Goal: Communication & Community: Answer question/provide support

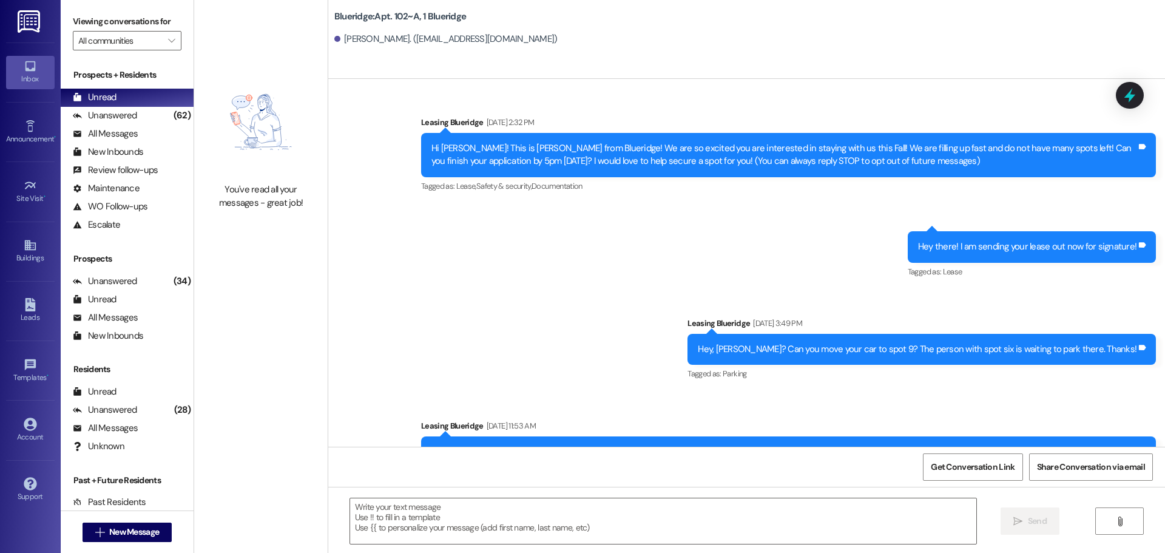
scroll to position [23122, 0]
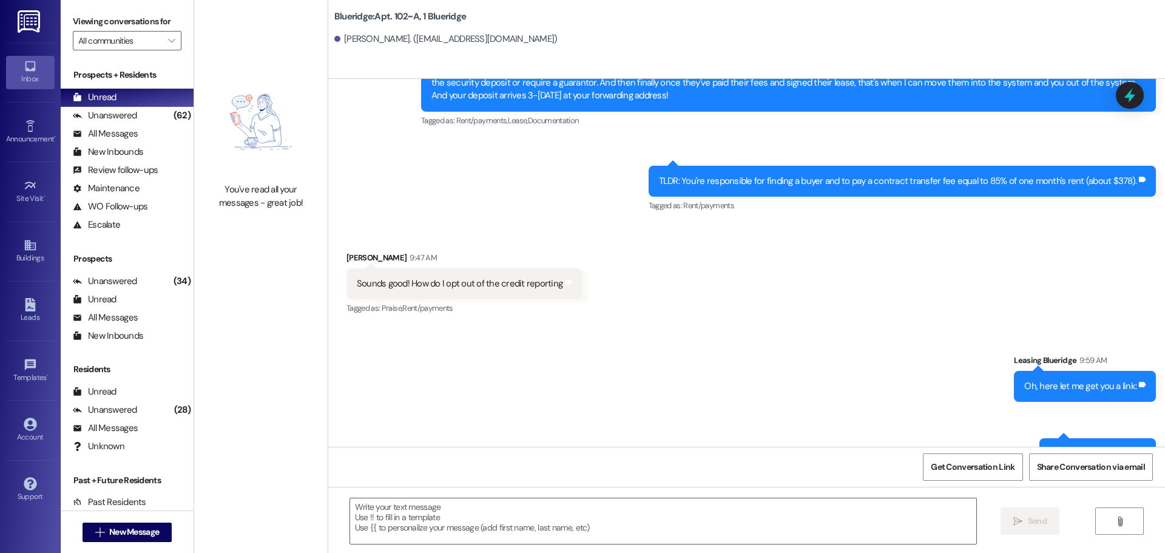
click at [711, 332] on div "Sent via SMS Leasing Blueridge 9:59 AM Oh, here let me get you a link: Tags and…" at bounding box center [746, 444] width 837 height 237
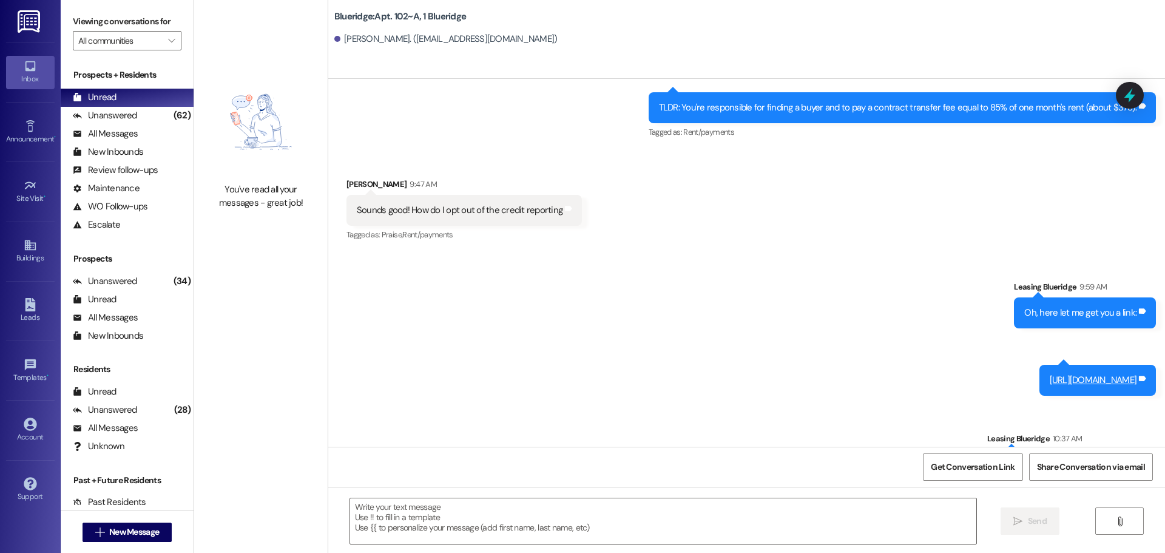
scroll to position [23207, 0]
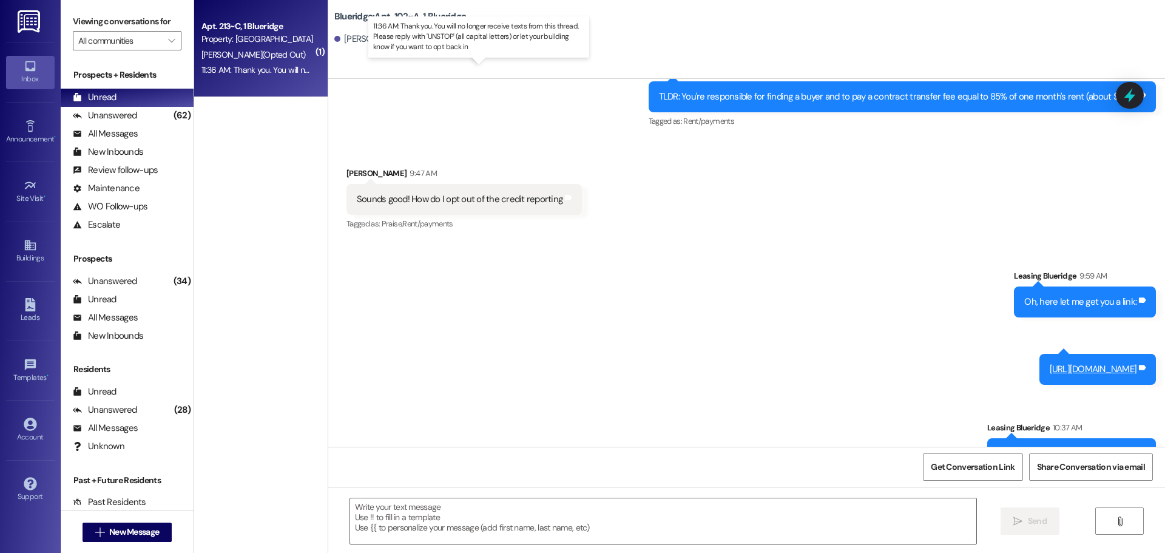
click at [275, 73] on div "11:36 AM: Thank you. You will no longer receive texts from this thread. Please …" at bounding box center [488, 69] width 574 height 11
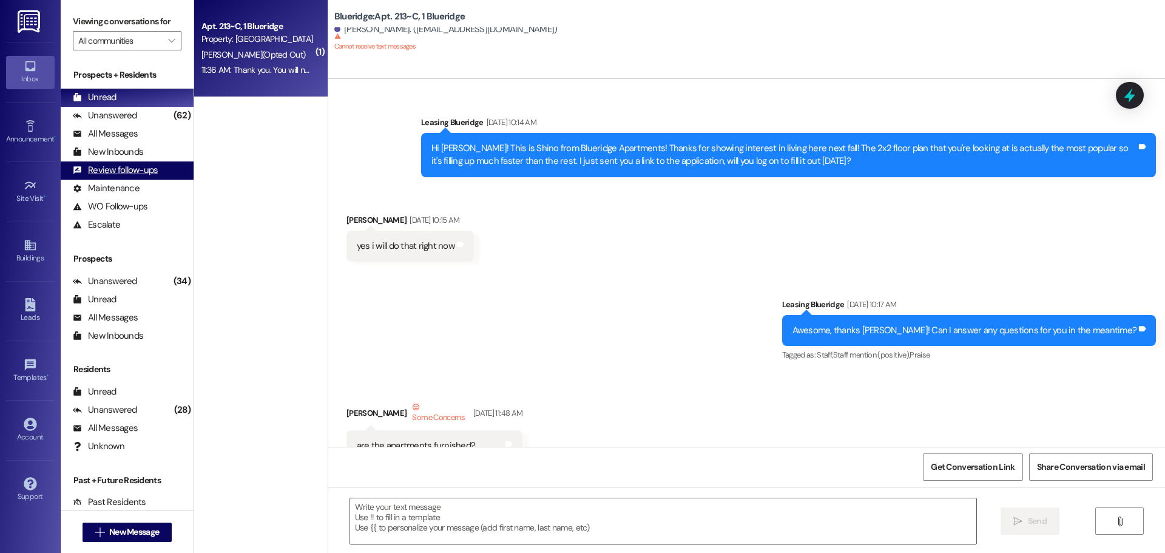
scroll to position [26352, 0]
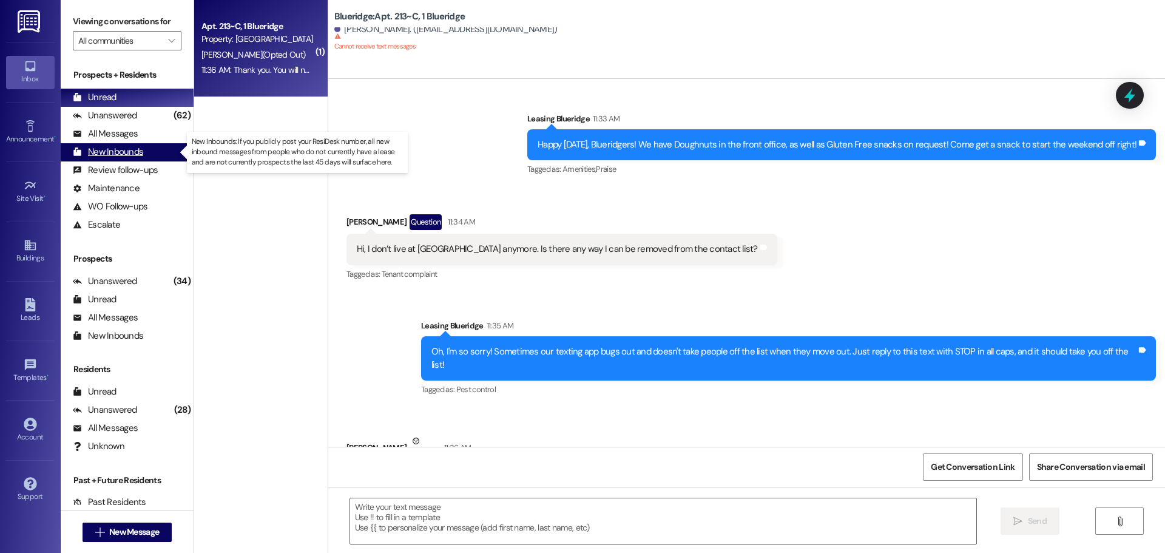
click at [103, 152] on div "New Inbounds" at bounding box center [108, 152] width 70 height 13
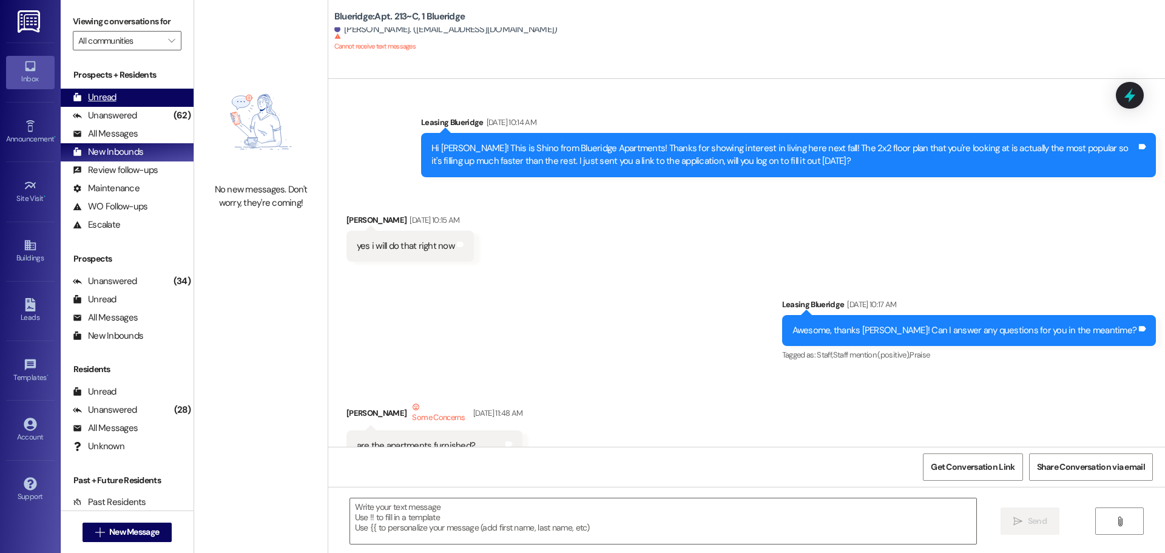
scroll to position [26267, 0]
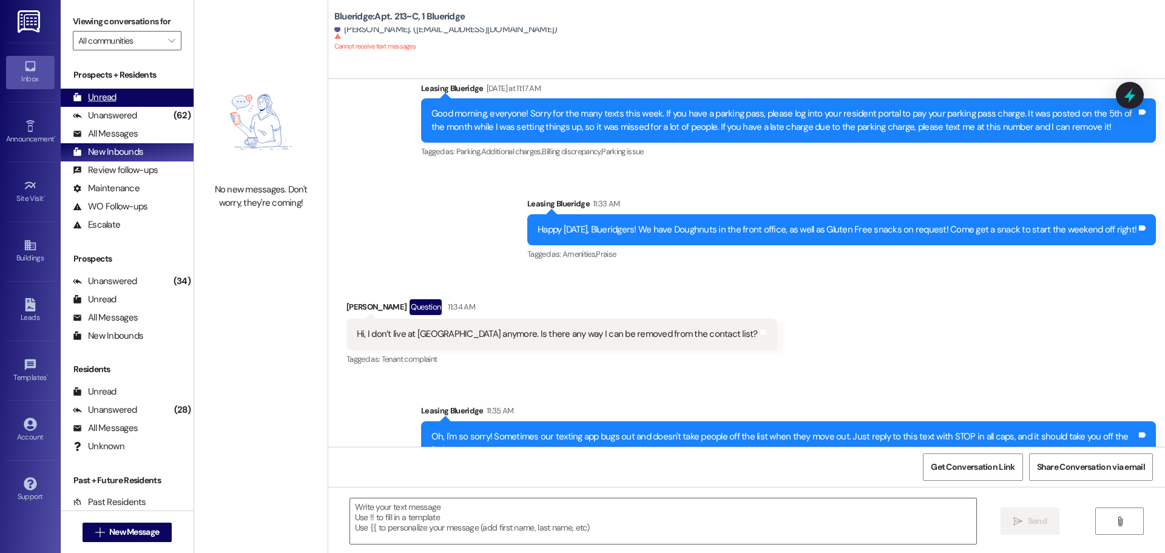
click at [112, 103] on div "Unread" at bounding box center [95, 97] width 44 height 13
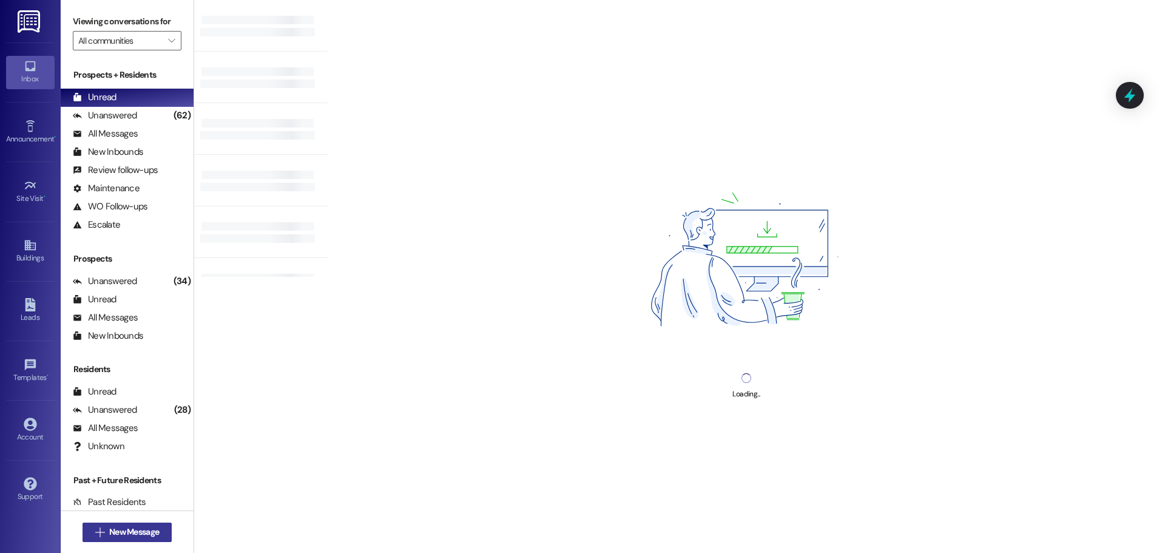
click at [111, 530] on span "New Message" at bounding box center [134, 531] width 50 height 13
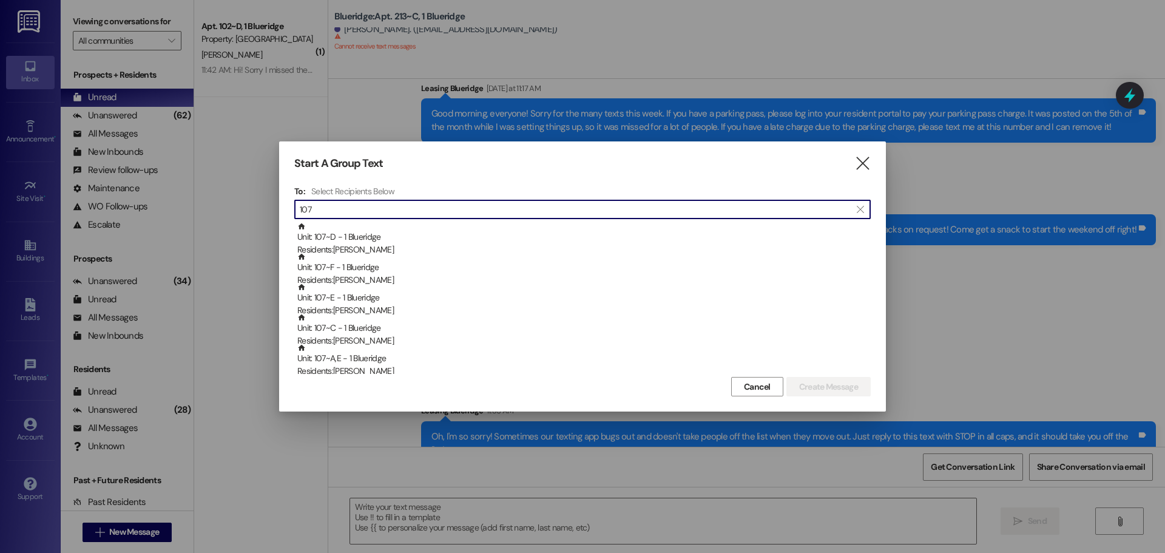
click at [432, 201] on input "107" at bounding box center [575, 209] width 551 height 17
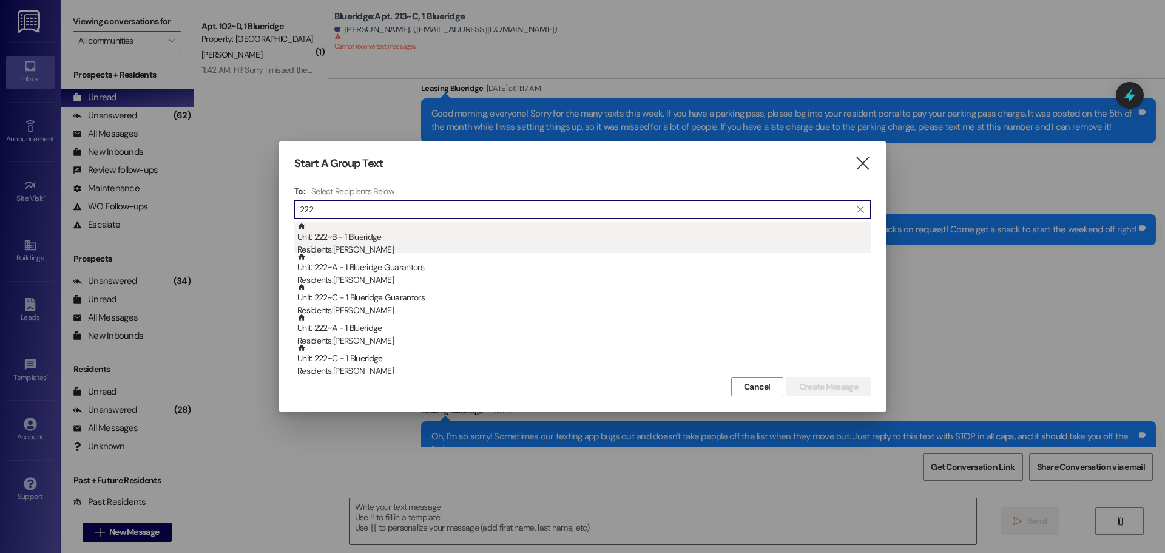
type input "222"
click at [434, 246] on div "Residents: Kale King" at bounding box center [583, 249] width 573 height 13
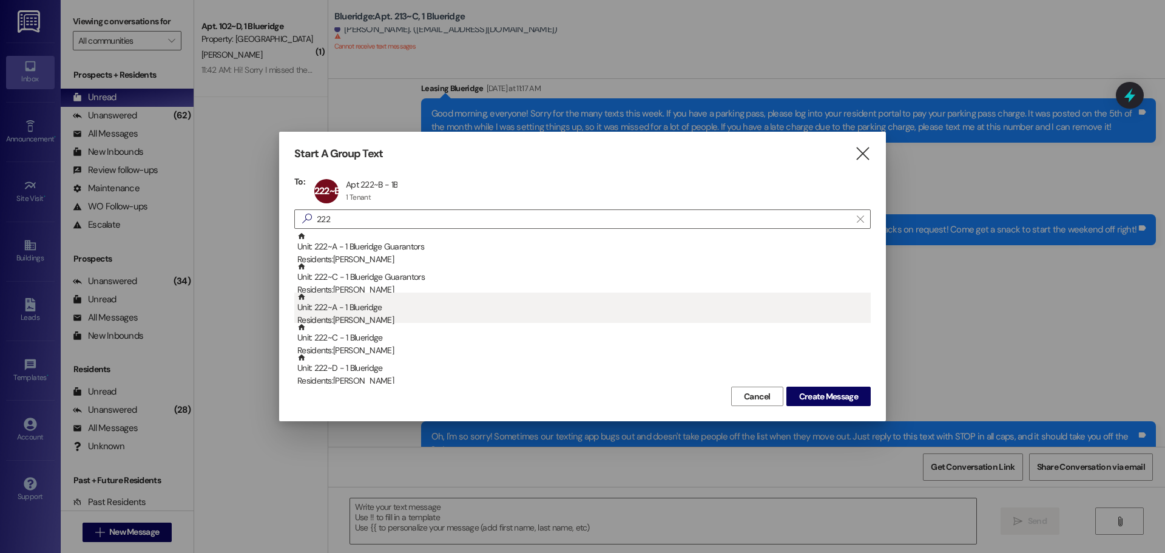
click at [426, 314] on div "Residents: Bradley Mauss" at bounding box center [583, 320] width 573 height 13
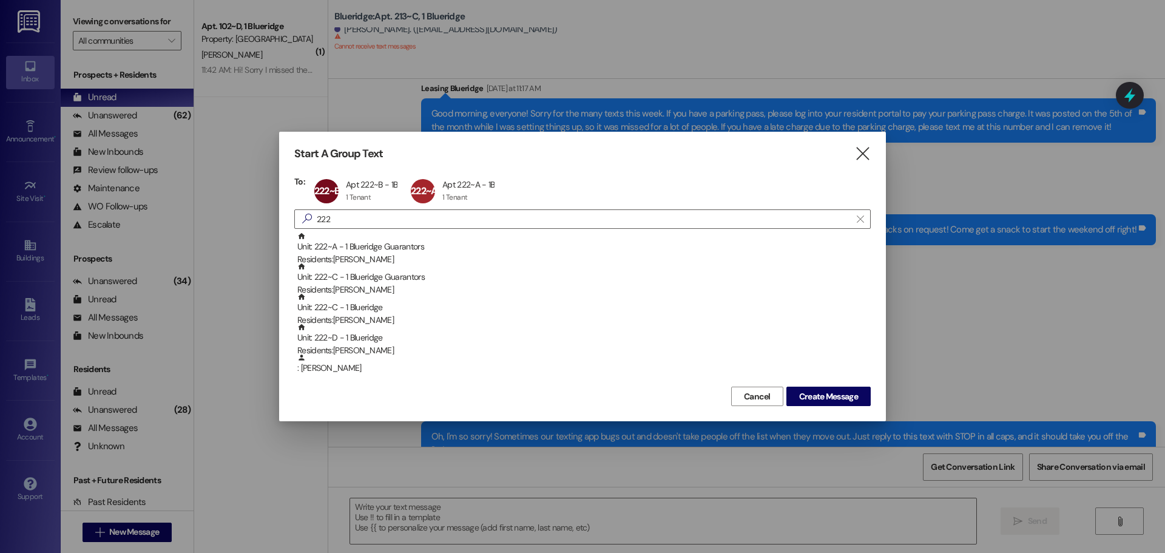
click at [426, 314] on div "Residents: Noah George" at bounding box center [583, 320] width 573 height 13
click at [426, 314] on div "Residents: Matthew Merritt" at bounding box center [583, 320] width 573 height 13
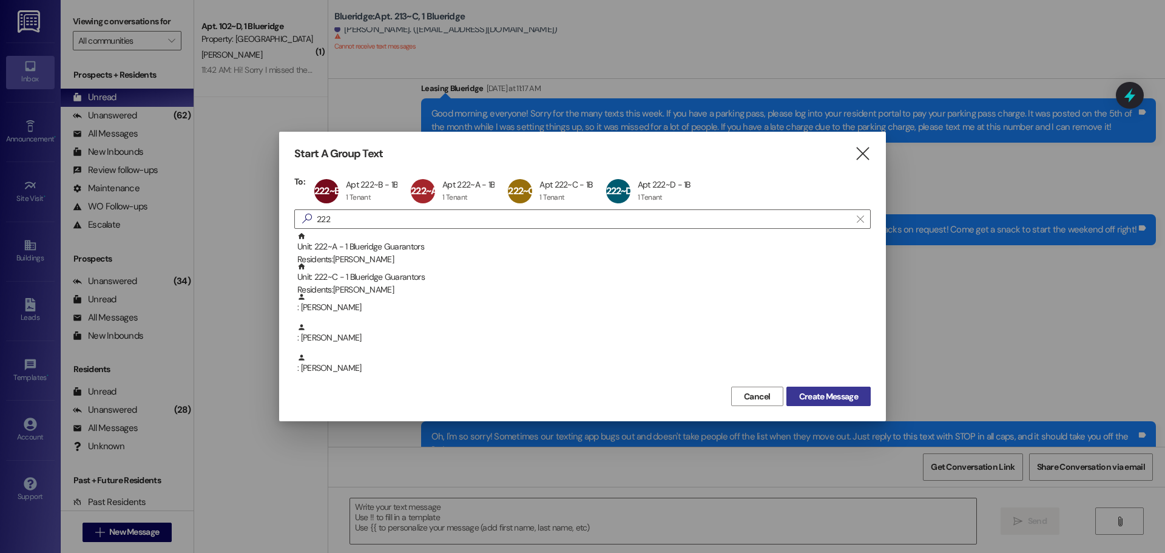
click at [836, 396] on span "Create Message" at bounding box center [828, 396] width 59 height 13
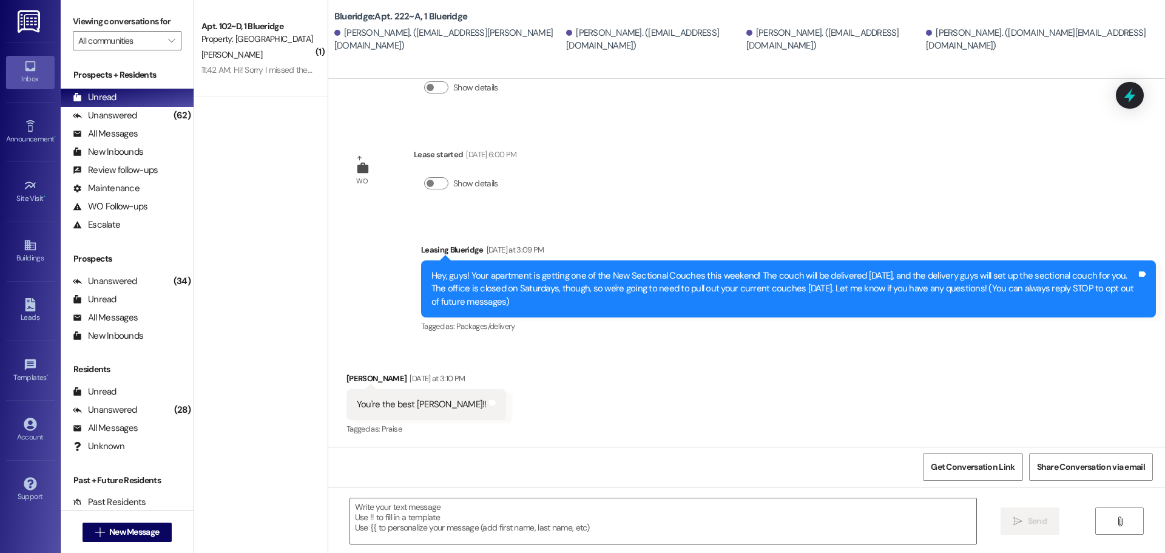
scroll to position [83, 0]
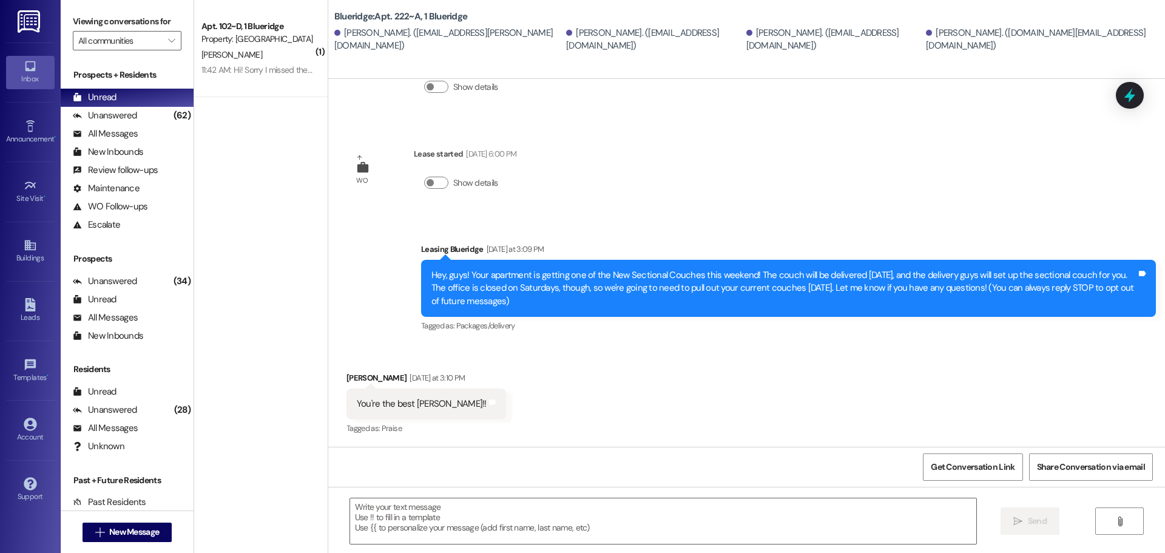
click at [733, 392] on div "Received via SMS Bradley Mauss Yesterday at 3:10 PM You're the best Ian!! Tags …" at bounding box center [746, 395] width 837 height 103
click at [561, 544] on div at bounding box center [662, 520] width 627 height 47
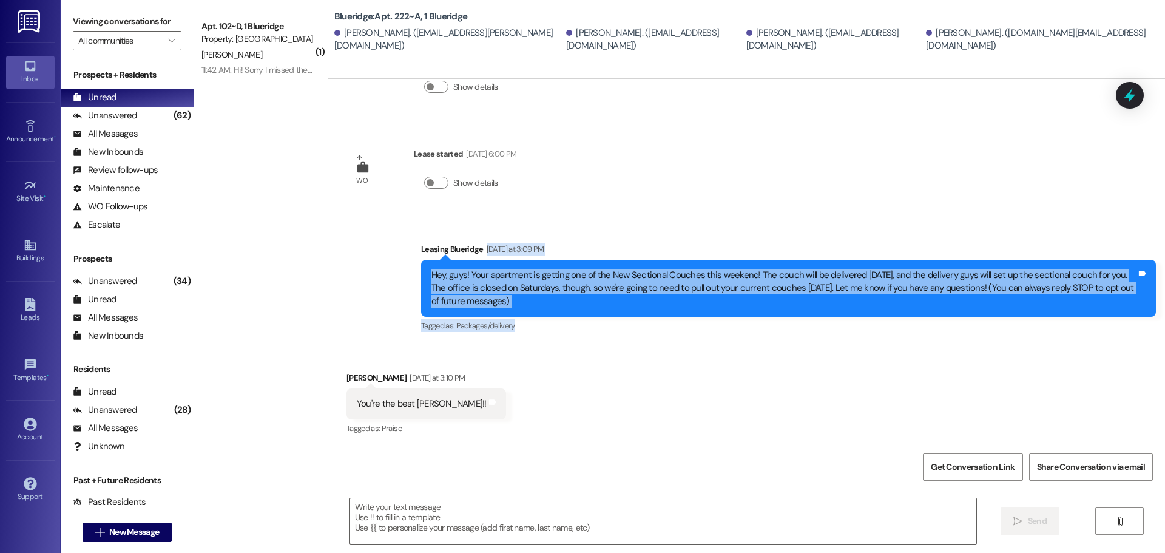
drag, startPoint x: 1154, startPoint y: 250, endPoint x: 1107, endPoint y: 321, distance: 85.6
click at [1107, 321] on div "Sent via SMS Leasing Blueridge Yesterday at 3:09 PM Hey, guys! Your apartment i…" at bounding box center [788, 289] width 753 height 110
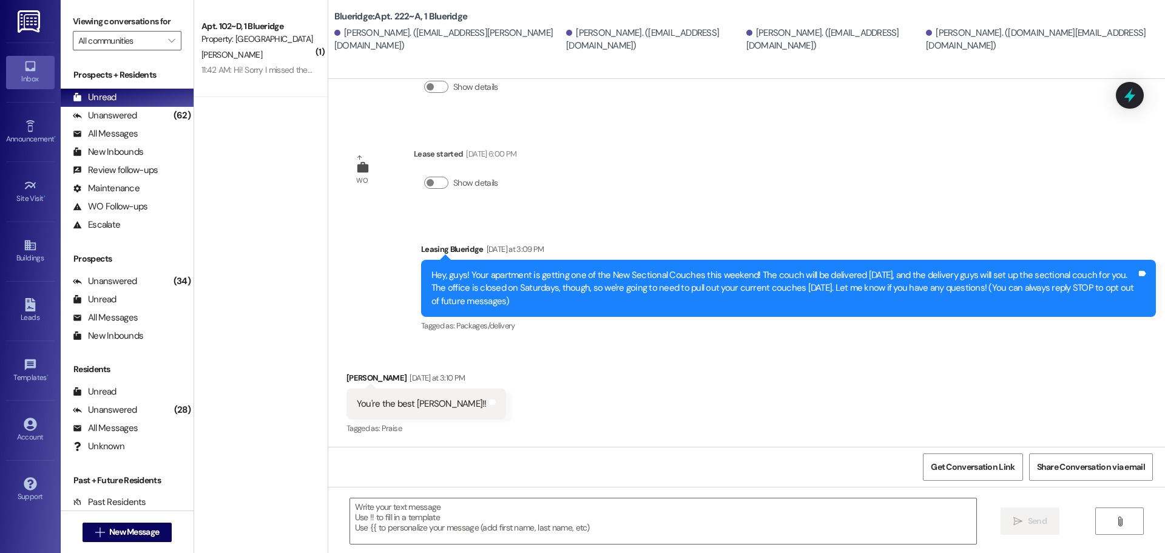
click at [1096, 347] on div "Received via SMS Bradley Mauss Yesterday at 3:10 PM You're the best Ian!! Tags …" at bounding box center [746, 395] width 837 height 103
click at [953, 383] on div "Received via SMS Bradley Mauss Yesterday at 3:10 PM You're the best Ian!! Tags …" at bounding box center [746, 395] width 837 height 103
click at [860, 412] on div "Received via SMS Bradley Mauss Yesterday at 3:10 PM You're the best Ian!! Tags …" at bounding box center [746, 395] width 837 height 103
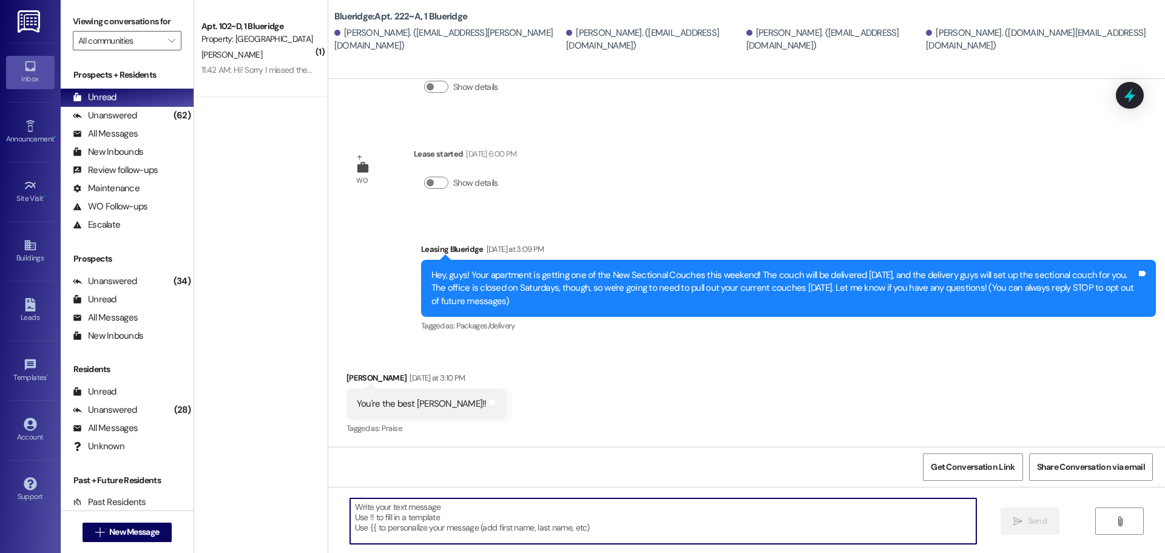
click at [596, 542] on textarea at bounding box center [663, 520] width 626 height 45
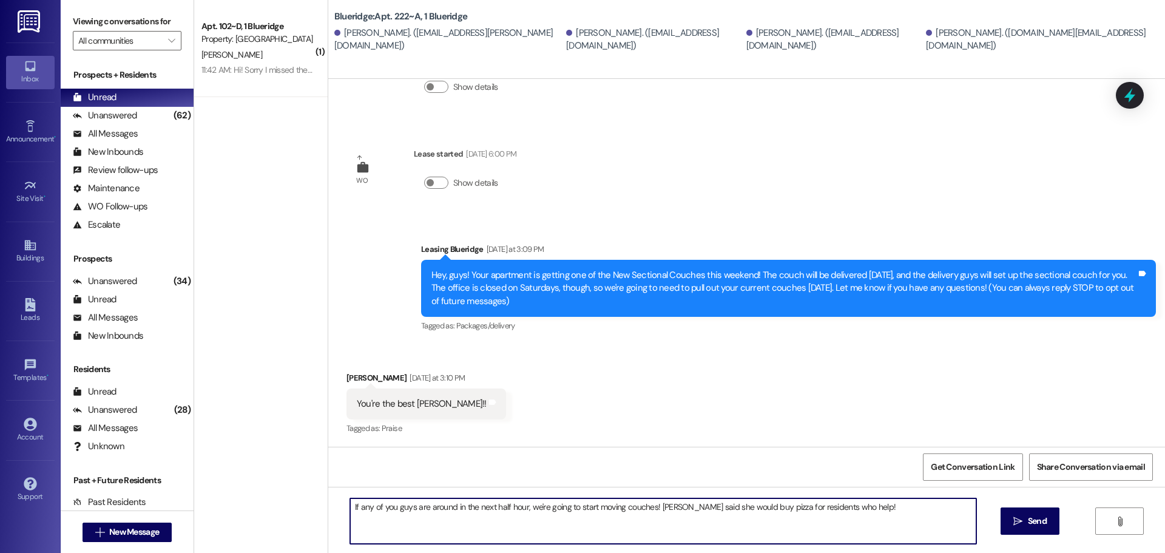
drag, startPoint x: 882, startPoint y: 509, endPoint x: 704, endPoint y: 511, distance: 178.4
click at [704, 511] on textarea "If any of you guys are around in the next half hour, we're going to start movin…" at bounding box center [663, 520] width 626 height 45
click at [644, 509] on textarea "If any of you guys are around in the next half hour, we're going to start movin…" at bounding box center [663, 520] width 626 height 45
click at [645, 508] on textarea "If any of you guys are around in the next half hour, we're going to start movin…" at bounding box center [663, 520] width 626 height 45
drag, startPoint x: 916, startPoint y: 512, endPoint x: 185, endPoint y: 516, distance: 731.0
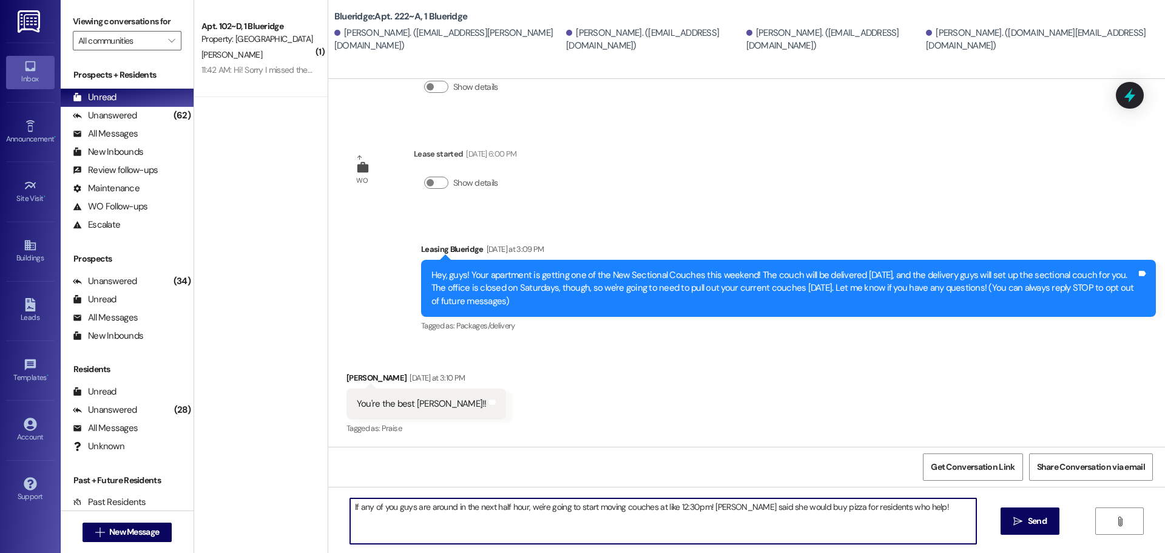
click at [183, 516] on div "Viewing conversations for All communities  Prospects + Residents Unread (0) Un…" at bounding box center [613, 276] width 1104 height 553
type textarea "If any of you guys are around in the next half hour, we're going to start movin…"
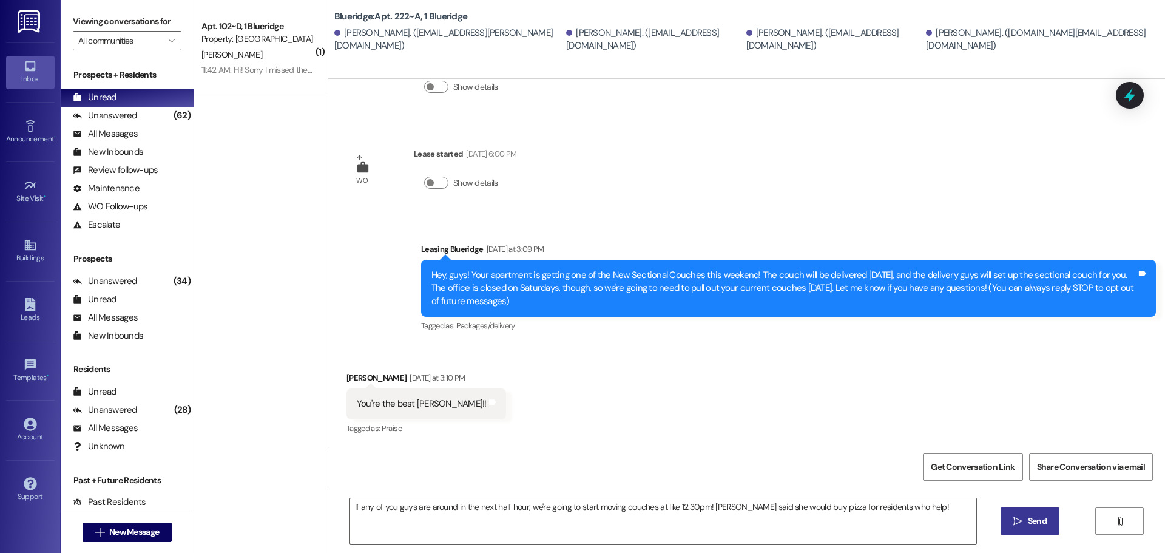
click at [1019, 528] on button " Send" at bounding box center [1029, 520] width 59 height 27
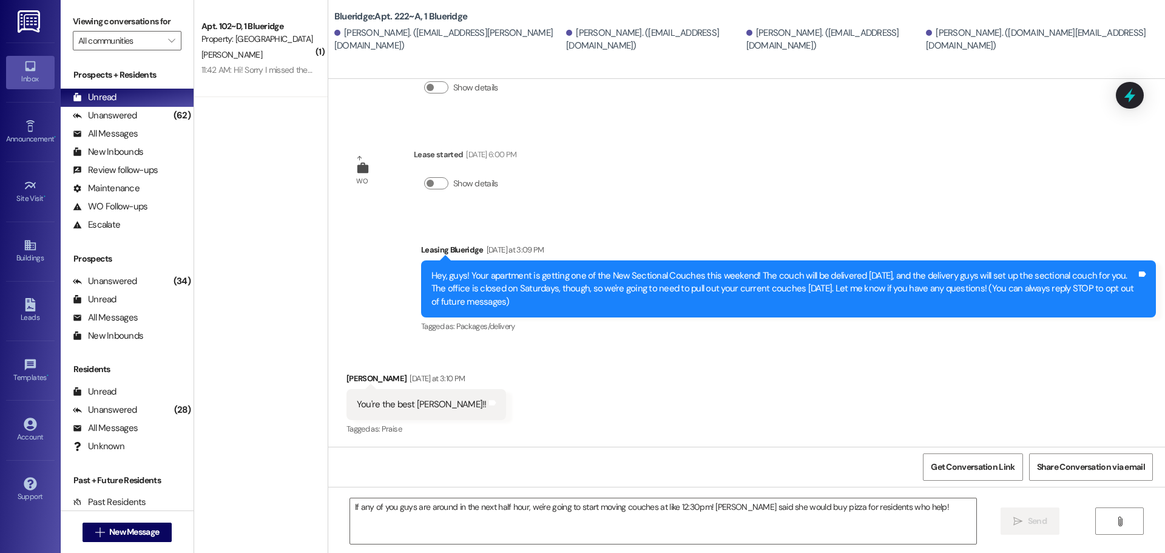
scroll to position [168, 0]
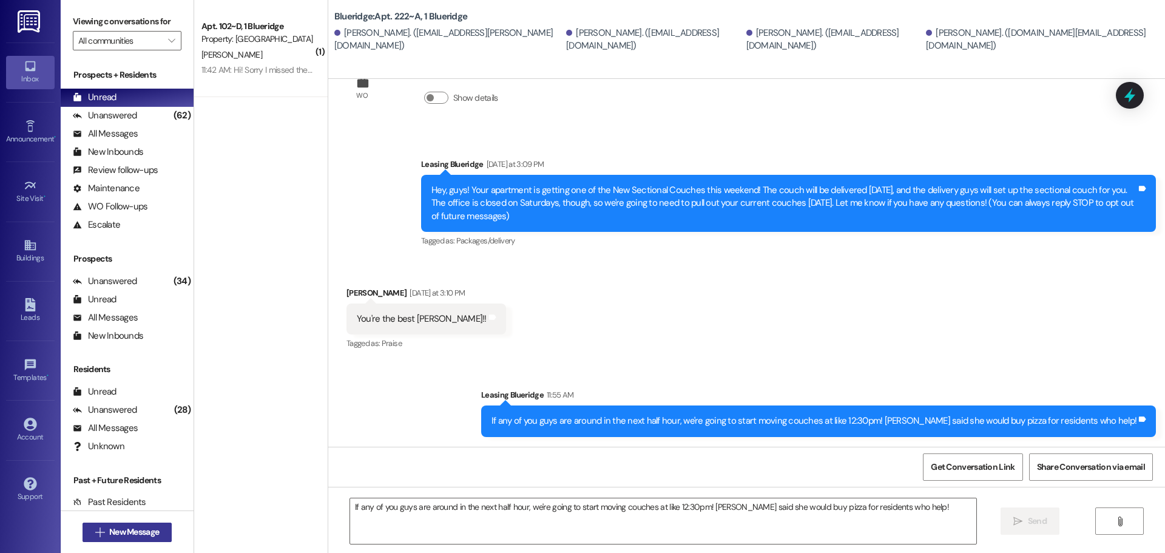
click at [141, 535] on span "New Message" at bounding box center [134, 531] width 50 height 13
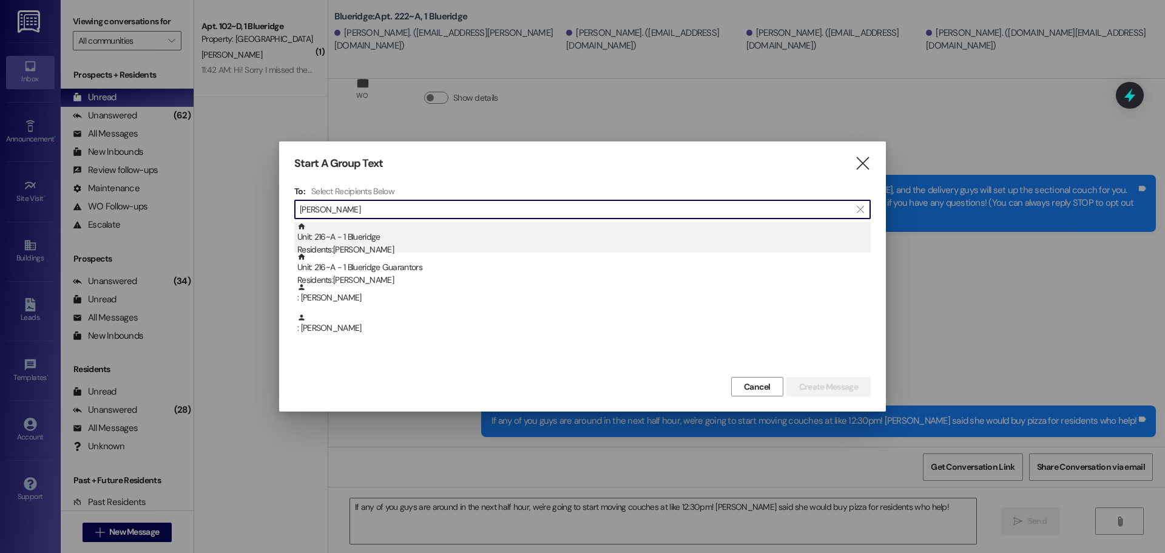
type input "slaughter"
click at [377, 238] on div "Unit: 216~A - 1 Blueridge Residents: Abigail Slaughter" at bounding box center [583, 239] width 573 height 35
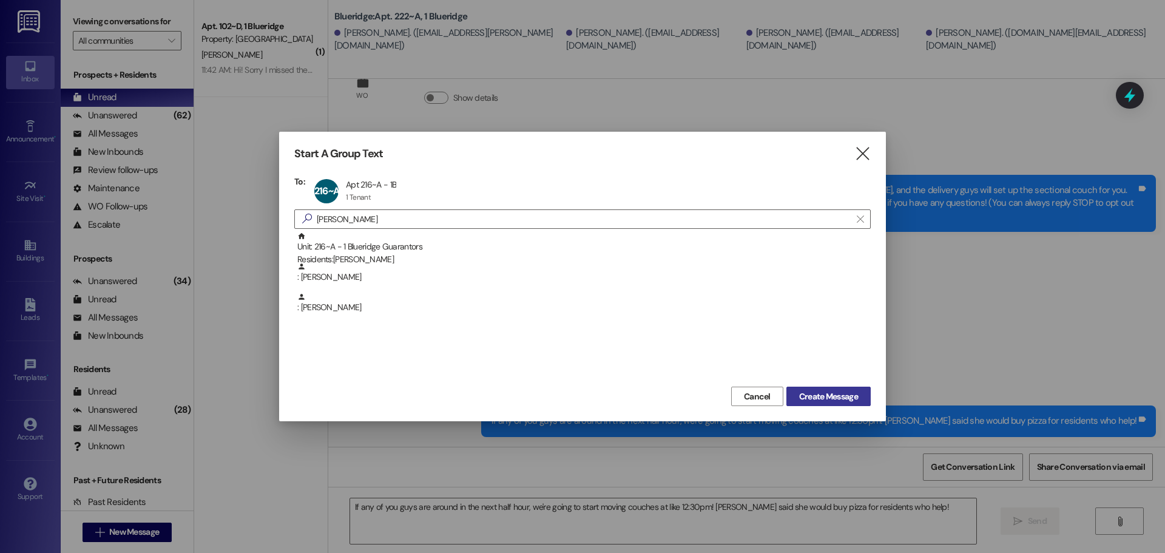
click at [793, 393] on button "Create Message" at bounding box center [828, 395] width 84 height 19
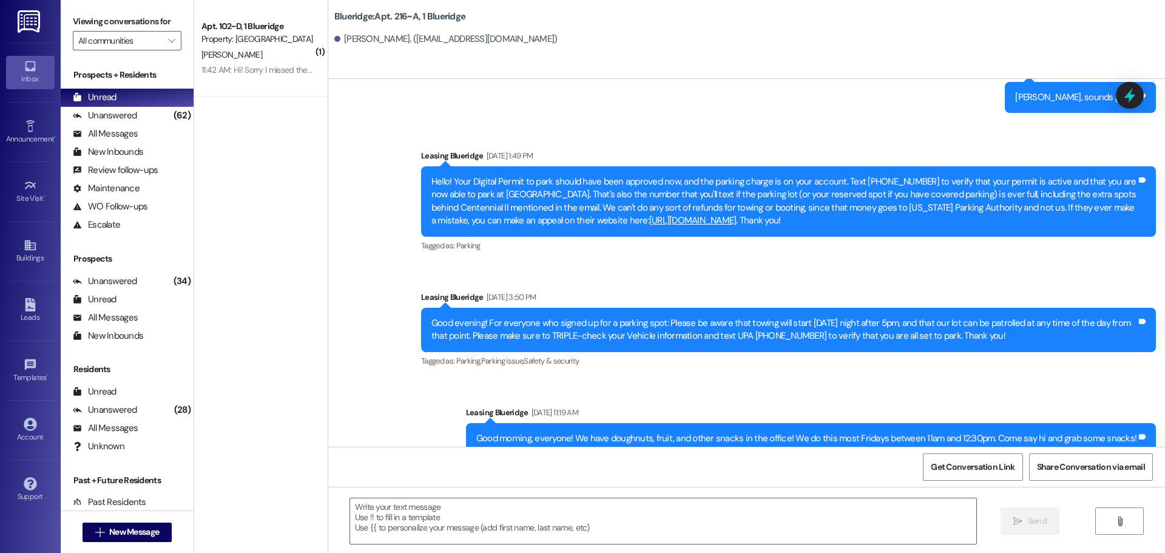
scroll to position [23695, 0]
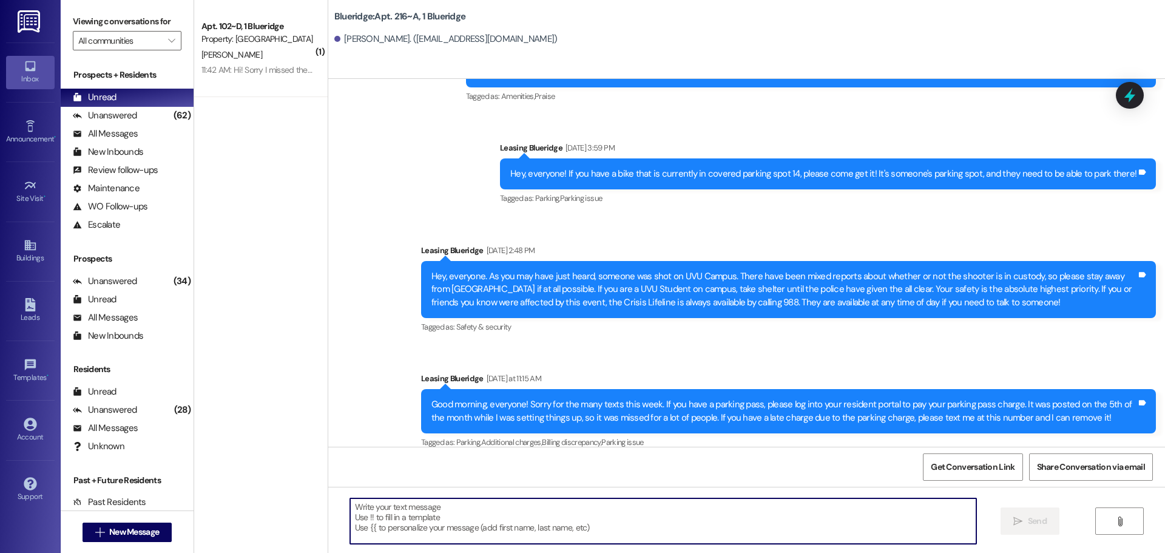
click at [775, 516] on textarea at bounding box center [663, 520] width 626 height 45
type textarea "H"
click at [958, 363] on div "Announcement, sent via SMS Leasing Blueridge Yesterday at 11:15 AM Good morning…" at bounding box center [788, 411] width 753 height 97
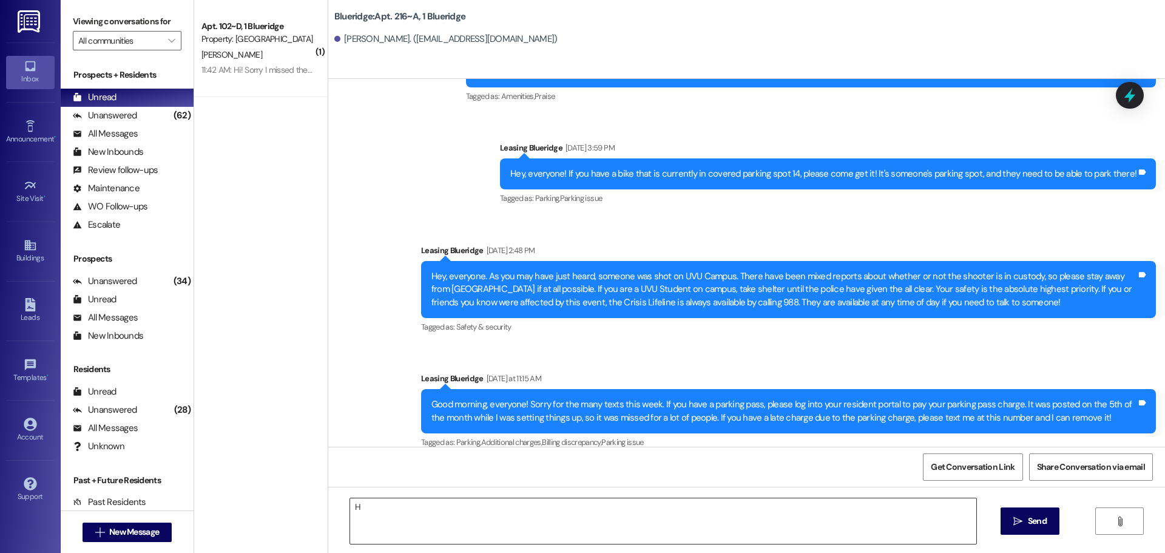
click at [866, 513] on textarea "H" at bounding box center [663, 520] width 626 height 45
click at [615, 345] on div "Sent via SMS Leasing Blueridge Sep 02, 2025 at 1:22 PM Okey doke, sounds good! …" at bounding box center [746, 117] width 837 height 892
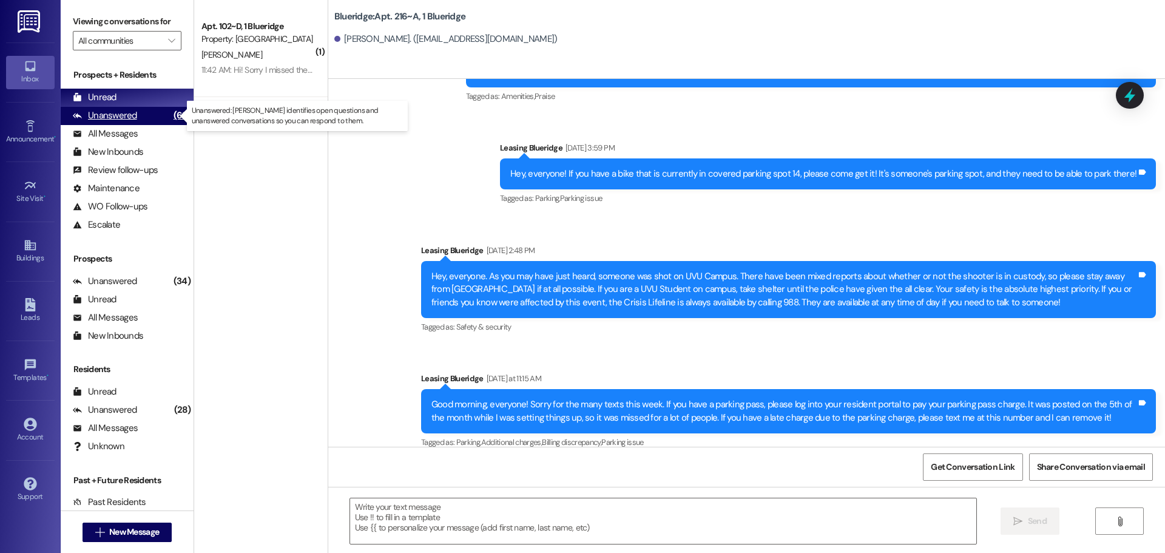
click at [115, 115] on div "Unanswered" at bounding box center [105, 115] width 64 height 13
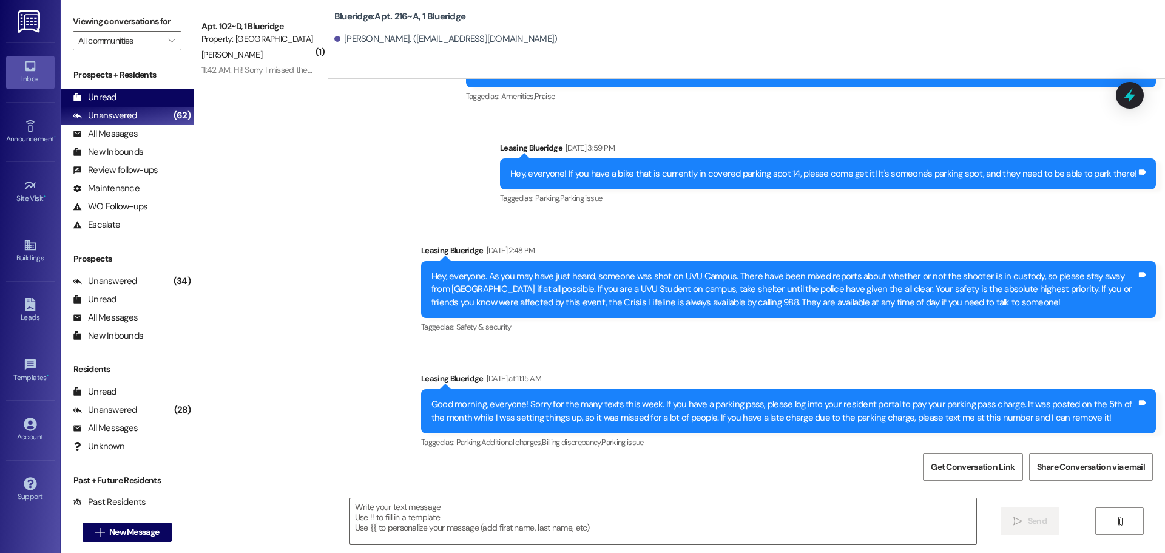
click at [123, 104] on div "Unread (0)" at bounding box center [127, 98] width 133 height 18
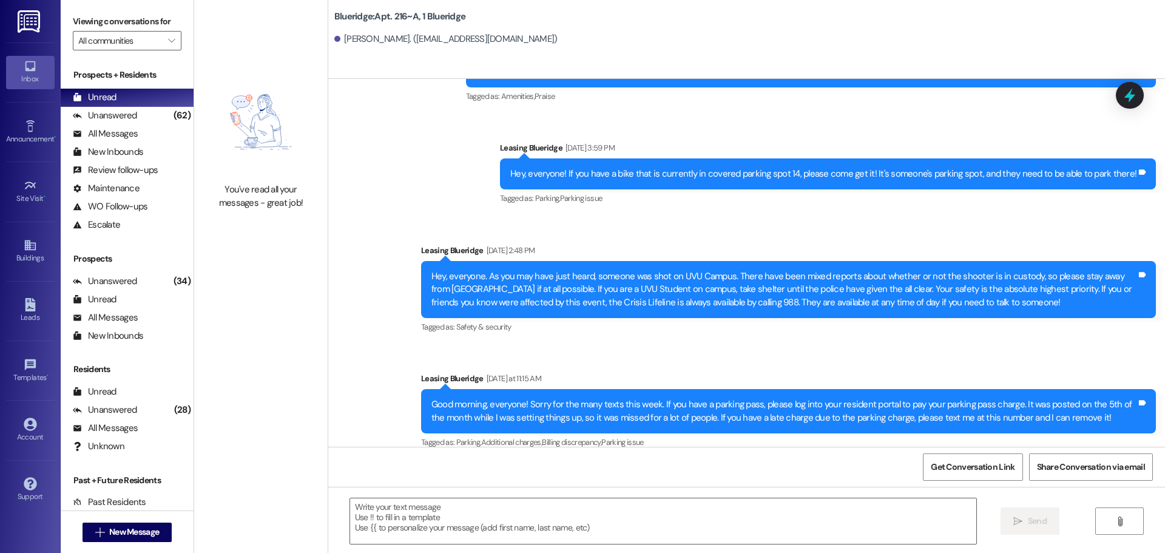
click at [818, 433] on div "Tagged as: Parking , Click to highlight conversations about Parking Additional …" at bounding box center [788, 442] width 735 height 18
click at [1053, 318] on div "Tagged as: Safety & security Click to highlight conversations about Safety & se…" at bounding box center [788, 327] width 735 height 18
click at [357, 119] on div "Sent via SMS Leasing Blueridge Sep 02, 2025 at 1:22 PM Okey doke, sounds good! …" at bounding box center [746, 117] width 837 height 892
click at [642, 235] on div "Announcement, sent via SMS Leasing Blueridge Sep 10, 2025 at 2:48 PM Hey, every…" at bounding box center [788, 290] width 753 height 110
click at [639, 235] on div "Announcement, sent via SMS Leasing Blueridge Sep 10, 2025 at 2:48 PM Hey, every…" at bounding box center [788, 290] width 753 height 110
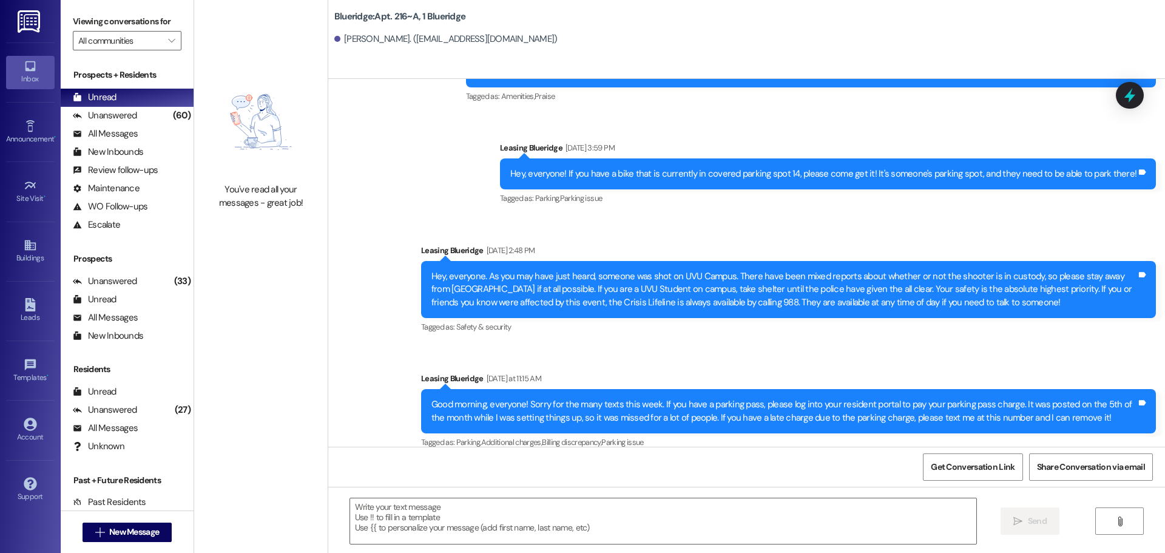
click at [635, 235] on div "Announcement, sent via SMS Leasing Blueridge Sep 10, 2025 at 2:48 PM Hey, every…" at bounding box center [788, 290] width 753 height 110
click at [133, 105] on div "Unread (0)" at bounding box center [127, 98] width 133 height 18
click at [133, 107] on div "Unanswered (60)" at bounding box center [127, 116] width 133 height 18
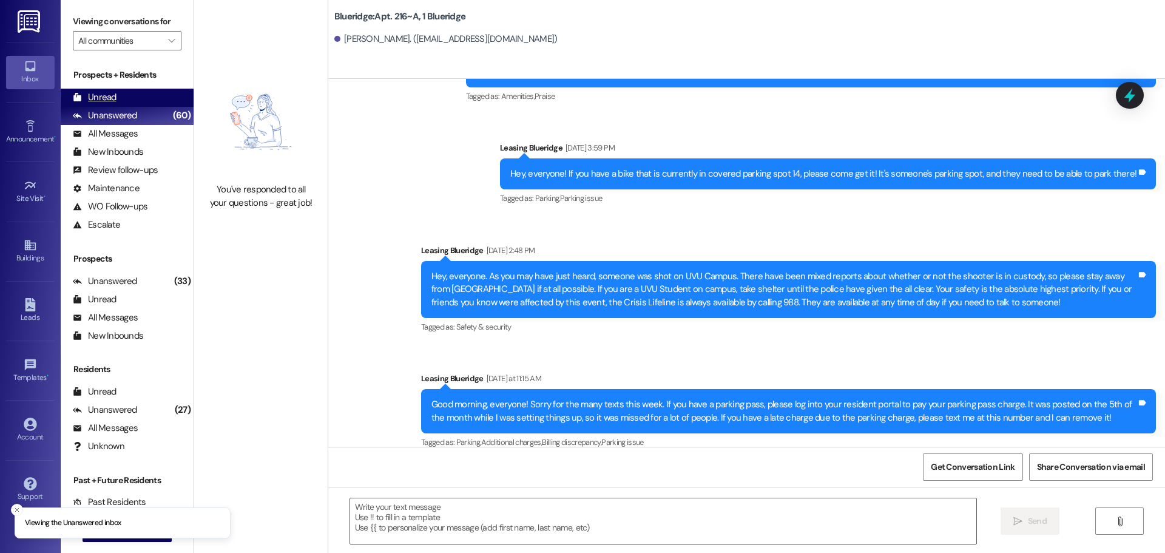
click at [136, 101] on div "Unread (0)" at bounding box center [127, 98] width 133 height 18
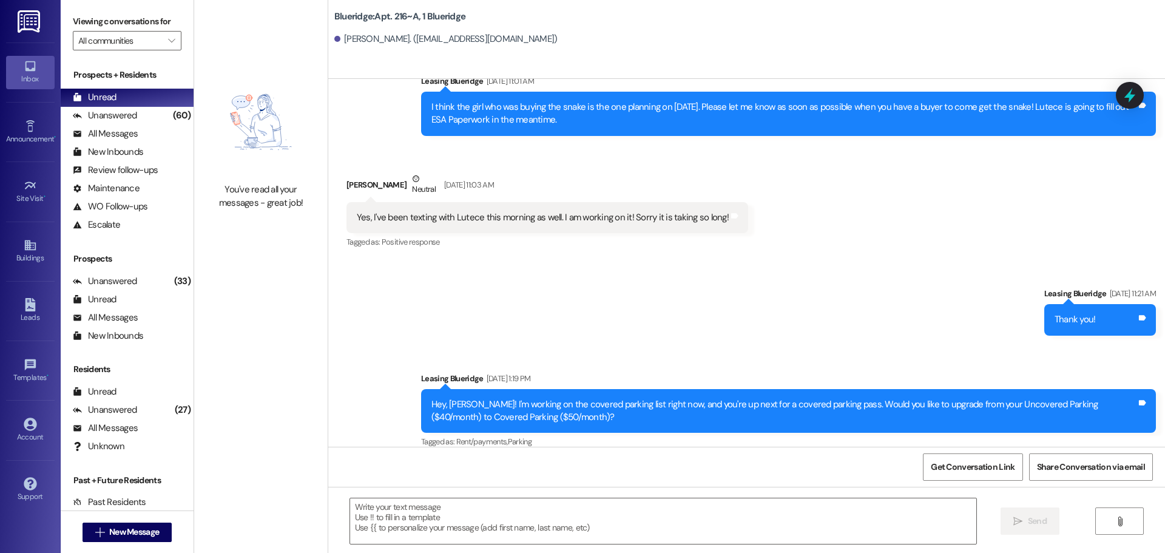
scroll to position [22802, 0]
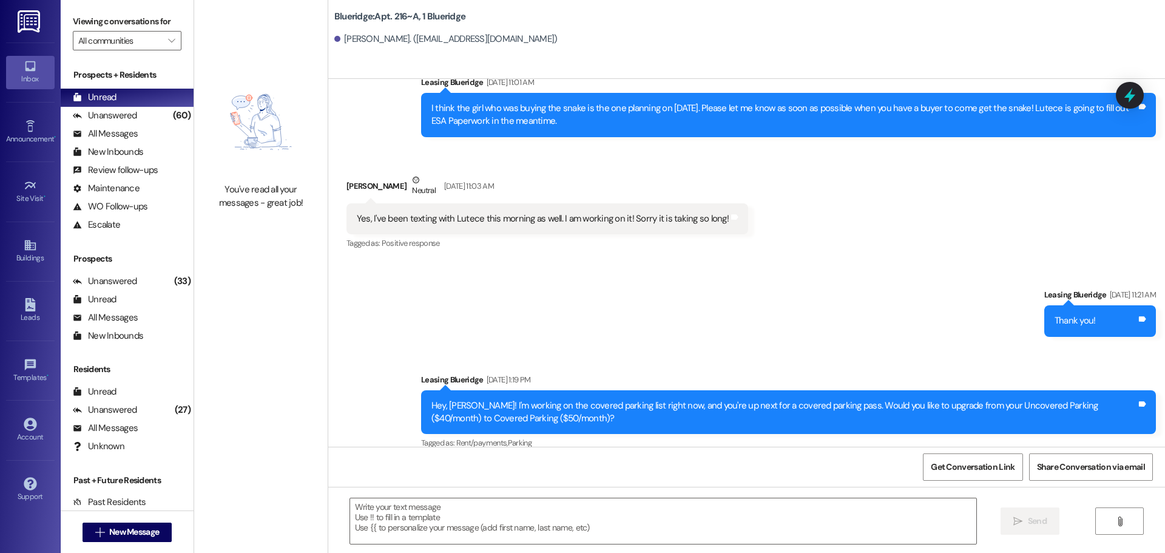
click at [1048, 364] on div "Sent via SMS Leasing Blueridge Sep 02, 2025 at 1:19 PM Hey, Abby! I'm working o…" at bounding box center [788, 412] width 753 height 97
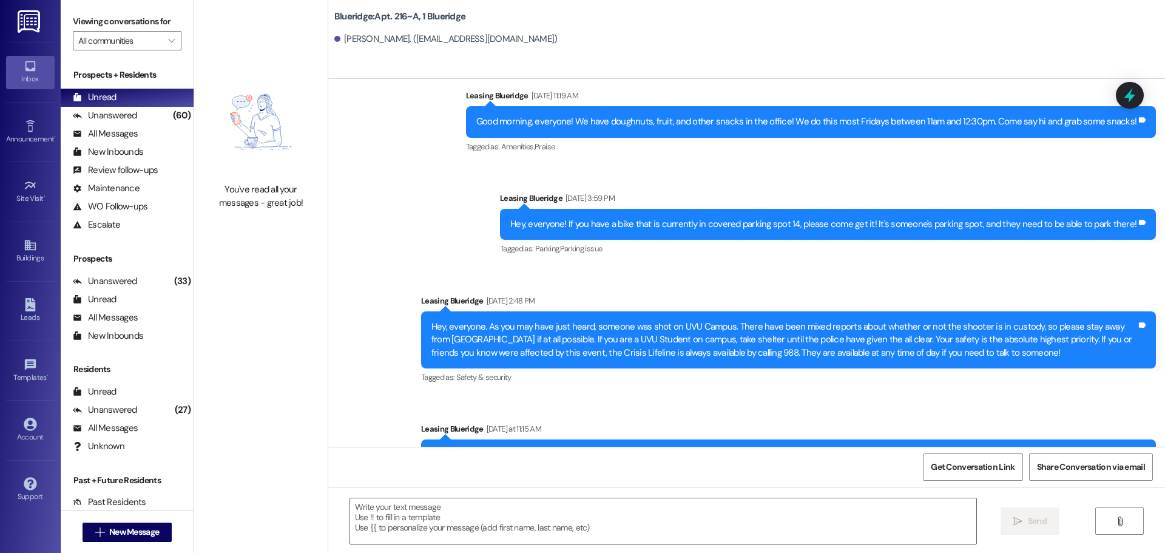
scroll to position [23695, 0]
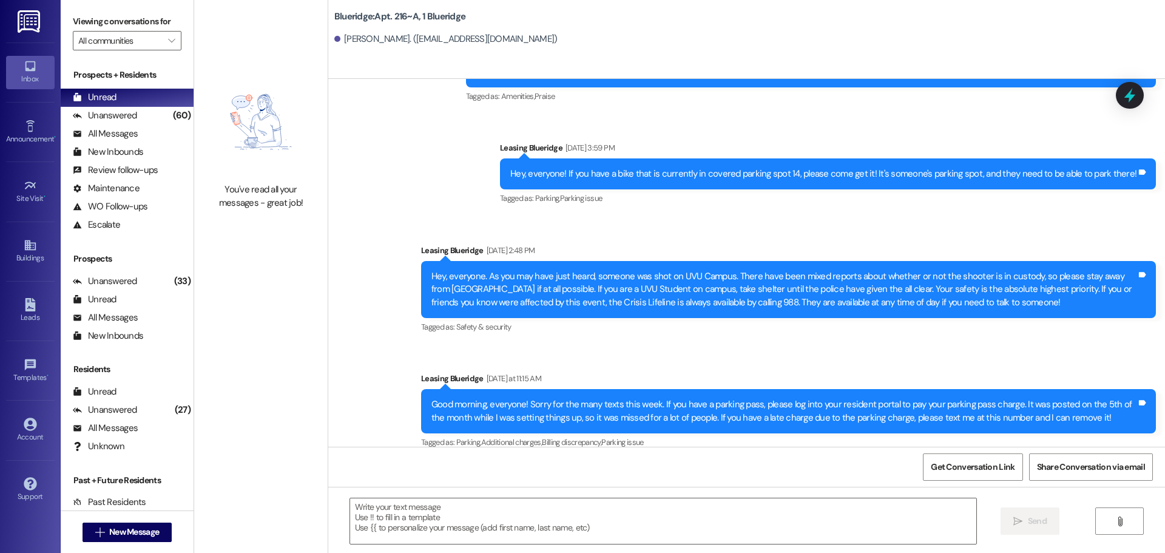
click at [892, 352] on div "Sent via SMS Leasing Blueridge Sep 02, 2025 at 1:22 PM Okey doke, sounds good! …" at bounding box center [746, 117] width 837 height 892
click at [1128, 488] on div "Leasing Blueridge 11:31 AM" at bounding box center [841, 496] width 628 height 17
click at [1017, 389] on div "Good morning, everyone! Sorry for the many texts this week. If you have a parki…" at bounding box center [788, 411] width 735 height 44
click at [95, 534] on icon "" at bounding box center [99, 532] width 9 height 10
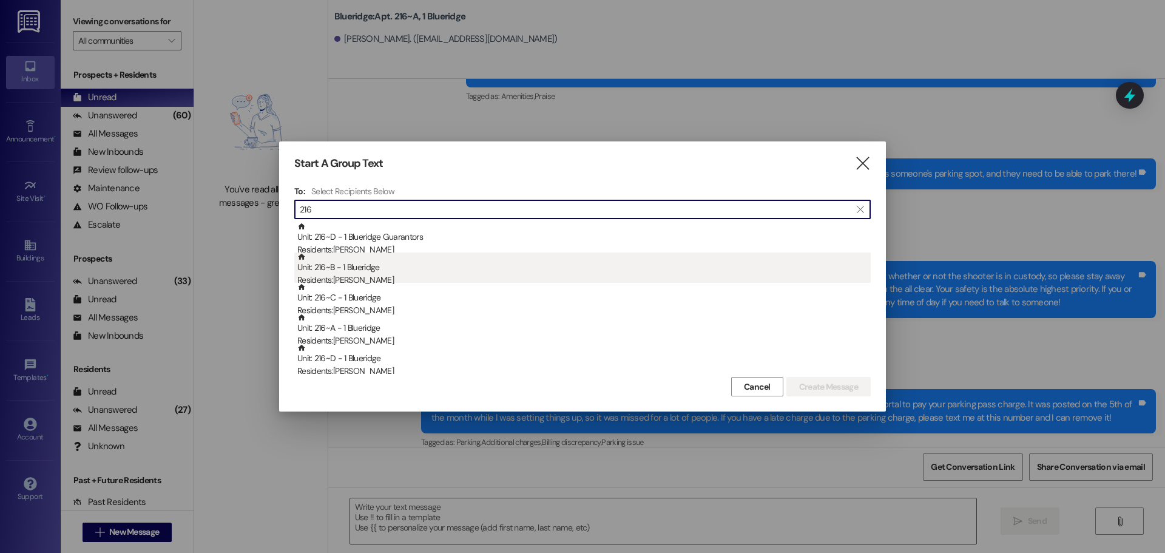
type input "216"
click at [437, 263] on div "Unit: 216~B - 1 Blueridge Residents: Hailey Phister" at bounding box center [583, 269] width 573 height 35
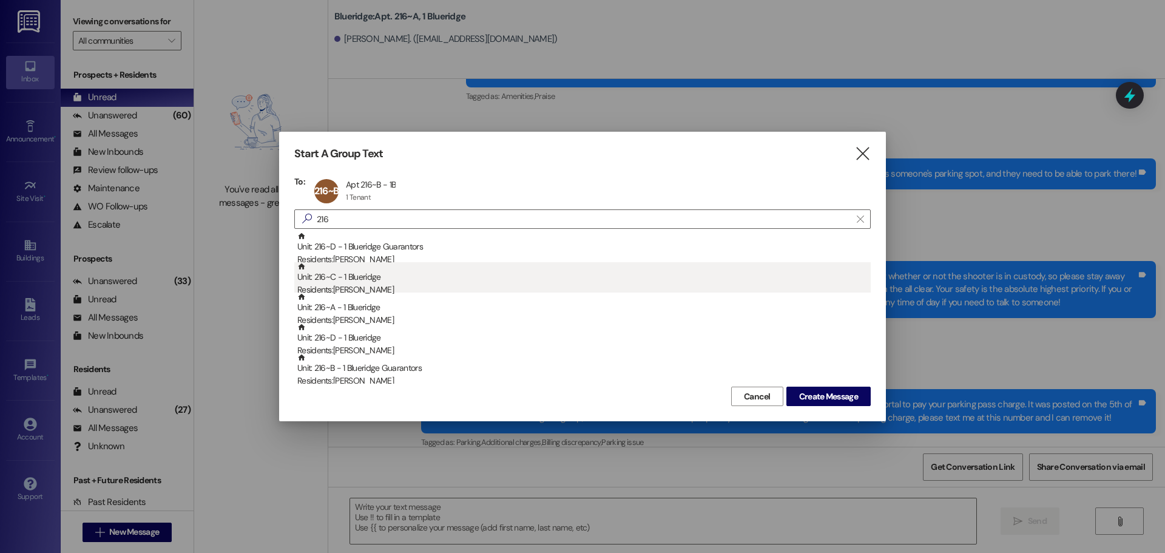
click at [434, 277] on div "Unit: 216~C - 1 Blueridge Residents: Charlotte Pendell" at bounding box center [583, 279] width 573 height 35
click at [431, 278] on div "Unit: 216~A - 1 Blueridge Residents: Abigail Slaughter" at bounding box center [583, 279] width 573 height 35
click at [422, 288] on div "Residents: Olivia Wynn" at bounding box center [583, 289] width 573 height 13
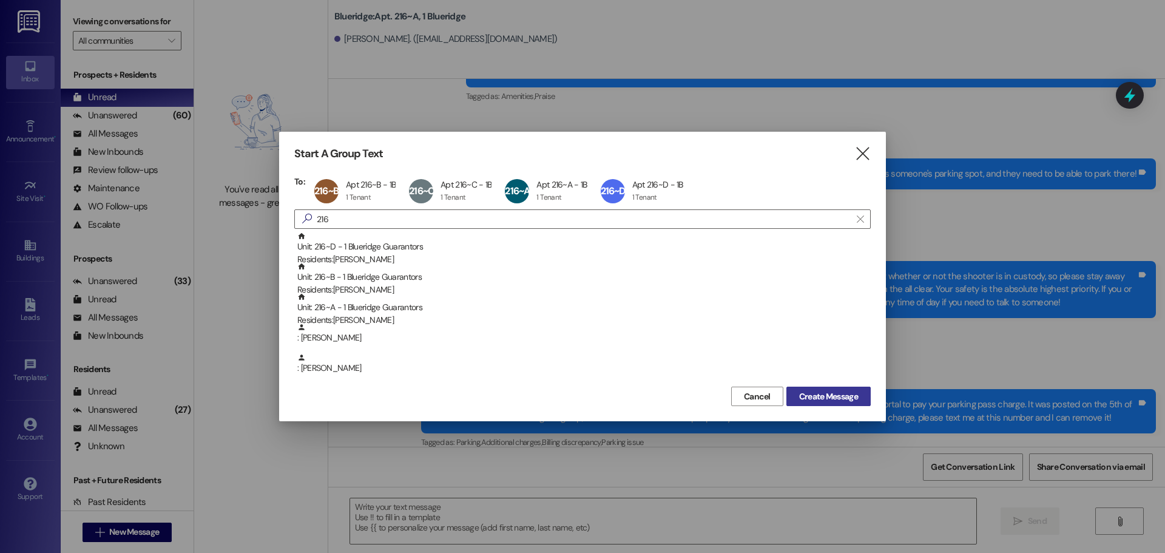
click at [821, 395] on span "Create Message" at bounding box center [828, 396] width 59 height 13
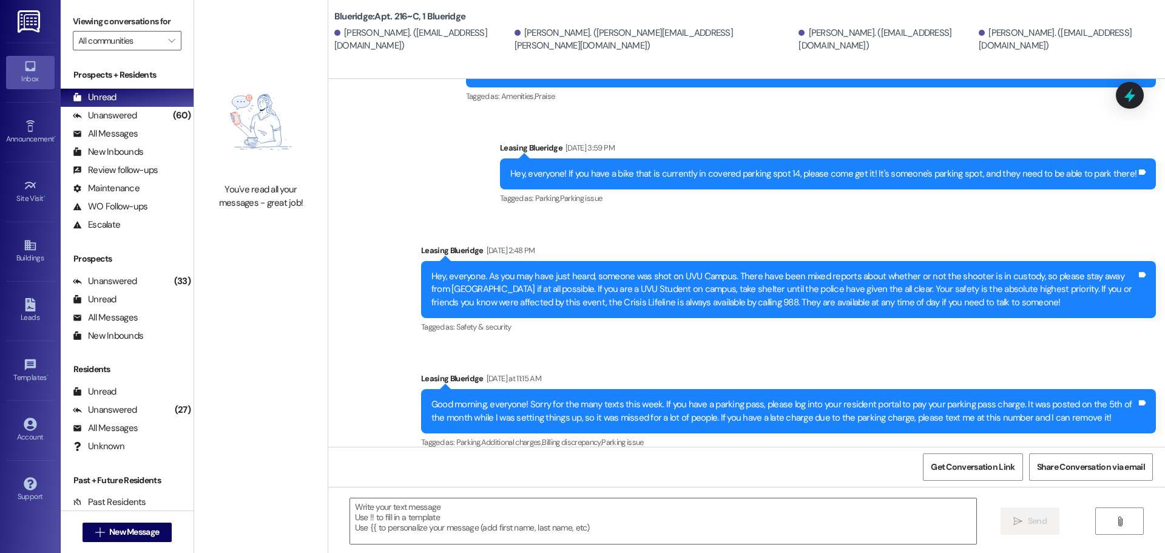
scroll to position [802, 0]
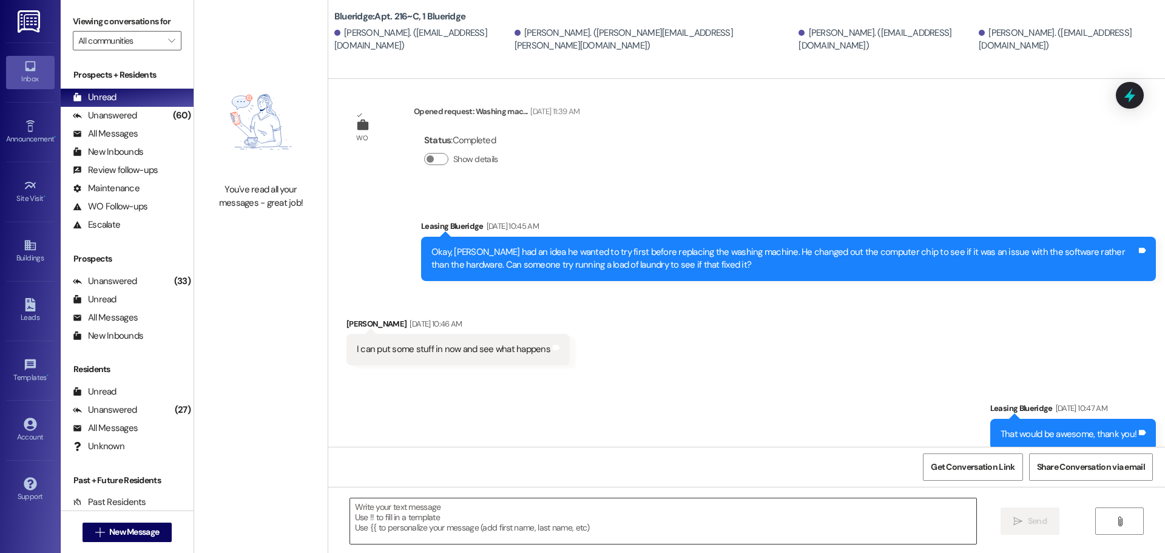
drag, startPoint x: 610, startPoint y: 504, endPoint x: 621, endPoint y: 505, distance: 10.4
click at [621, 505] on textarea at bounding box center [663, 520] width 626 height 45
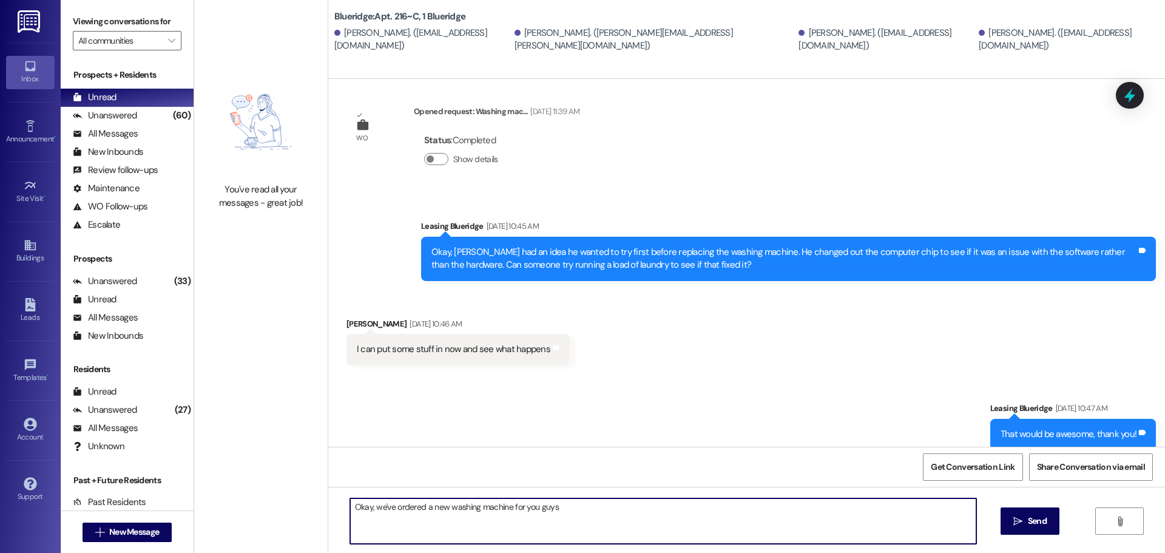
type textarea "Okay, we've ordered a new washing machine for you guys!"
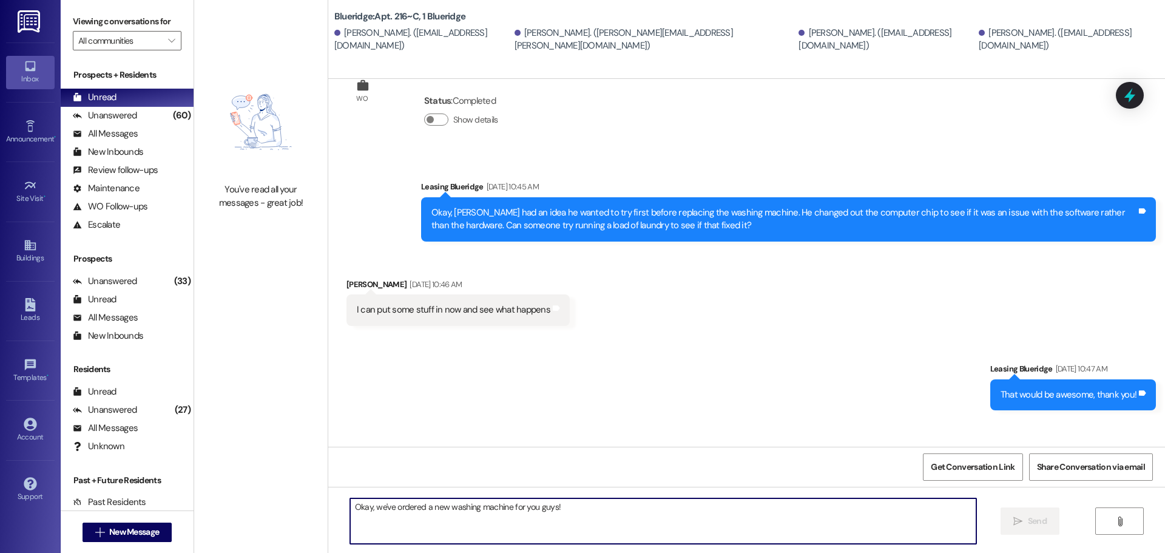
scroll to position [886, 0]
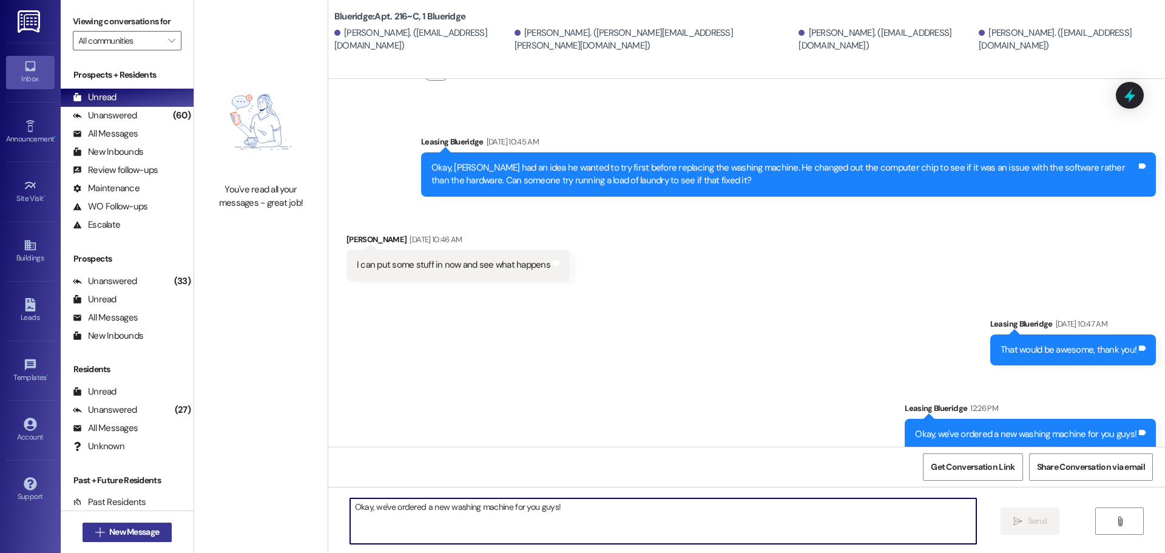
click at [103, 522] on button " New Message" at bounding box center [128, 531] width 90 height 19
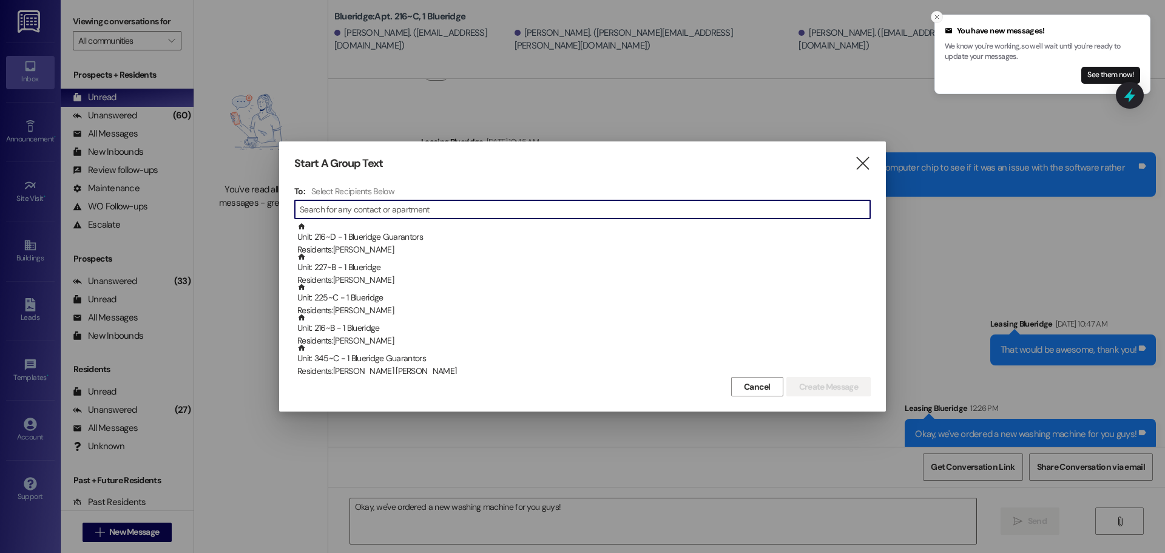
click at [937, 19] on icon "Close toast" at bounding box center [936, 16] width 7 height 7
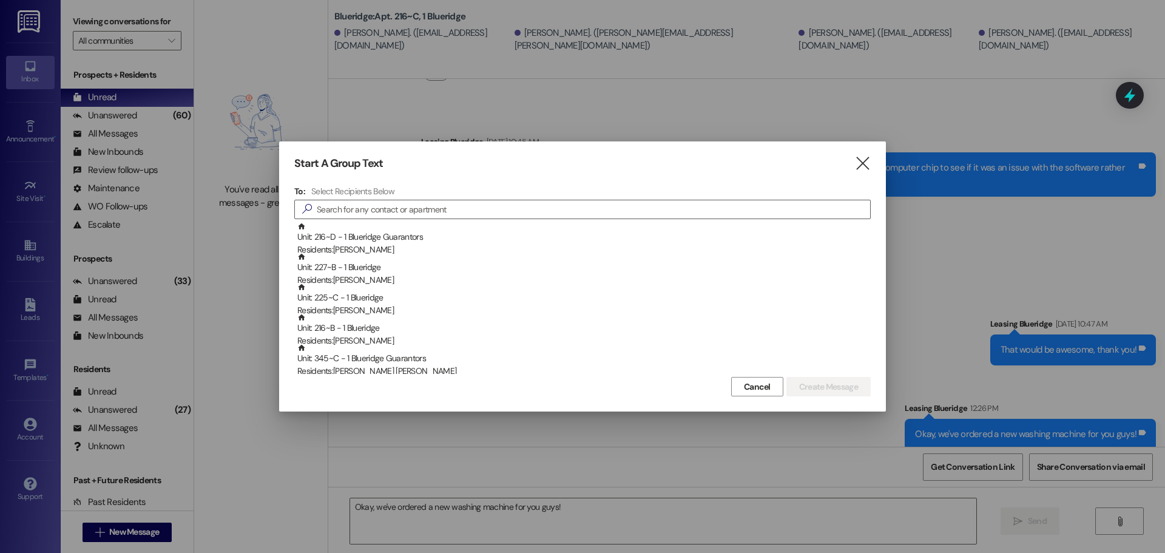
click at [869, 160] on icon "" at bounding box center [862, 163] width 16 height 13
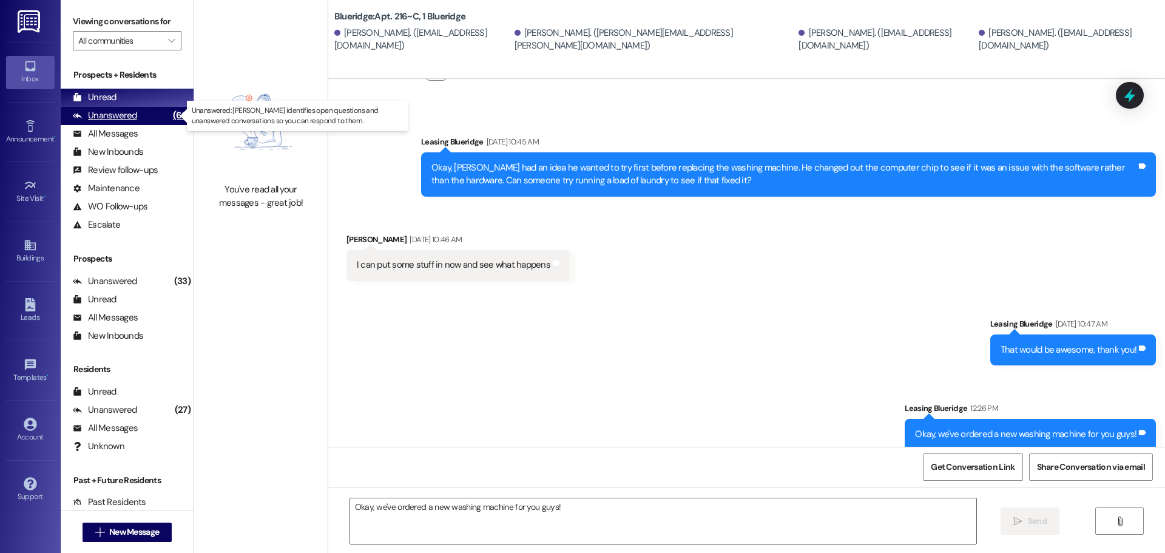
click at [75, 109] on div "Unanswered (60)" at bounding box center [127, 116] width 133 height 18
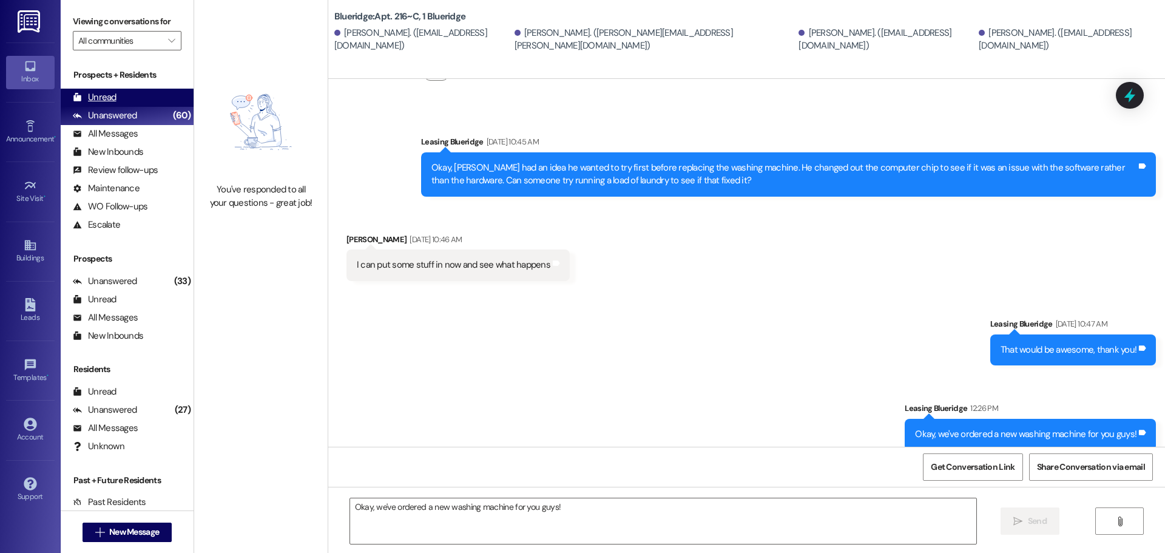
click at [87, 98] on div "Unread" at bounding box center [95, 97] width 44 height 13
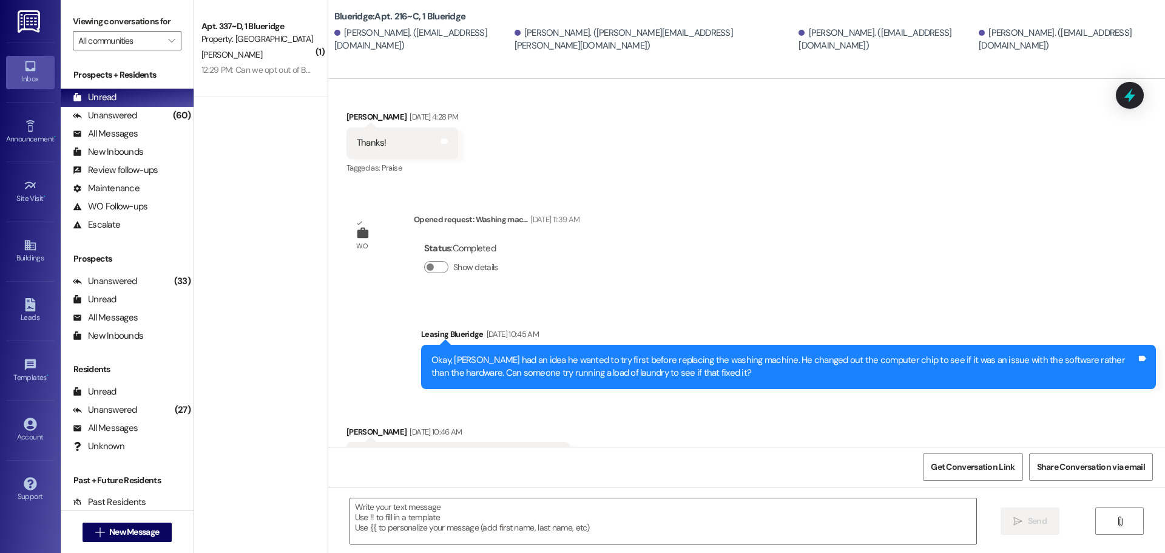
scroll to position [716, 0]
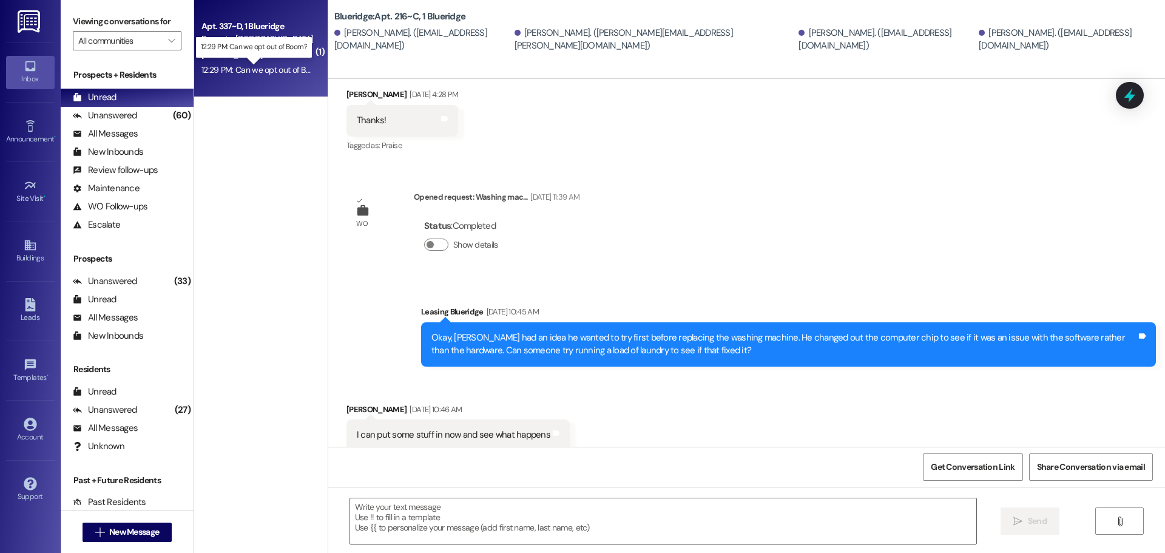
click at [251, 70] on div "12:29 PM: Can we opt out of Boom? 12:29 PM: Can we opt out of Boom?" at bounding box center [263, 69] width 124 height 11
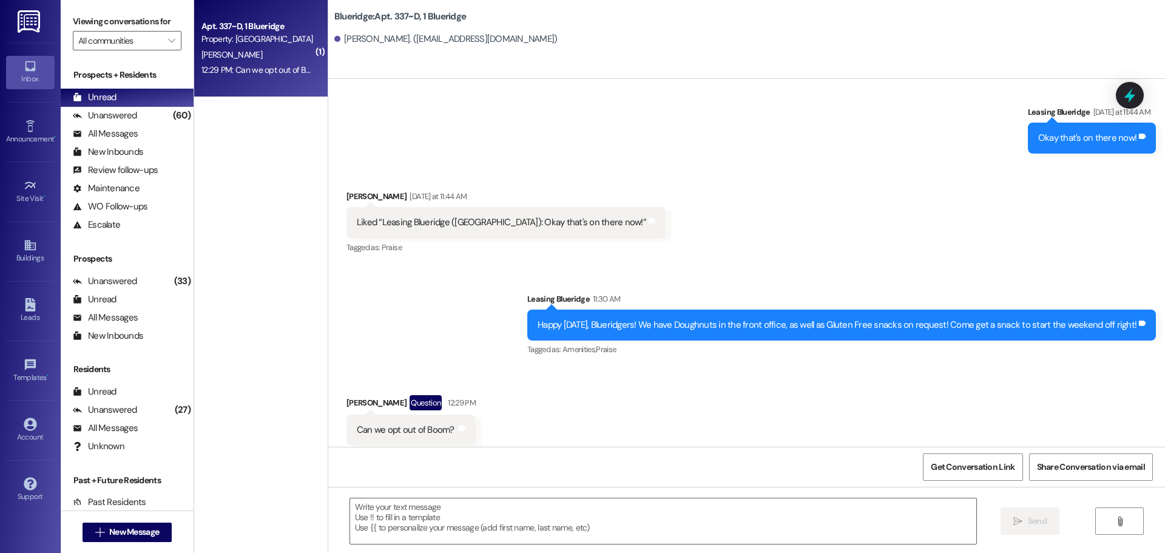
scroll to position [15324, 0]
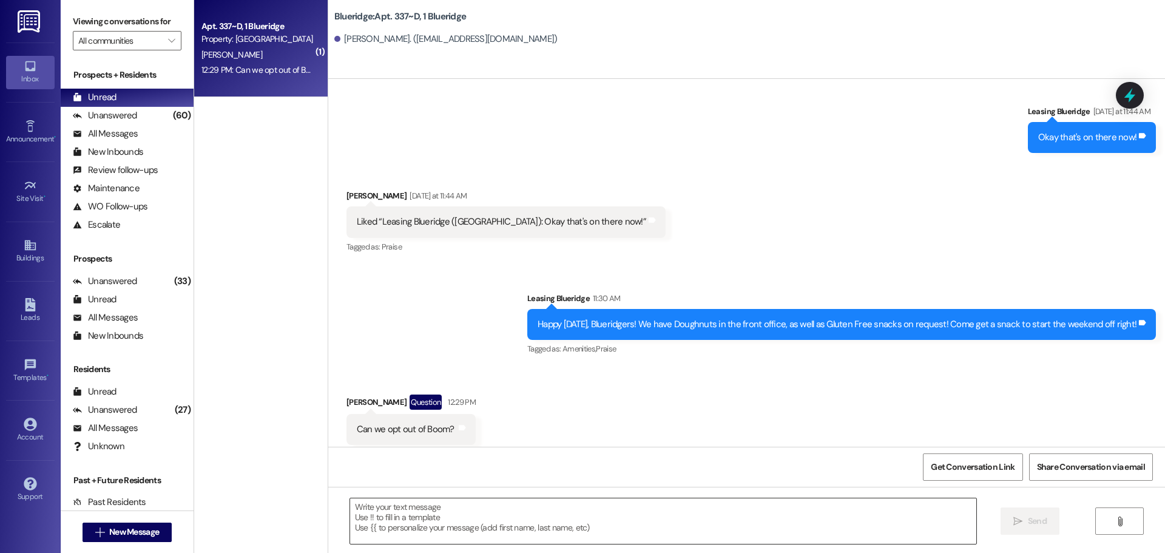
click at [559, 533] on textarea at bounding box center [663, 520] width 626 height 45
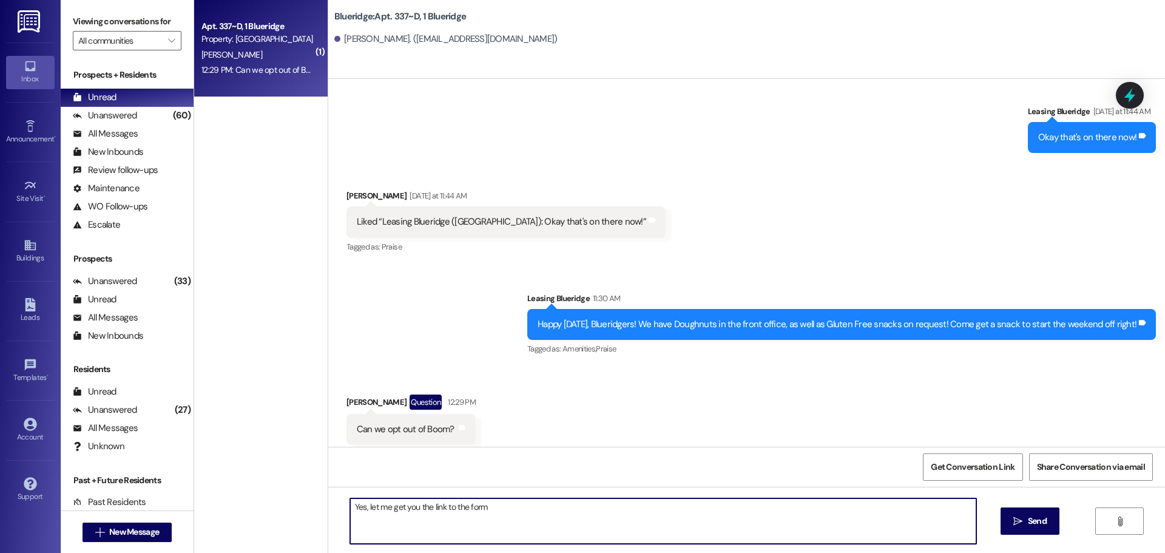
type textarea "Yes, let me get you the link to the form!"
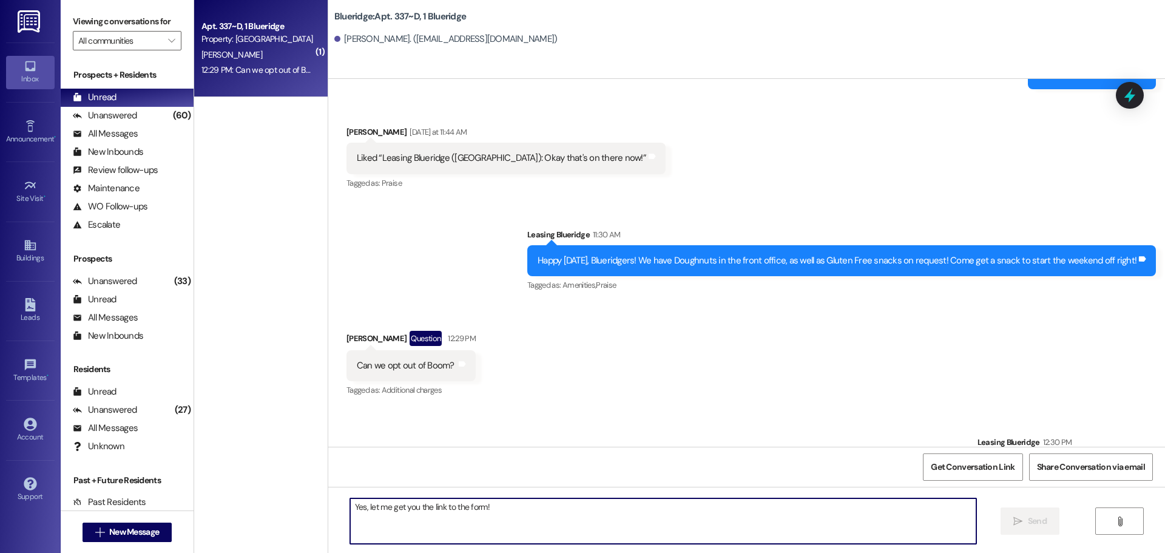
scroll to position [15408, 0]
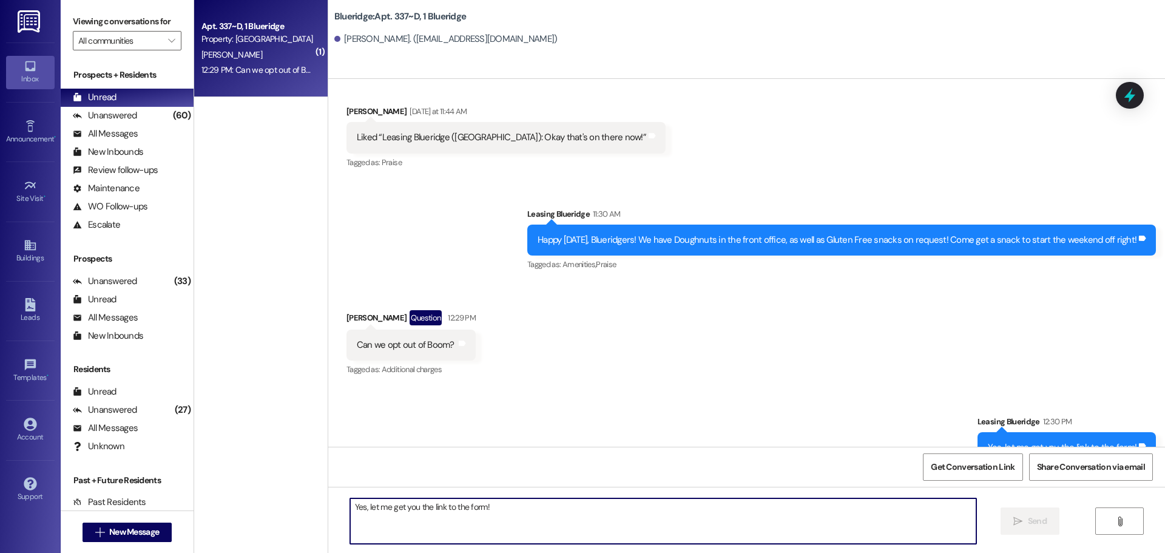
click at [770, 513] on textarea "Yes, let me get you the link to the form!" at bounding box center [663, 520] width 626 height 45
paste textarea "[URL][DOMAIN_NAME]"
type textarea "[URL][DOMAIN_NAME]"
click at [1051, 522] on button " Send" at bounding box center [1029, 520] width 59 height 27
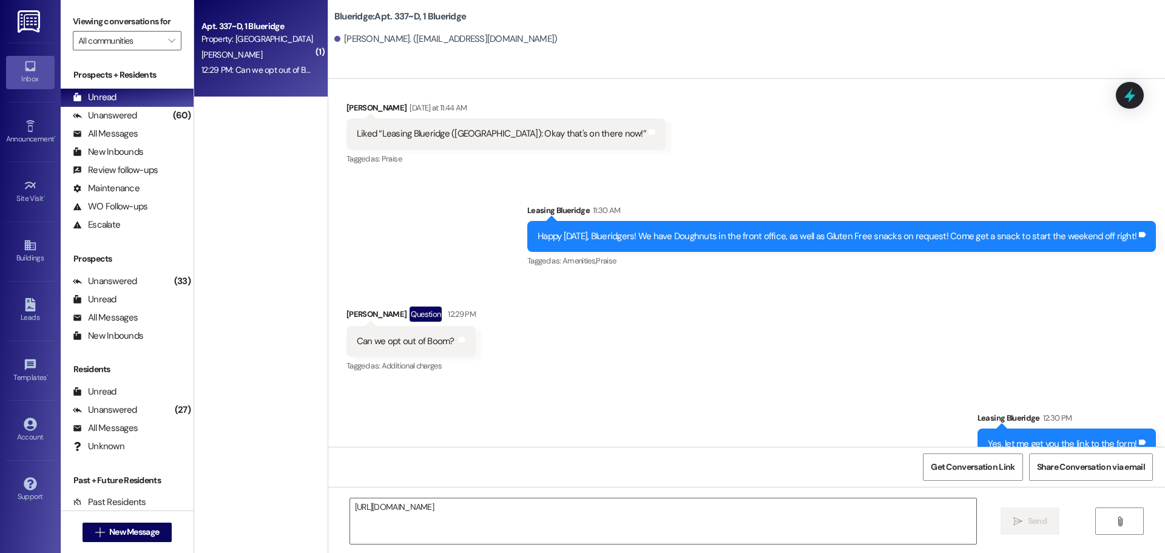
scroll to position [15493, 0]
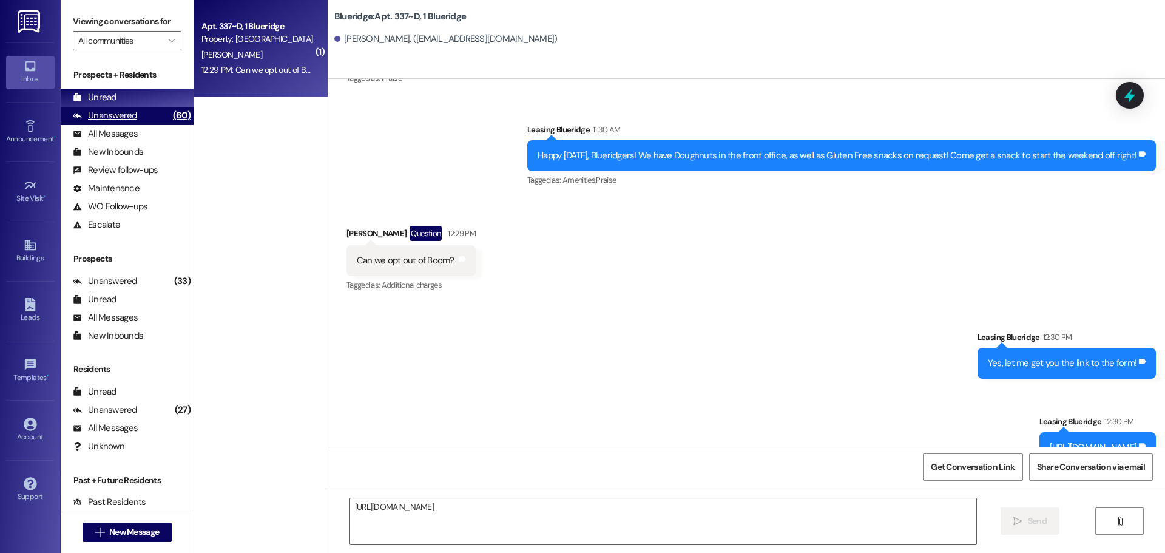
click at [150, 118] on div "Unanswered (60)" at bounding box center [127, 116] width 133 height 18
click at [153, 103] on div "Unread (0)" at bounding box center [127, 98] width 133 height 18
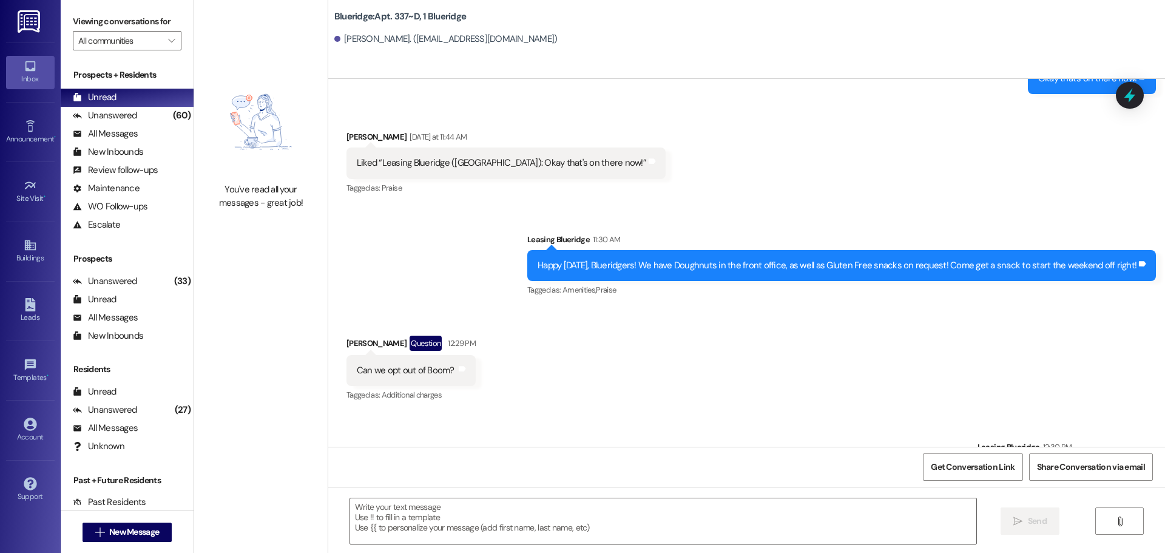
scroll to position [15476, 0]
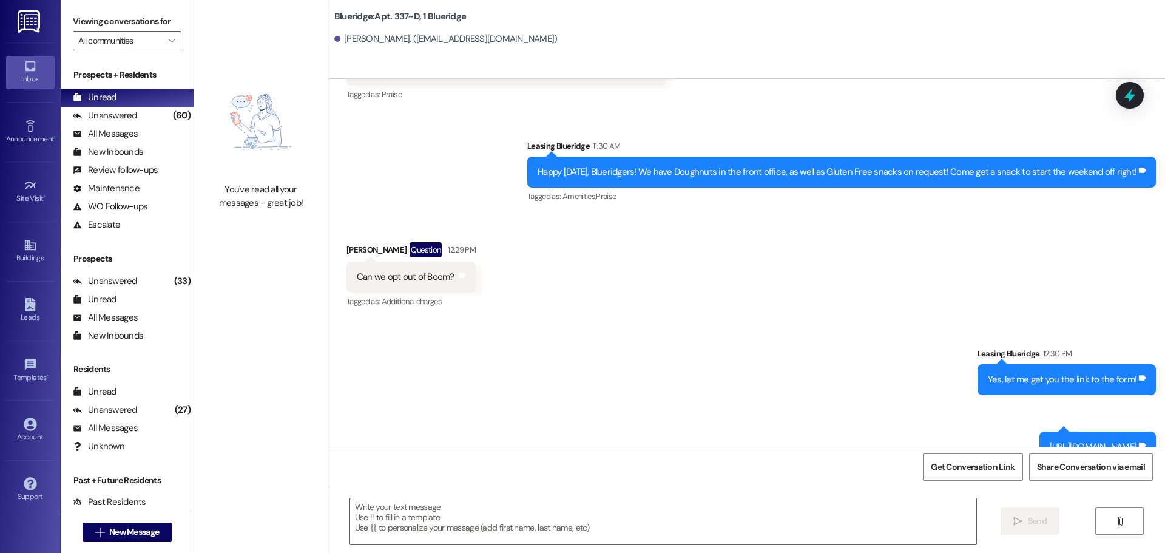
click at [525, 334] on div "Sent via SMS Leasing Blueridge 12:30 PM Yes, let me get you the link to the for…" at bounding box center [746, 396] width 837 height 152
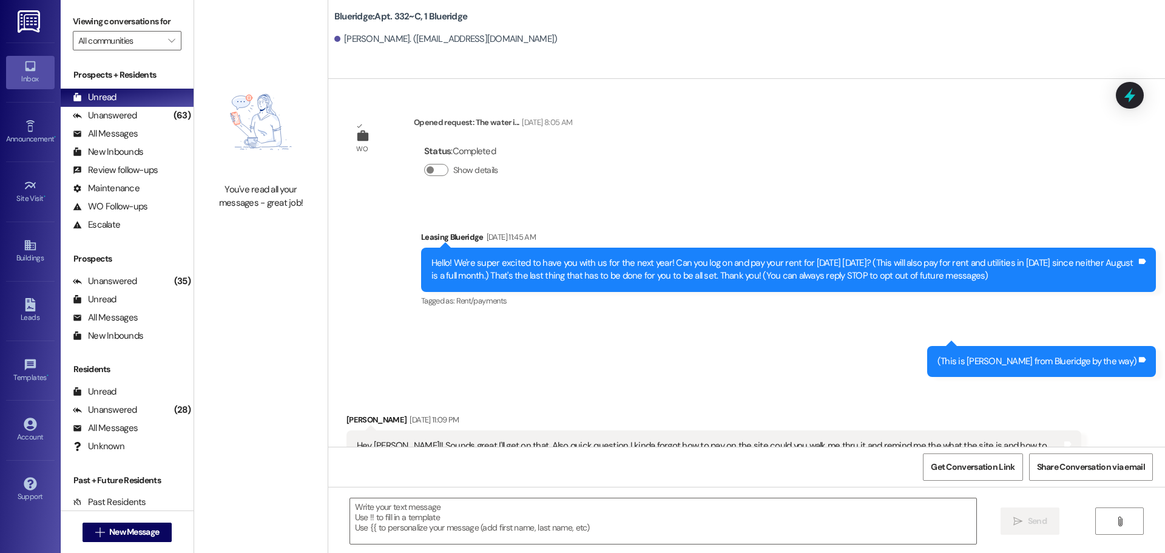
scroll to position [568, 0]
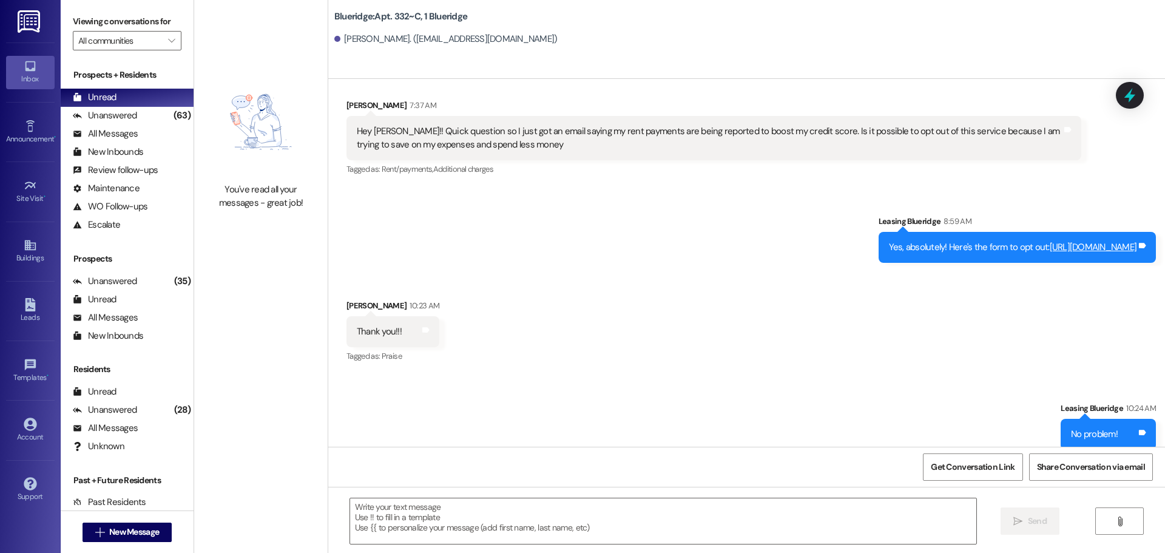
click at [27, 33] on link at bounding box center [29, 21] width 39 height 42
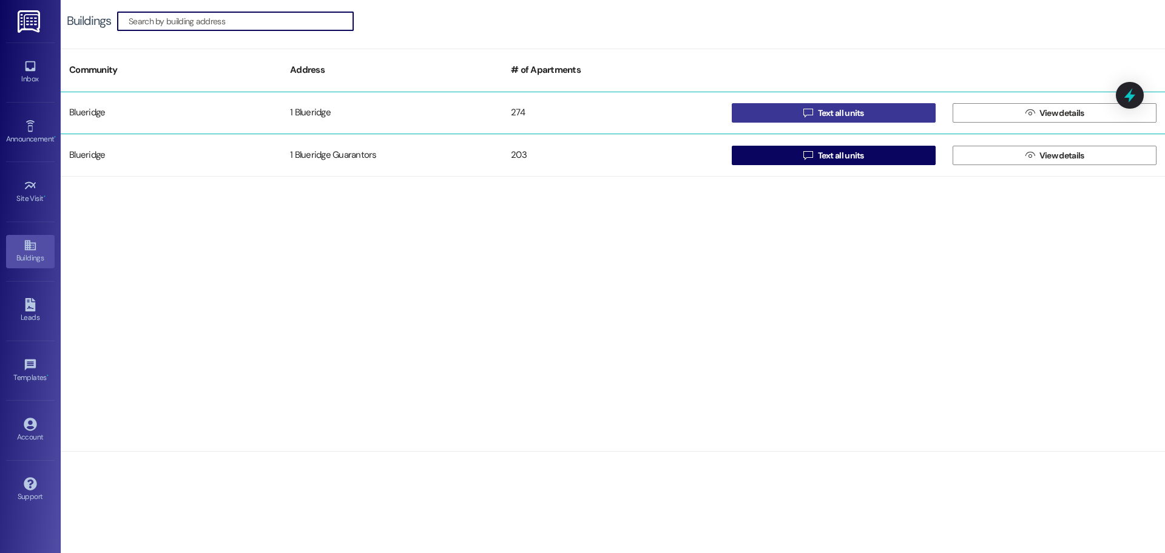
click at [860, 115] on span "Text all units" at bounding box center [841, 113] width 46 height 13
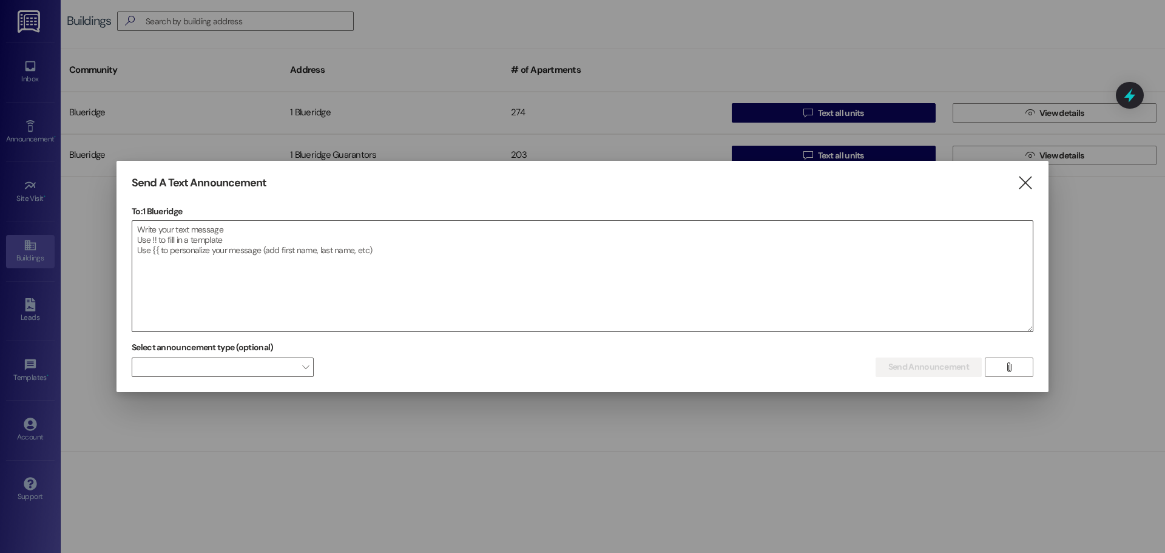
click at [473, 237] on textarea at bounding box center [582, 276] width 900 height 110
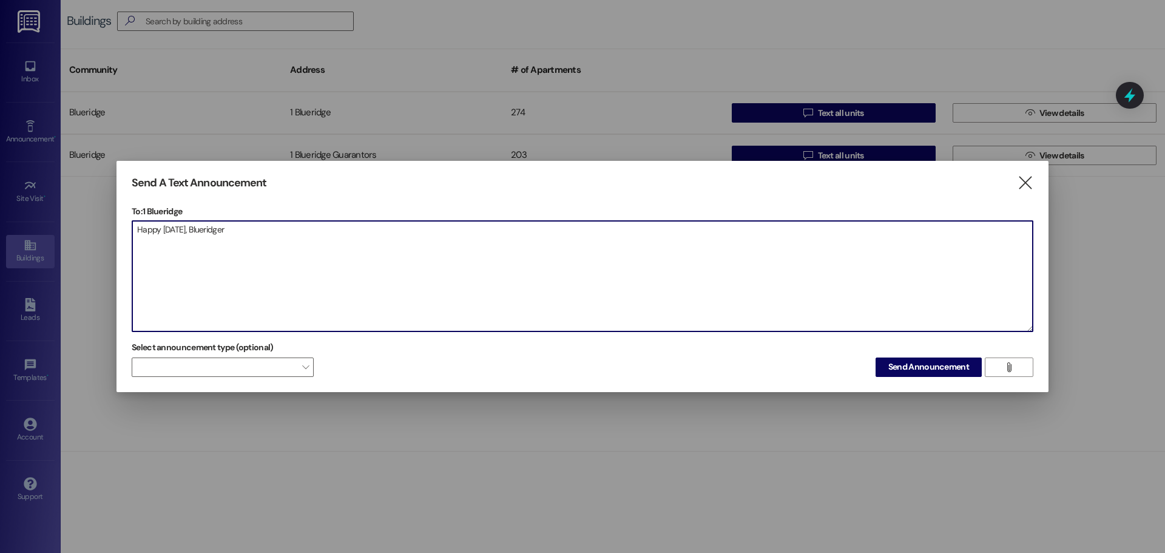
click at [515, 253] on textarea "Happy [DATE], Blueridger" at bounding box center [582, 276] width 900 height 110
click at [701, 263] on textarea "Happy [DATE], Blueridgers! We have Doughnuts in the front office, as well as Gl…" at bounding box center [582, 276] width 900 height 110
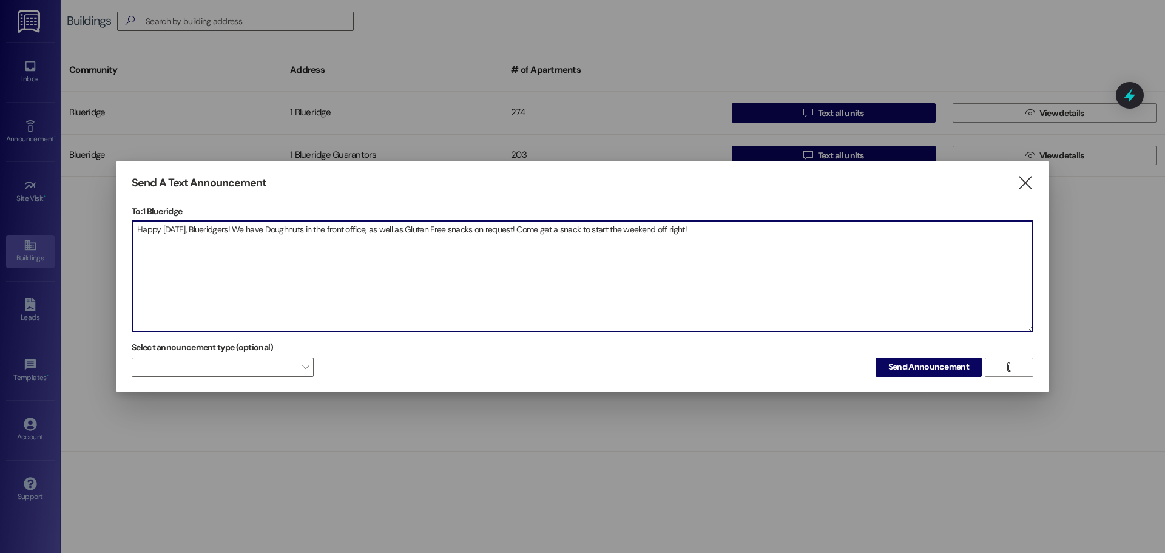
drag, startPoint x: 713, startPoint y: 275, endPoint x: 0, endPoint y: 190, distance: 717.9
click at [0, 190] on div "Send A Text Announcement  To: 1 Blueridge  Drop image file here Happy [DATE],…" at bounding box center [582, 276] width 1165 height 553
type textarea "Happy [DATE], Blueridgers! We have Doughnuts in the front office, as well as Gl…"
click at [894, 363] on span "Send Announcement" at bounding box center [928, 366] width 81 height 13
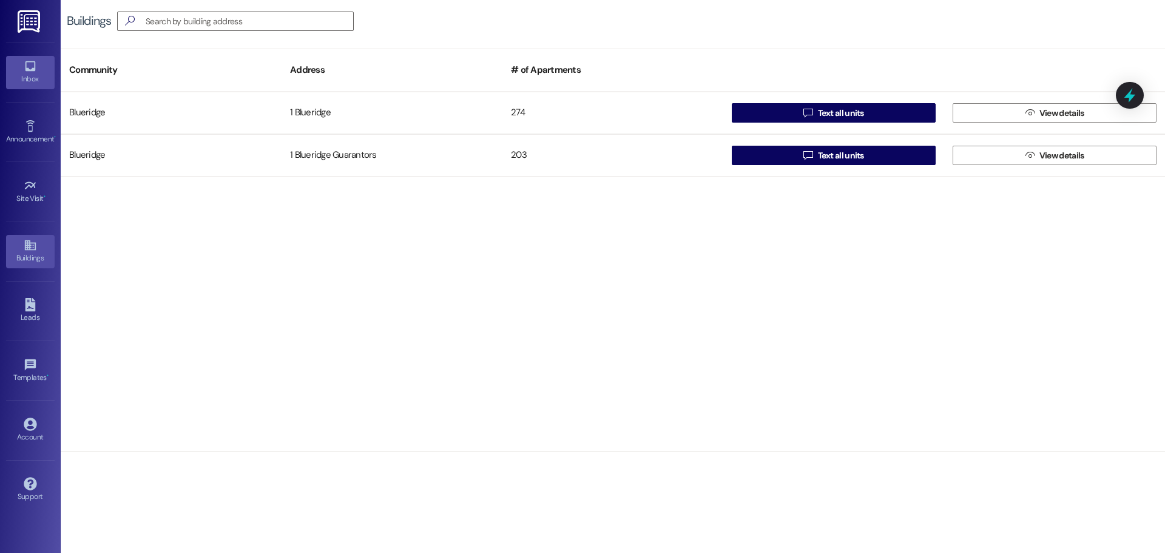
click at [27, 78] on div "Inbox" at bounding box center [30, 79] width 61 height 12
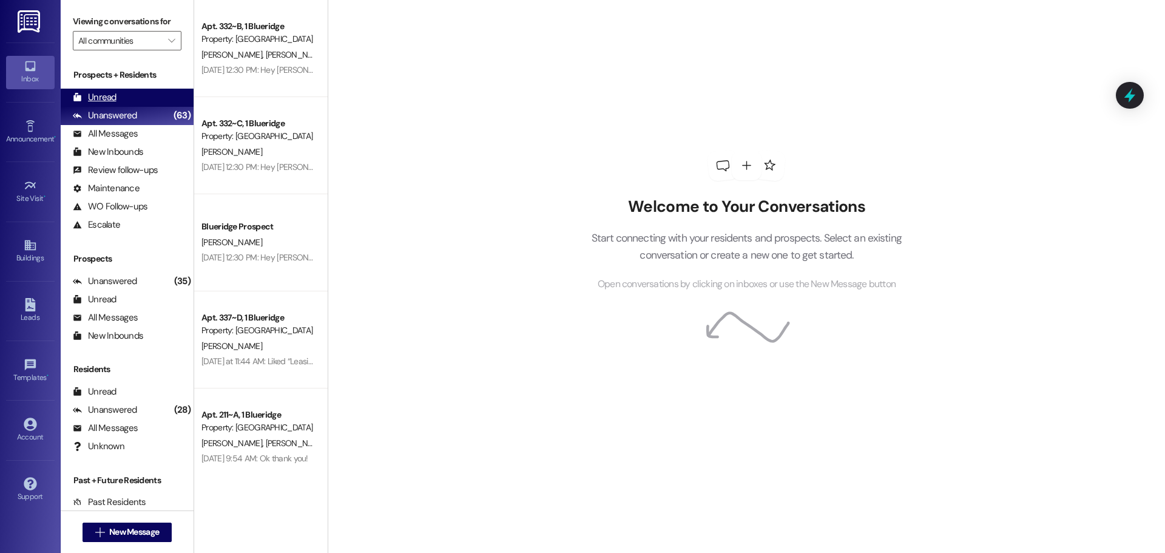
click at [92, 92] on div "Unread" at bounding box center [95, 97] width 44 height 13
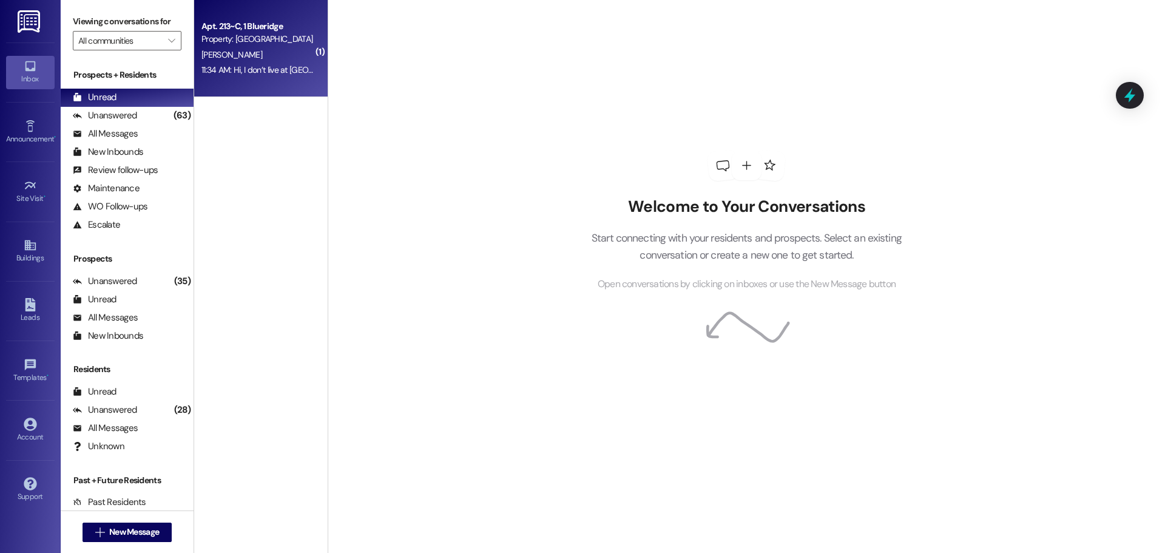
click at [204, 42] on div "Property: [GEOGRAPHIC_DATA]" at bounding box center [257, 39] width 112 height 13
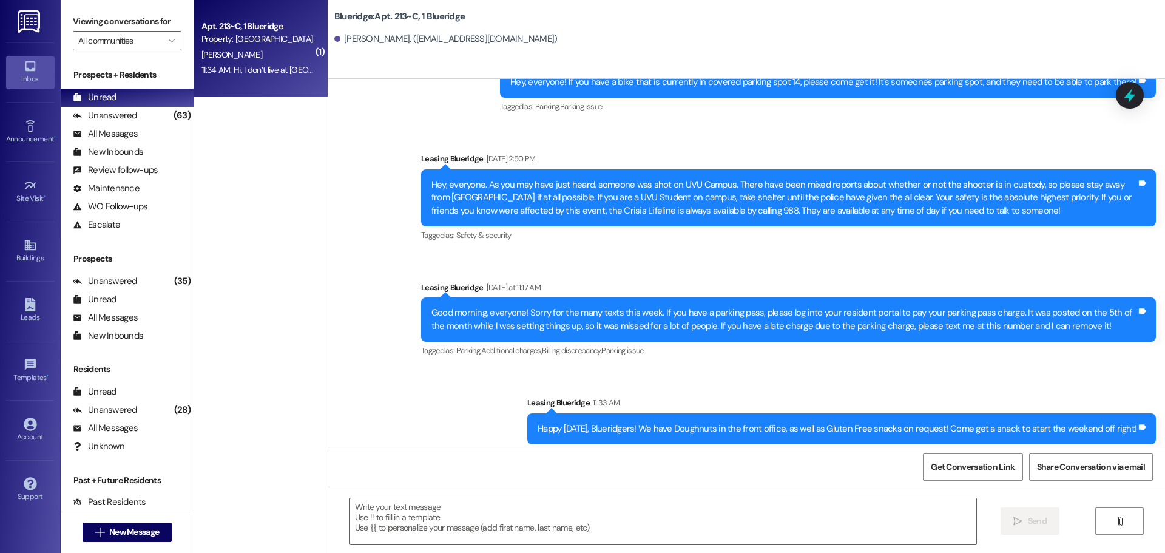
scroll to position [26068, 0]
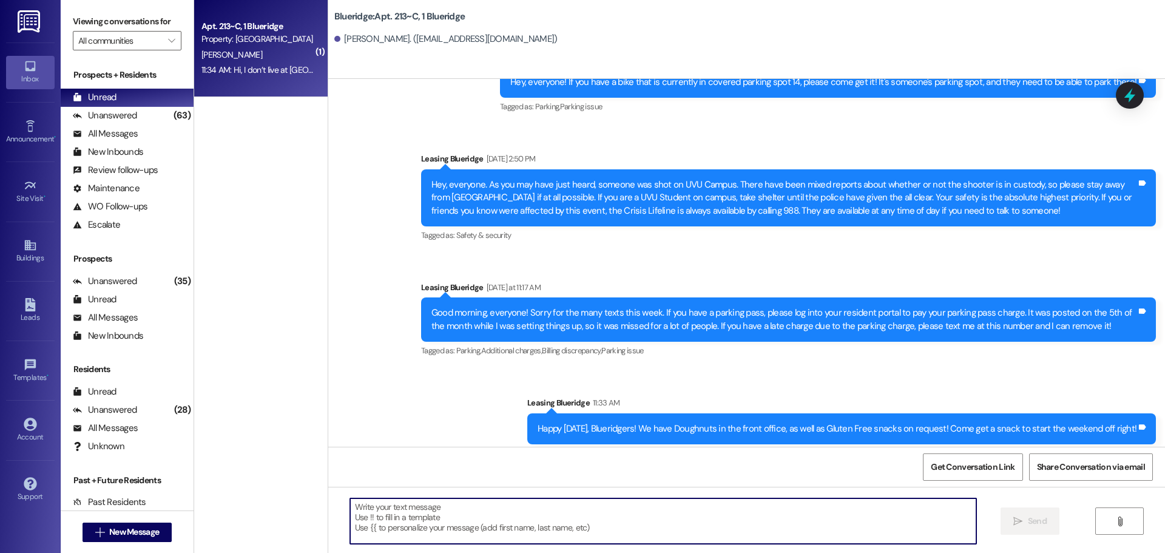
click at [721, 523] on textarea at bounding box center [663, 520] width 626 height 45
type textarea "B"
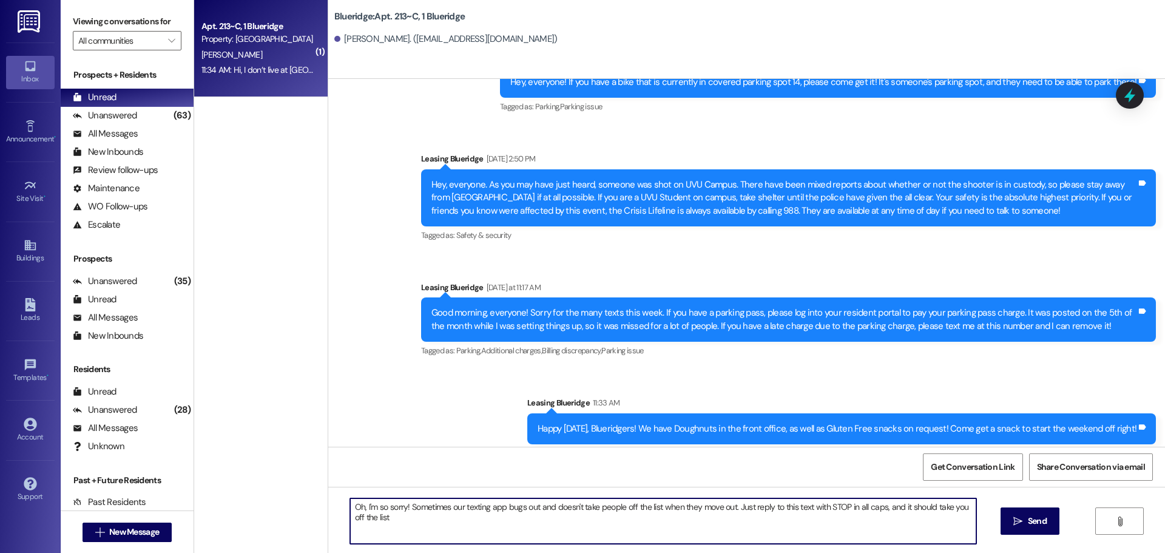
type textarea "Oh, I'm so sorry! Sometimes our texting app bugs out and doesn't take people of…"
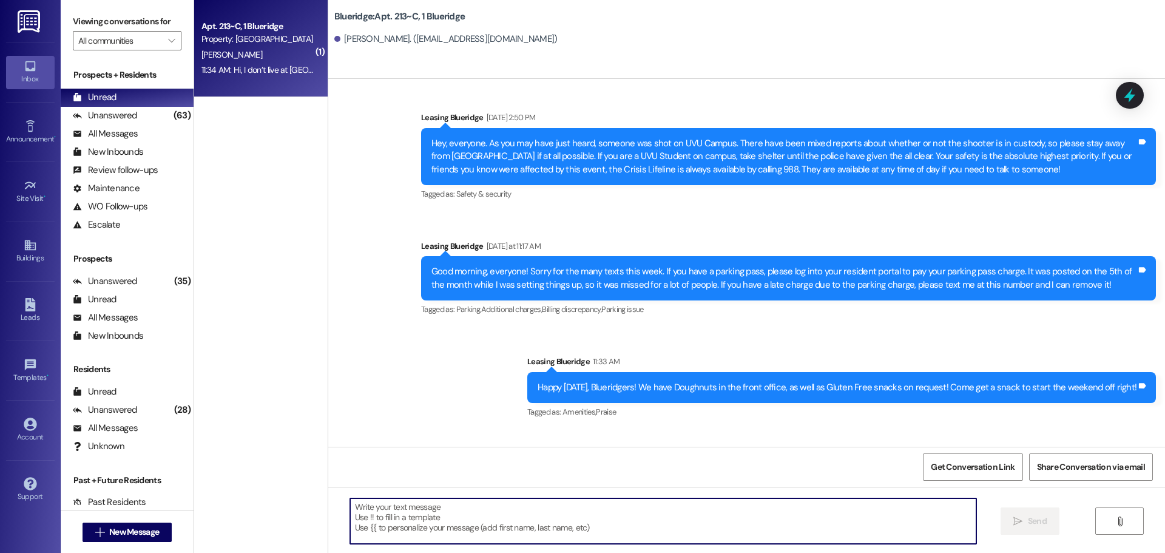
scroll to position [26153, 0]
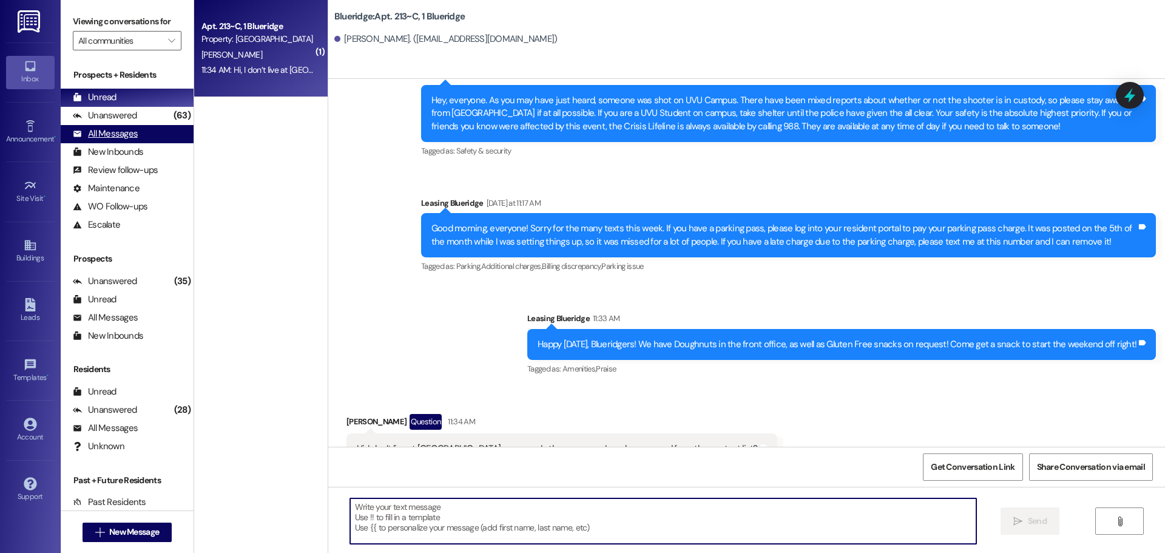
click at [123, 125] on div "All Messages (undefined)" at bounding box center [127, 134] width 133 height 18
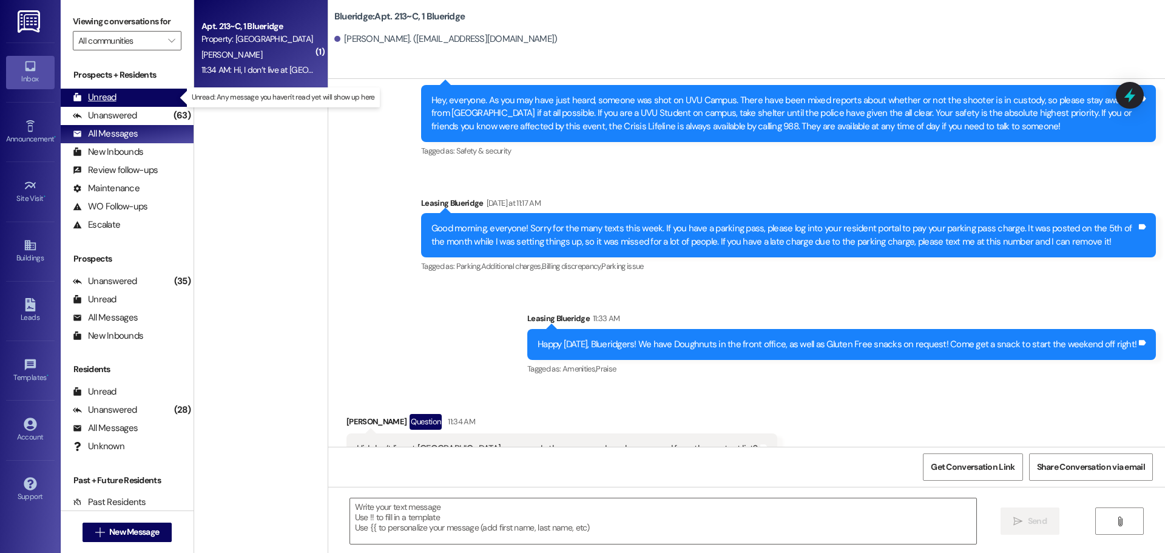
click at [141, 100] on div "Unread (0)" at bounding box center [127, 98] width 133 height 18
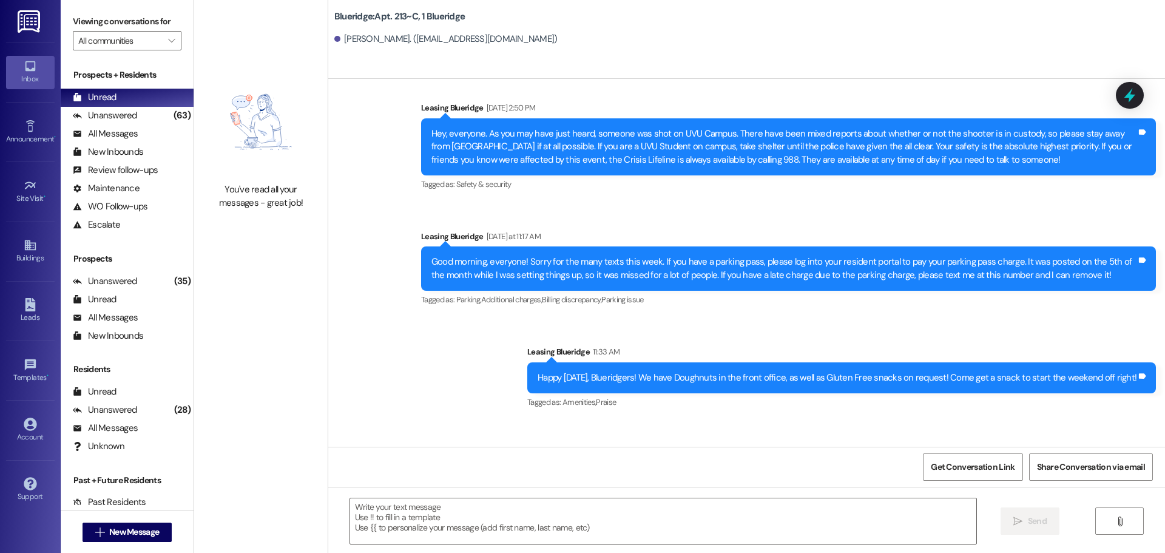
scroll to position [26171, 0]
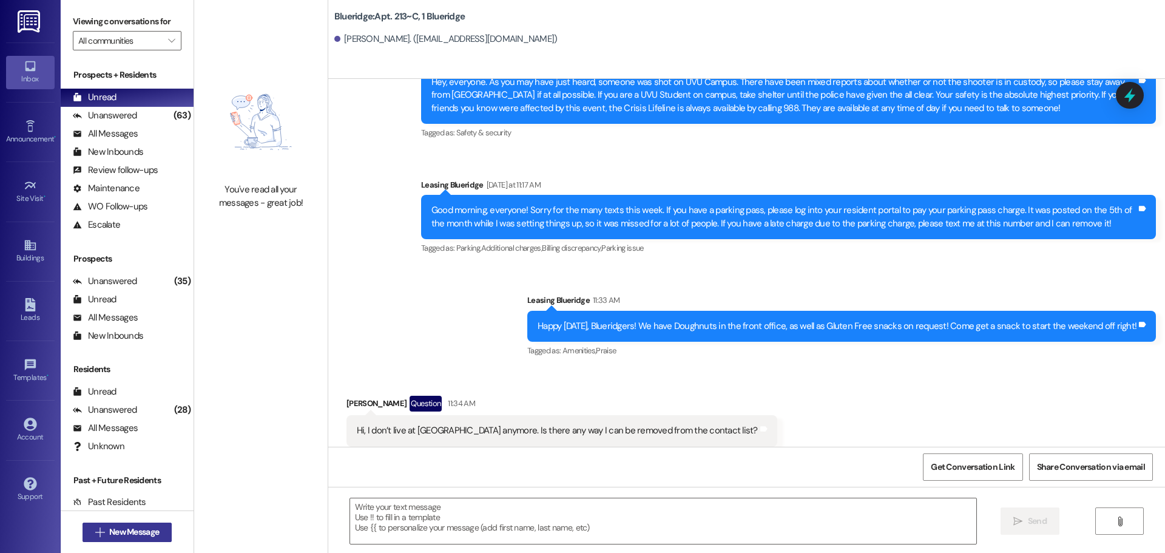
click at [158, 532] on button " New Message" at bounding box center [128, 531] width 90 height 19
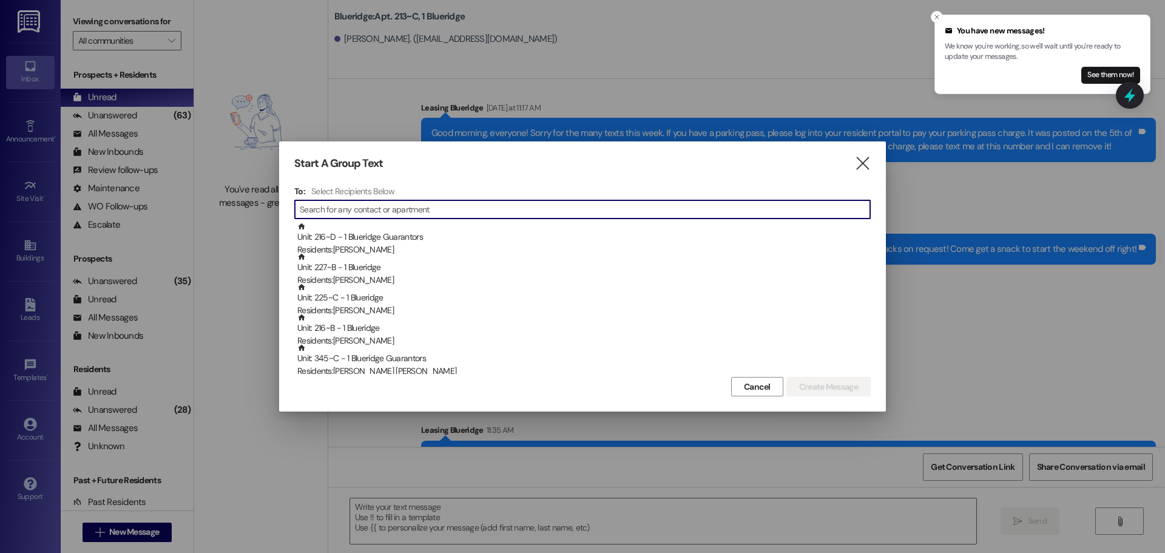
scroll to position [26254, 0]
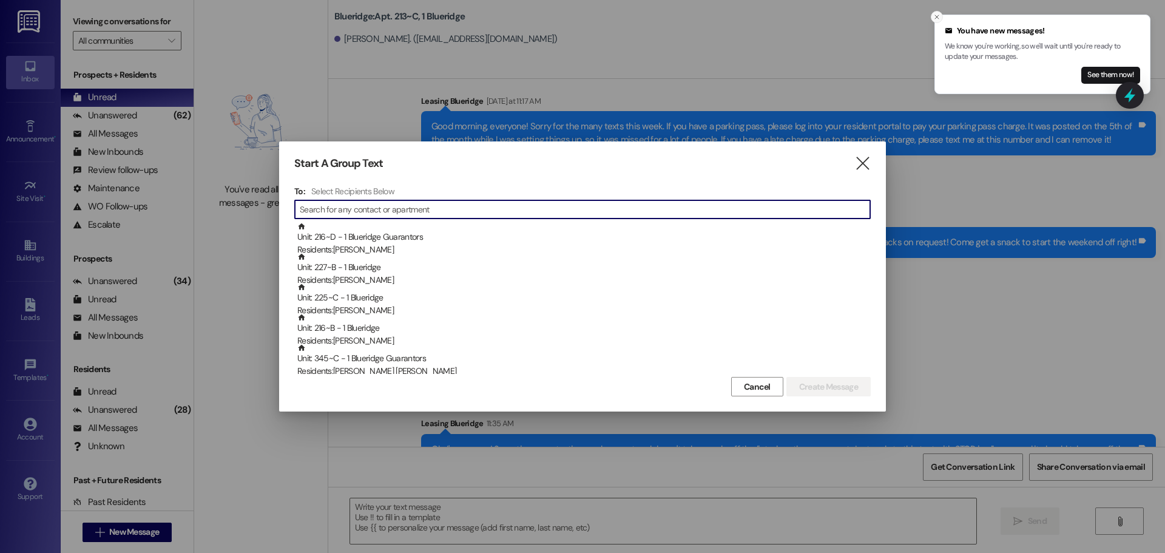
click at [938, 13] on button "Close toast" at bounding box center [937, 17] width 12 height 12
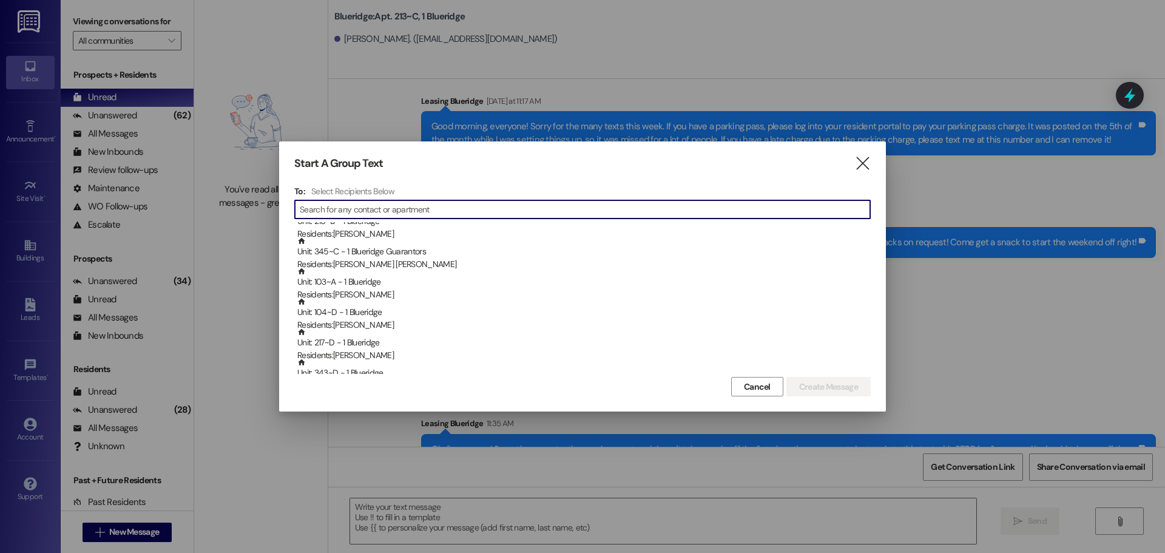
scroll to position [0, 0]
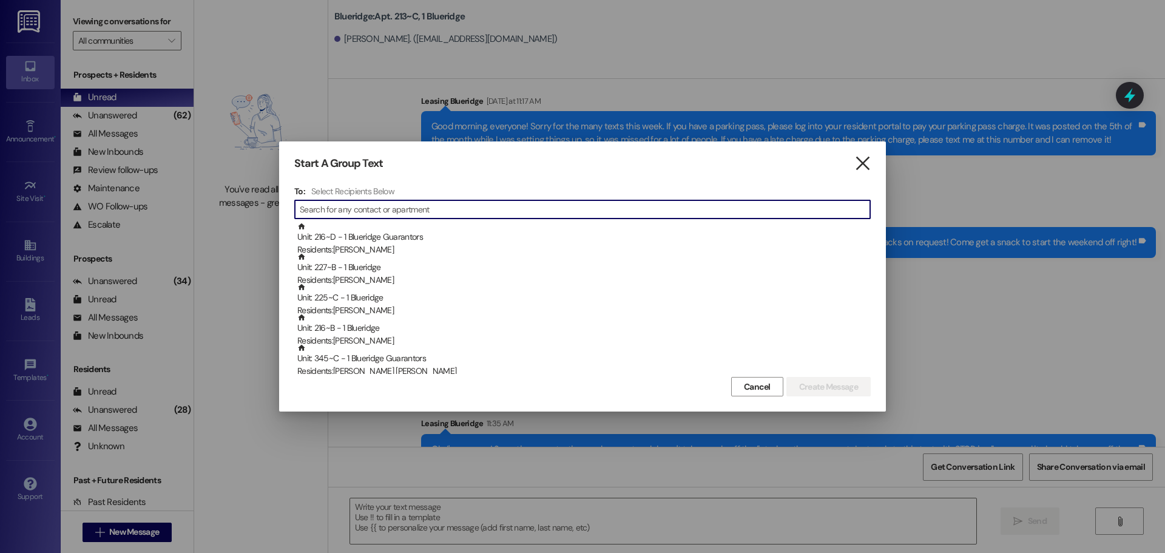
click at [866, 163] on icon "" at bounding box center [862, 163] width 16 height 13
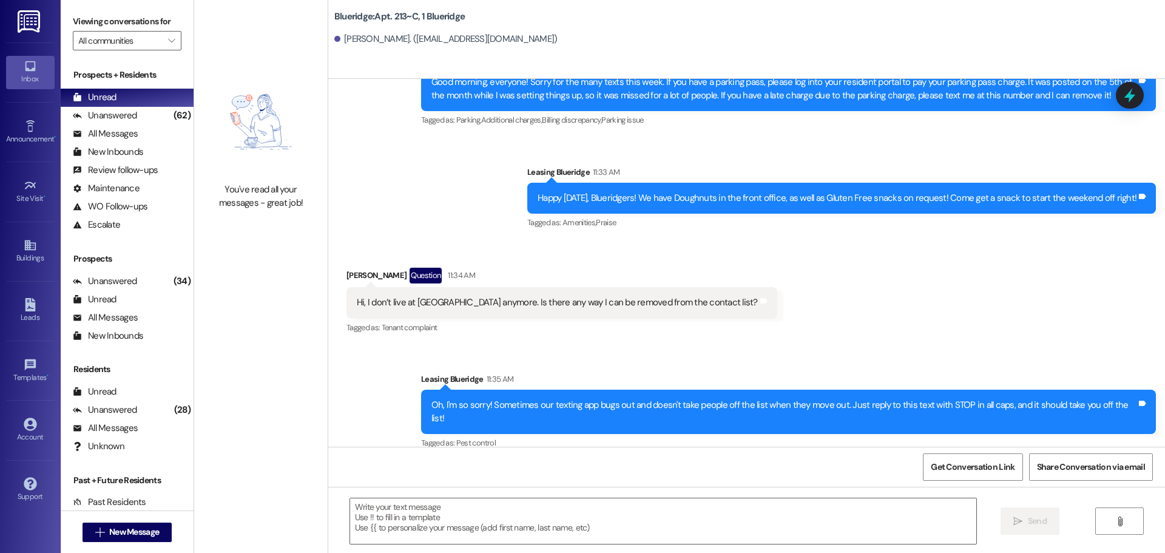
scroll to position [26339, 0]
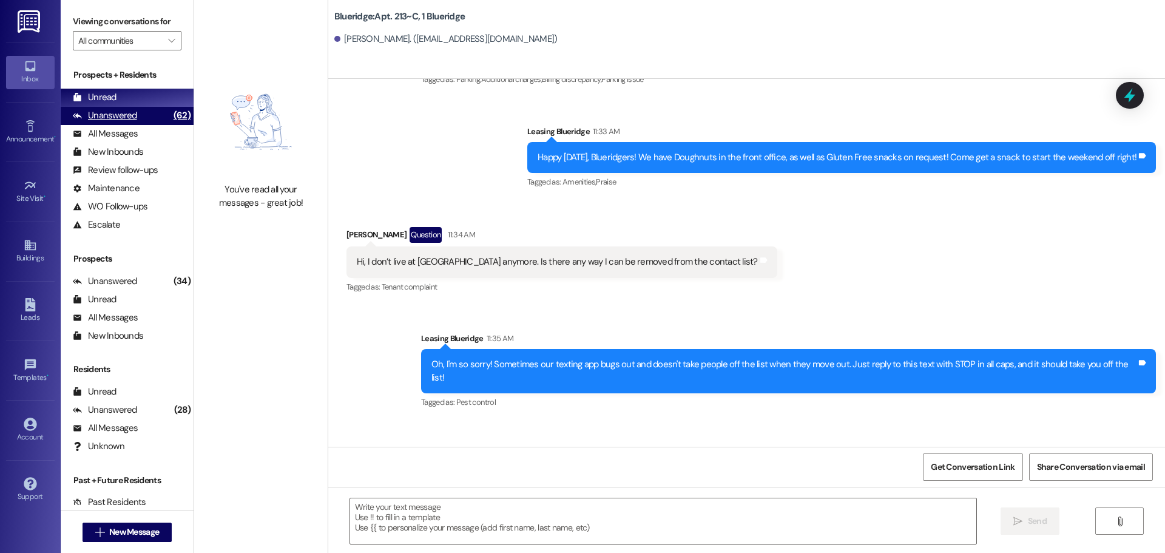
click at [170, 116] on div "(62)" at bounding box center [181, 115] width 23 height 19
click at [154, 104] on div "Unread (0)" at bounding box center [127, 98] width 133 height 18
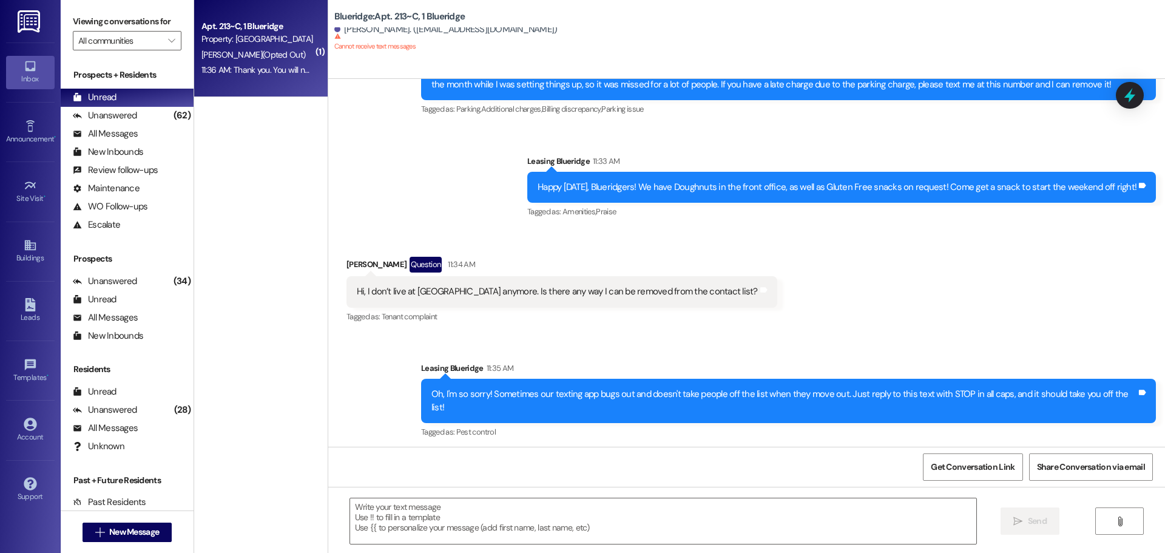
scroll to position [26352, 0]
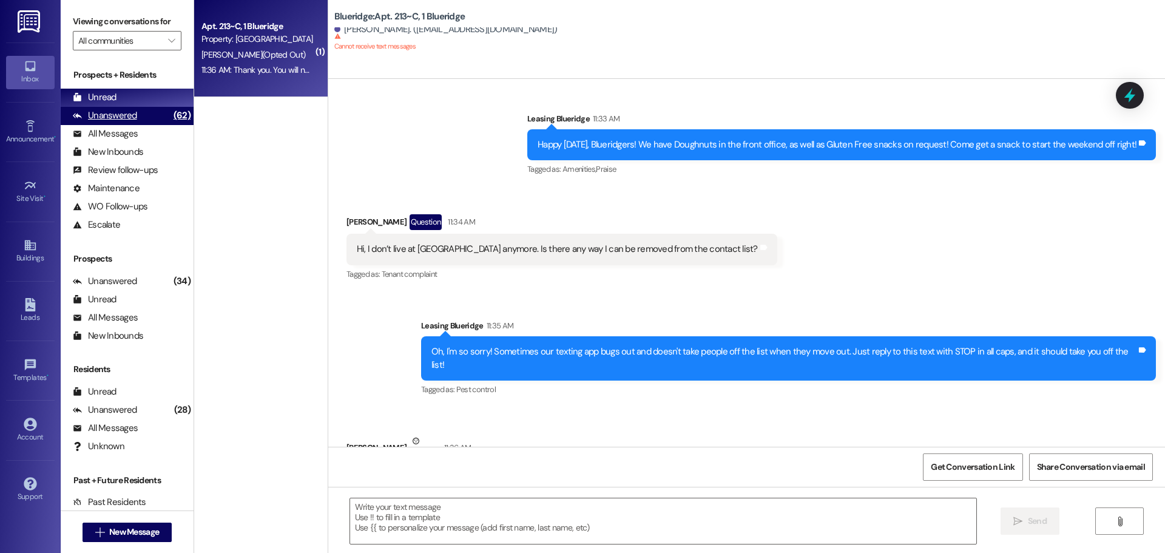
click at [112, 109] on div "Unanswered" at bounding box center [105, 115] width 64 height 13
click at [115, 93] on div "Unread" at bounding box center [95, 97] width 44 height 13
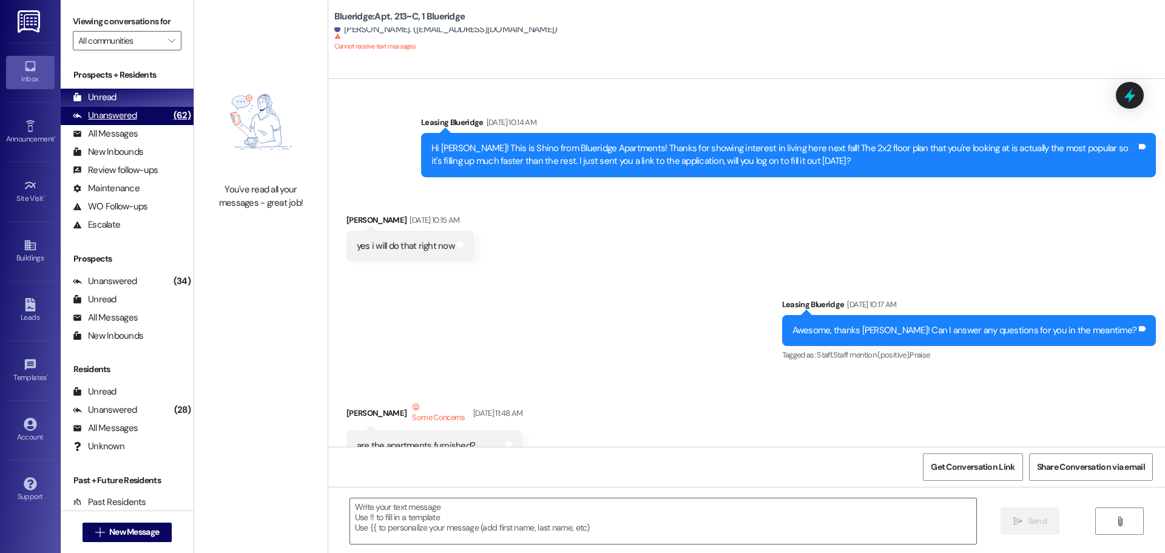
scroll to position [26267, 0]
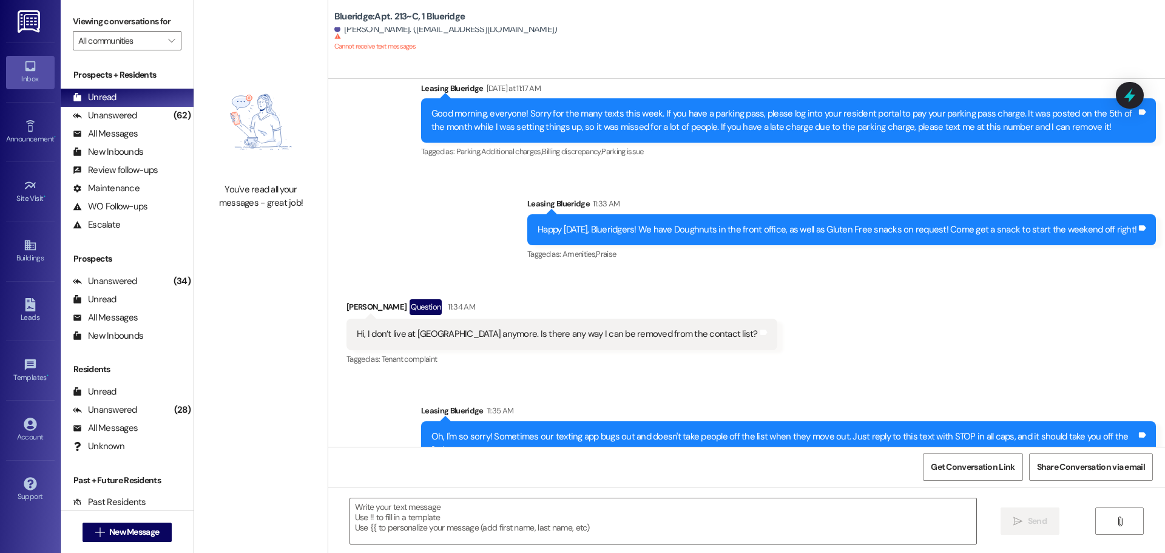
click at [746, 272] on div "Received via SMS [PERSON_NAME] Question 11:34 AM Hi, I don’t live at [GEOGRAPHI…" at bounding box center [746, 324] width 837 height 105
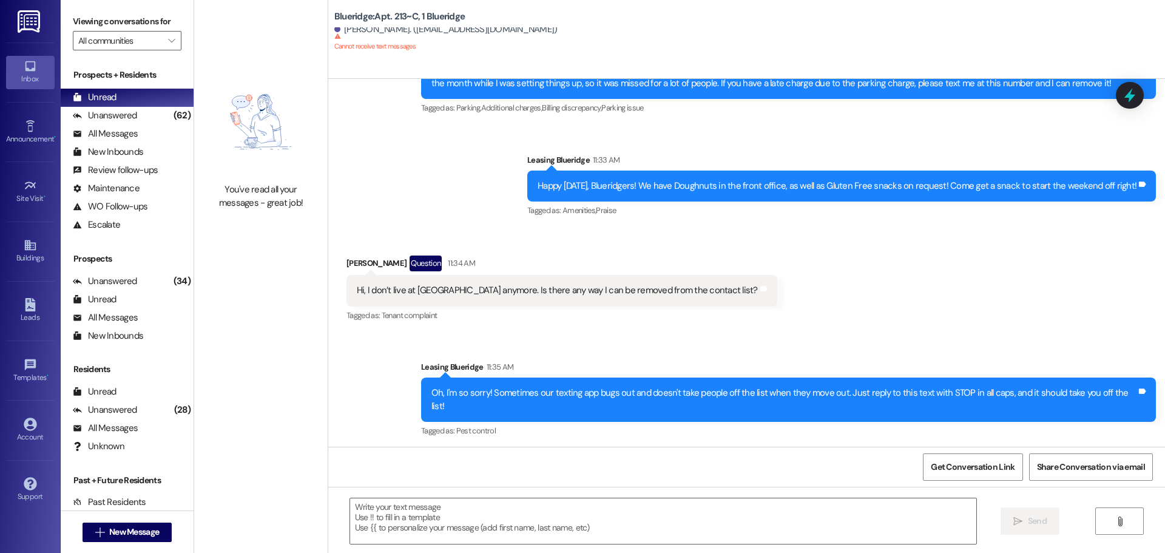
scroll to position [26352, 0]
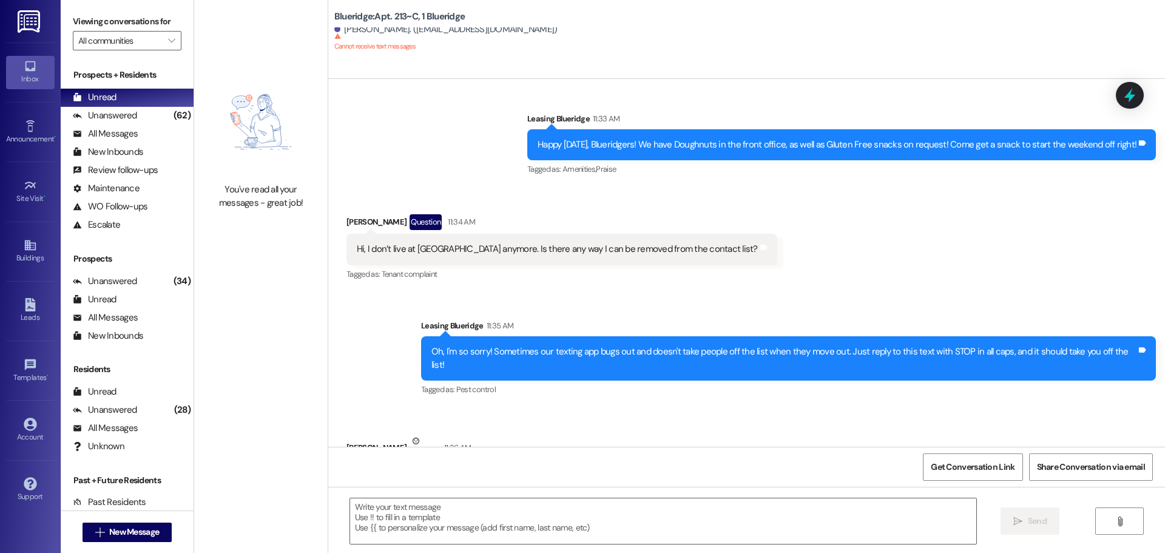
click at [744, 407] on div "Received via SMS [PERSON_NAME] Neutral 11:36 AM STOP Tags and notes" at bounding box center [746, 455] width 837 height 97
click at [1044, 407] on div "Received via SMS [PERSON_NAME] Neutral 11:36 AM STOP Tags and notes" at bounding box center [746, 455] width 837 height 97
click at [124, 117] on div "Unanswered" at bounding box center [105, 115] width 64 height 13
click at [125, 99] on div "Unread (0)" at bounding box center [127, 98] width 133 height 18
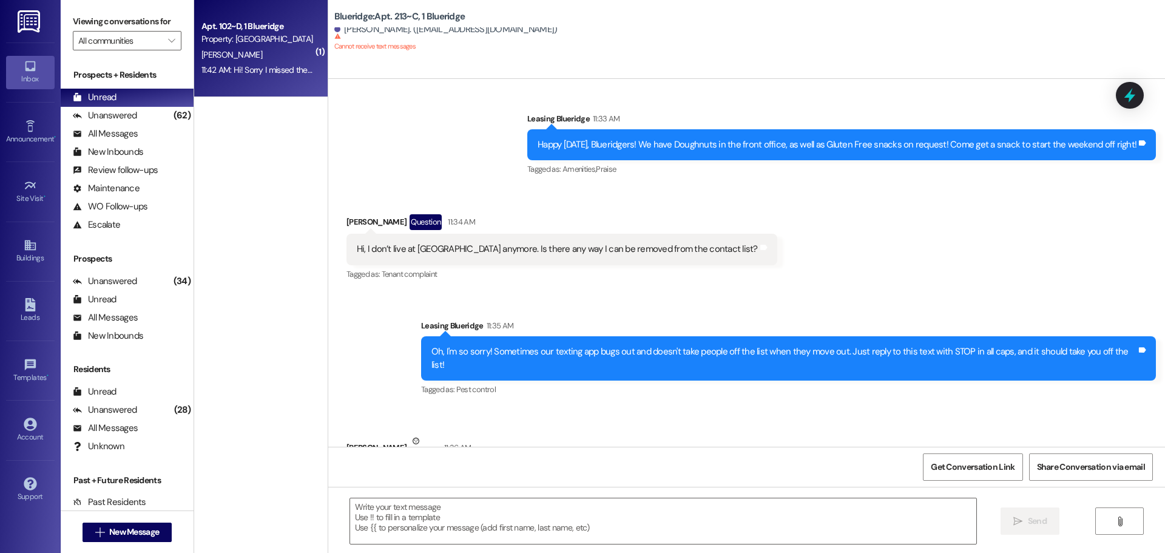
click at [221, 73] on div "11:42 AM: Hi! Sorry I missed the parking payment, I just paid it right now👍🏽 11…" at bounding box center [329, 69] width 257 height 11
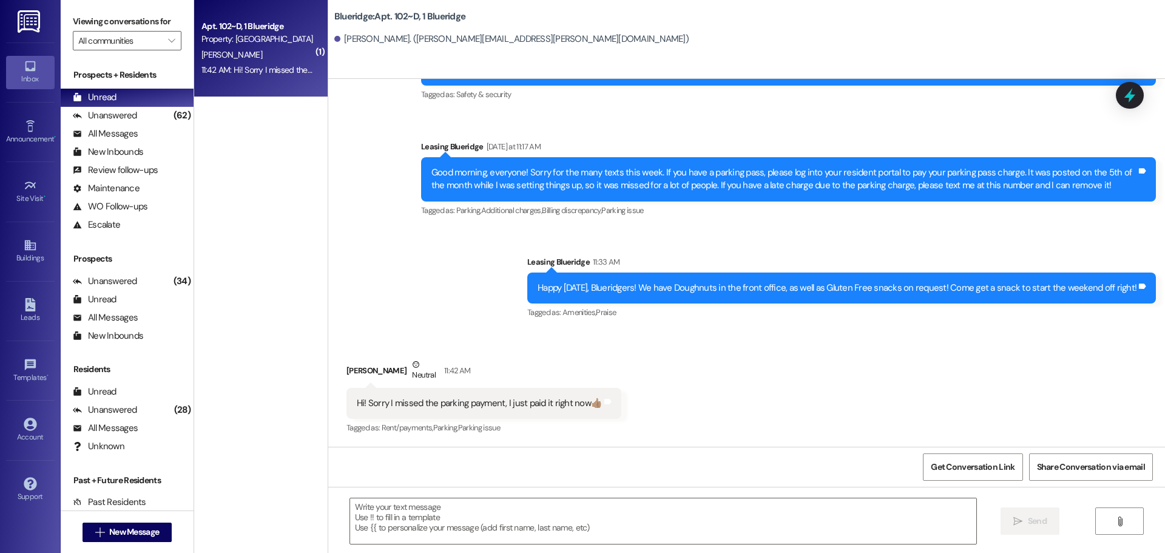
scroll to position [3633, 0]
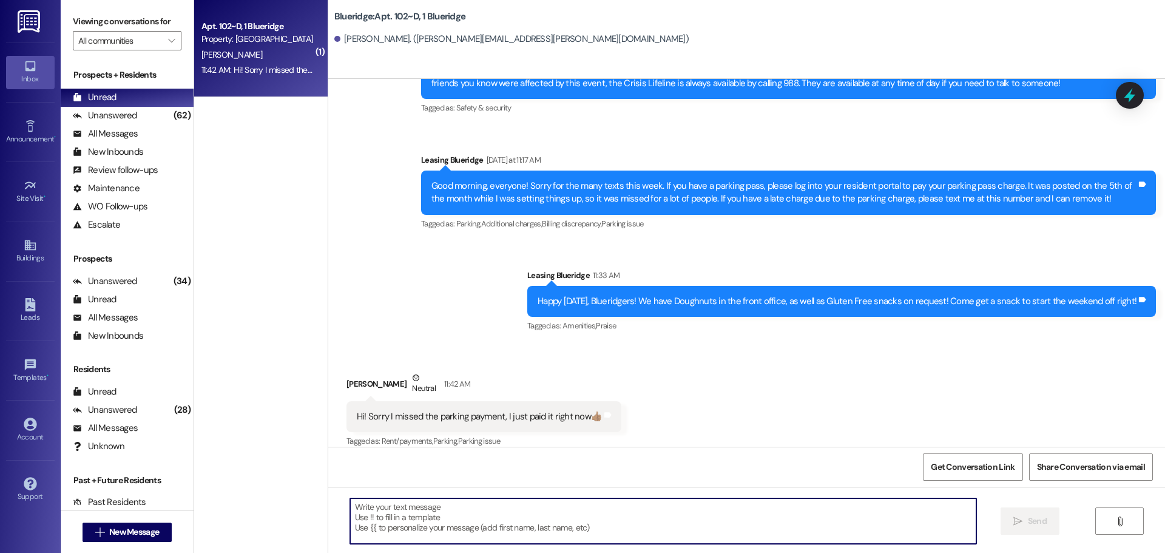
click at [647, 530] on textarea at bounding box center [663, 520] width 626 height 45
type textarea "T"
type textarea "Thank you so much!"
click at [1025, 510] on button " Send" at bounding box center [1029, 520] width 59 height 27
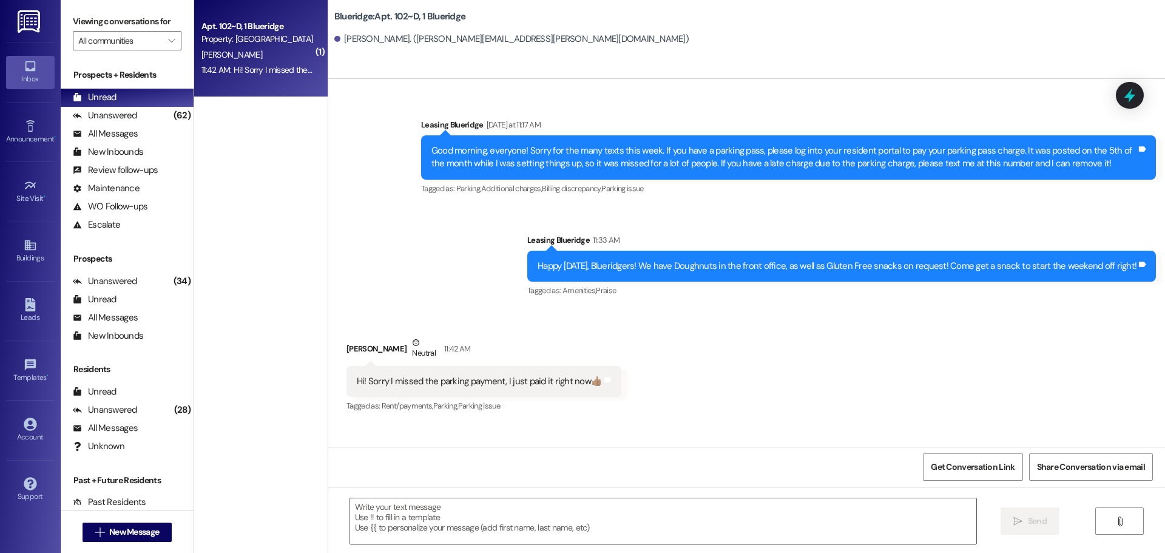
scroll to position [3718, 0]
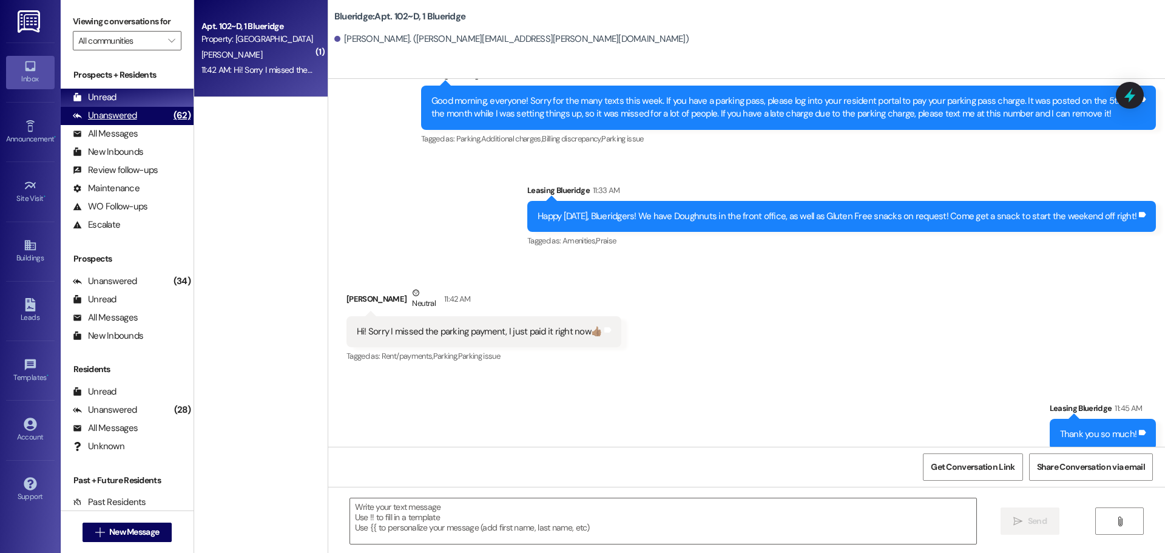
click at [107, 109] on div "Unanswered (62)" at bounding box center [127, 116] width 133 height 18
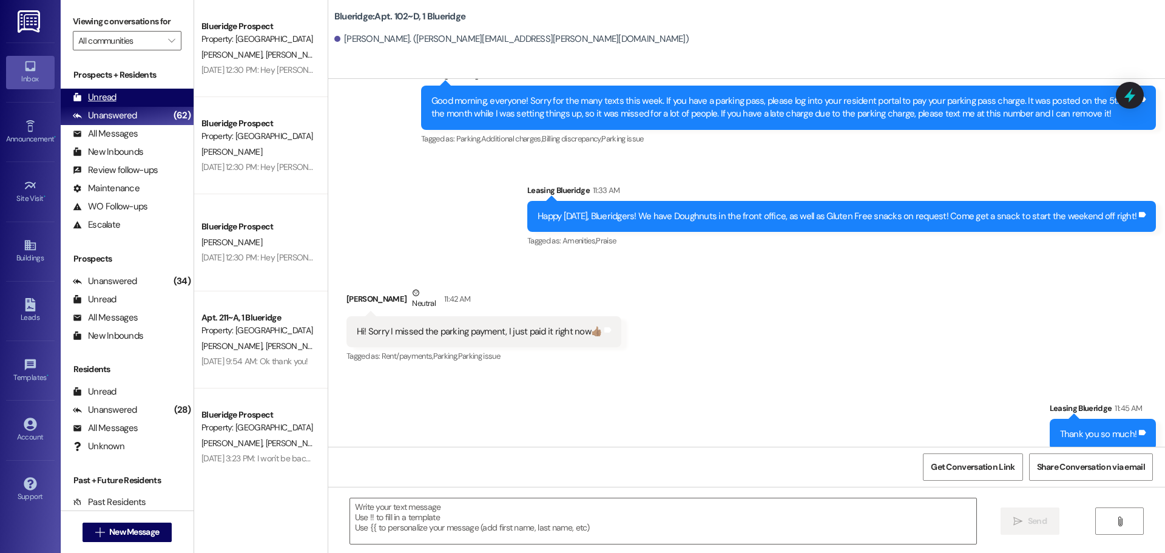
click at [106, 102] on div "Unread" at bounding box center [95, 97] width 44 height 13
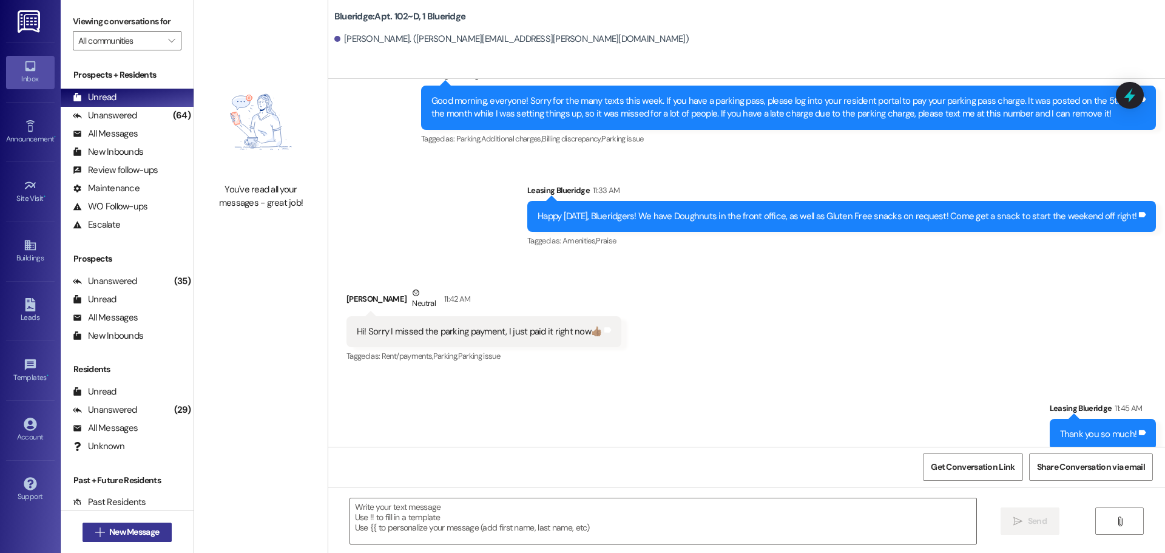
click at [149, 537] on span "New Message" at bounding box center [134, 531] width 50 height 13
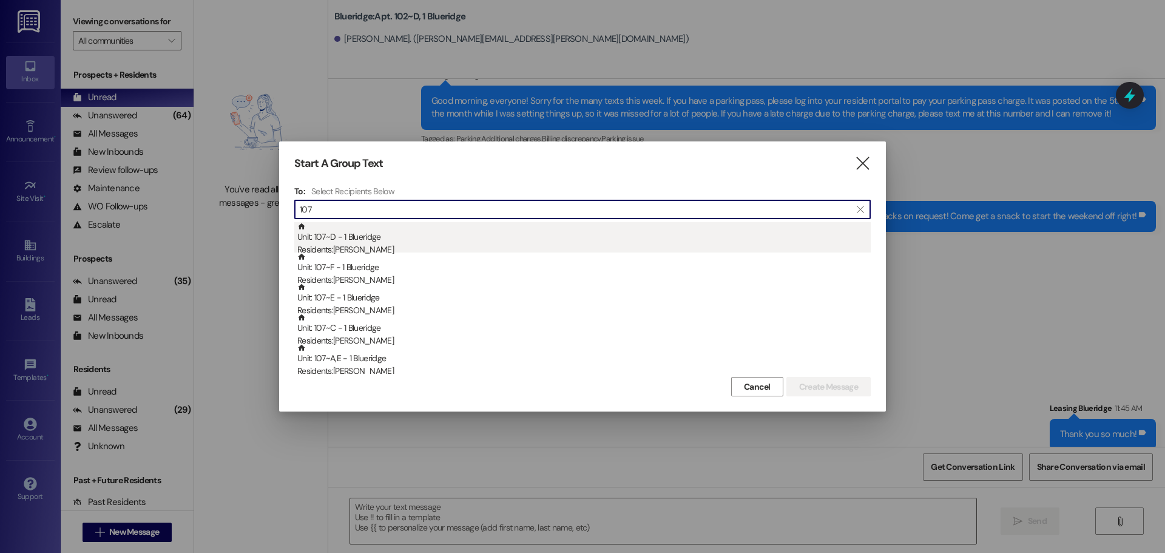
type input "107"
click at [372, 248] on div "Residents: [PERSON_NAME]" at bounding box center [583, 249] width 573 height 13
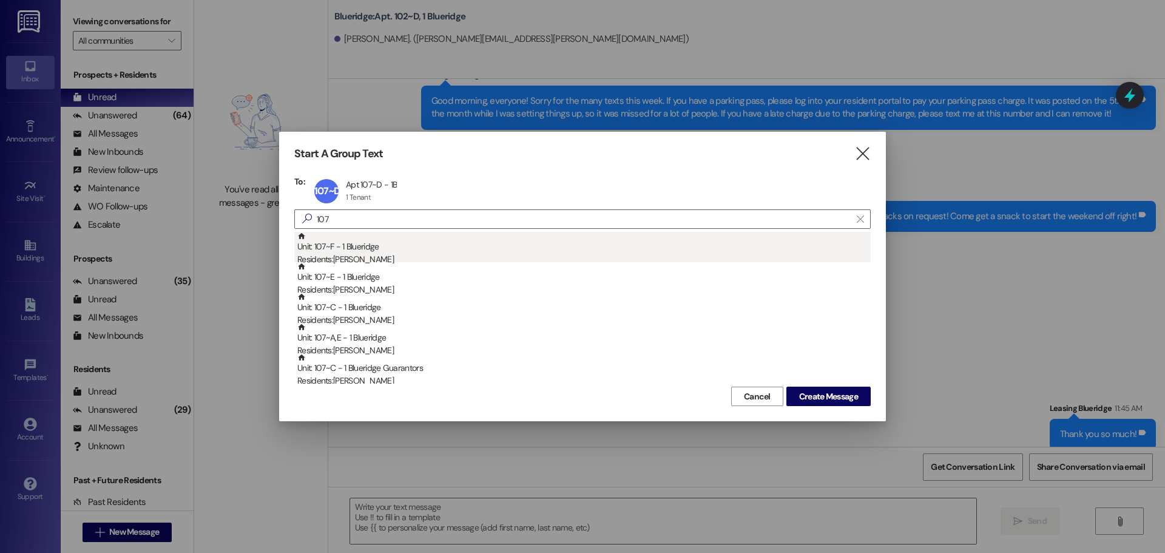
click at [381, 253] on div "Residents: [PERSON_NAME]" at bounding box center [583, 259] width 573 height 13
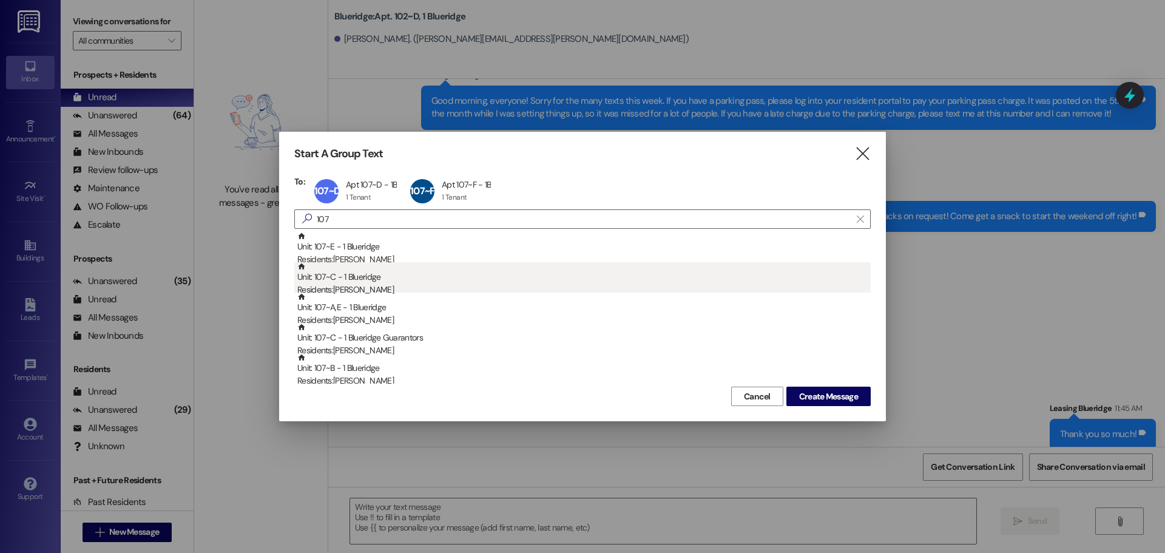
click at [428, 281] on div "Unit: 107~C - 1 Blueridge Residents: [PERSON_NAME]" at bounding box center [583, 279] width 573 height 35
click at [436, 285] on div "Residents: [PERSON_NAME]" at bounding box center [583, 289] width 573 height 13
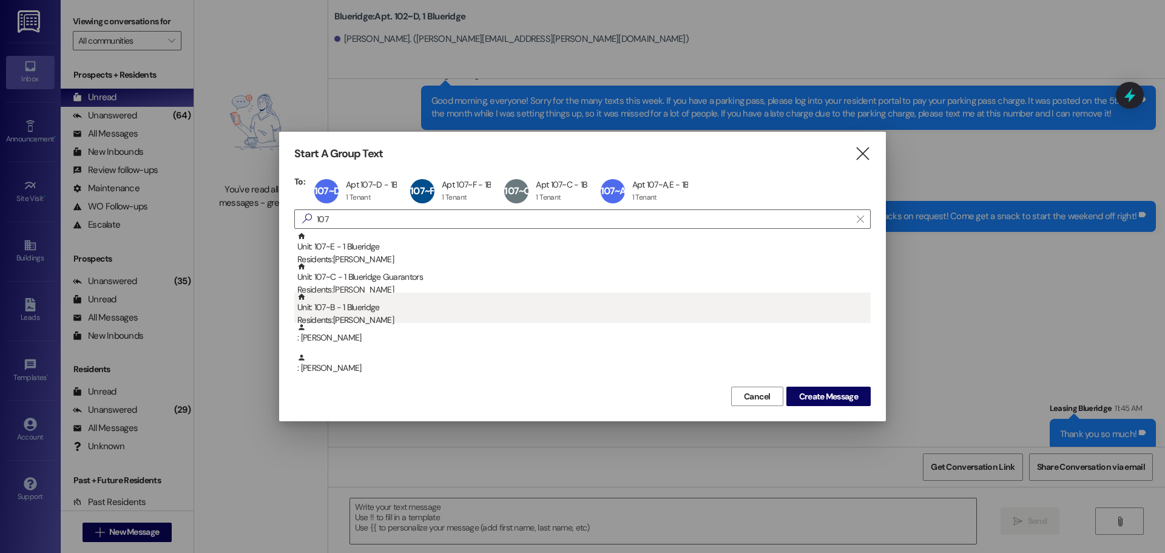
click at [414, 310] on div "Unit: 107~B - 1 Blueridge Residents: [PERSON_NAME]" at bounding box center [583, 309] width 573 height 35
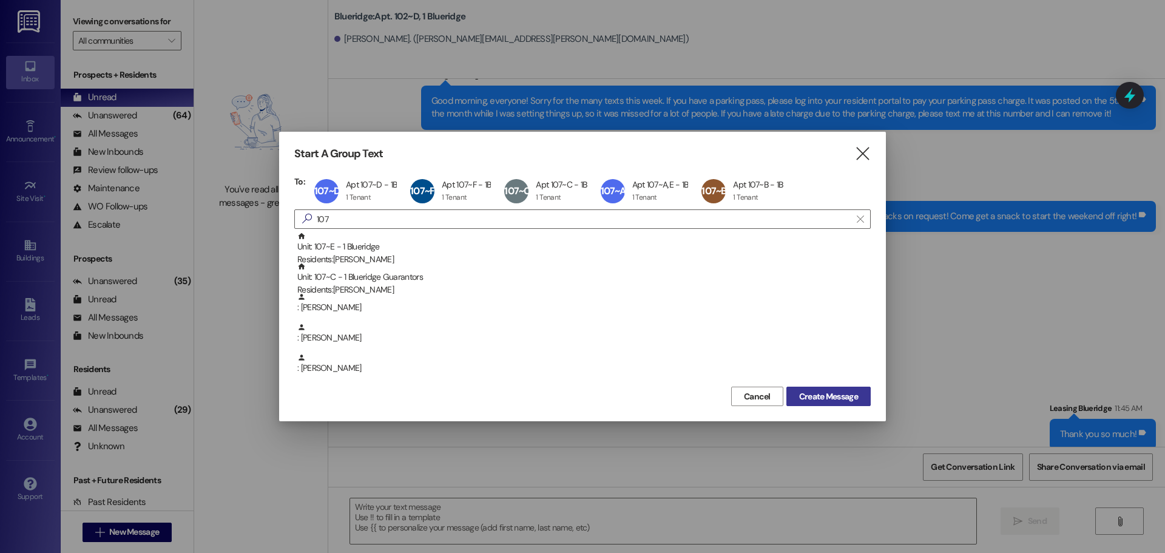
click at [841, 398] on span "Create Message" at bounding box center [828, 396] width 59 height 13
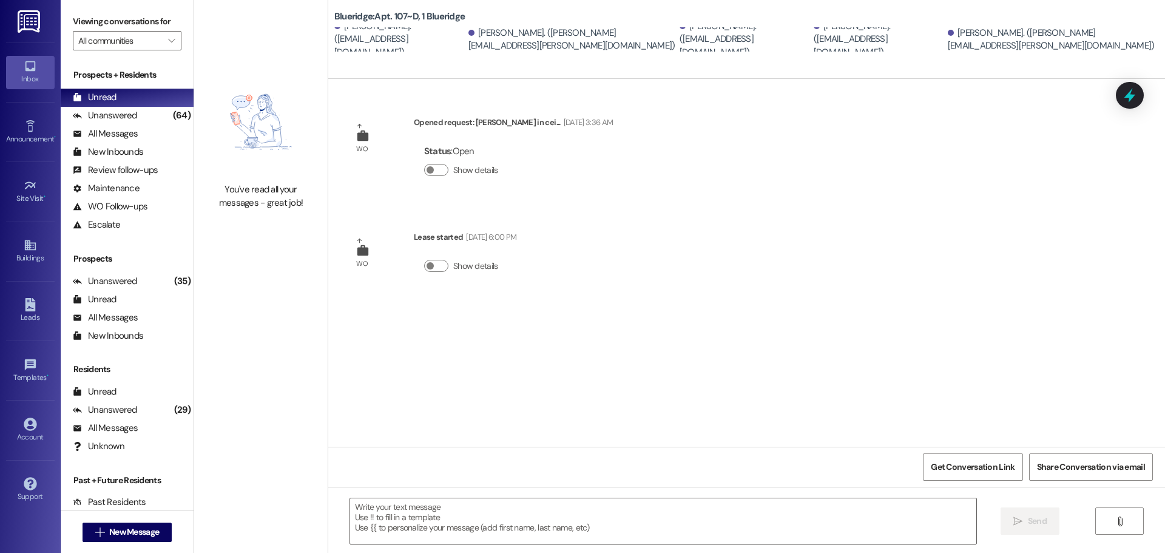
scroll to position [0, 0]
click at [628, 519] on textarea at bounding box center [663, 520] width 626 height 45
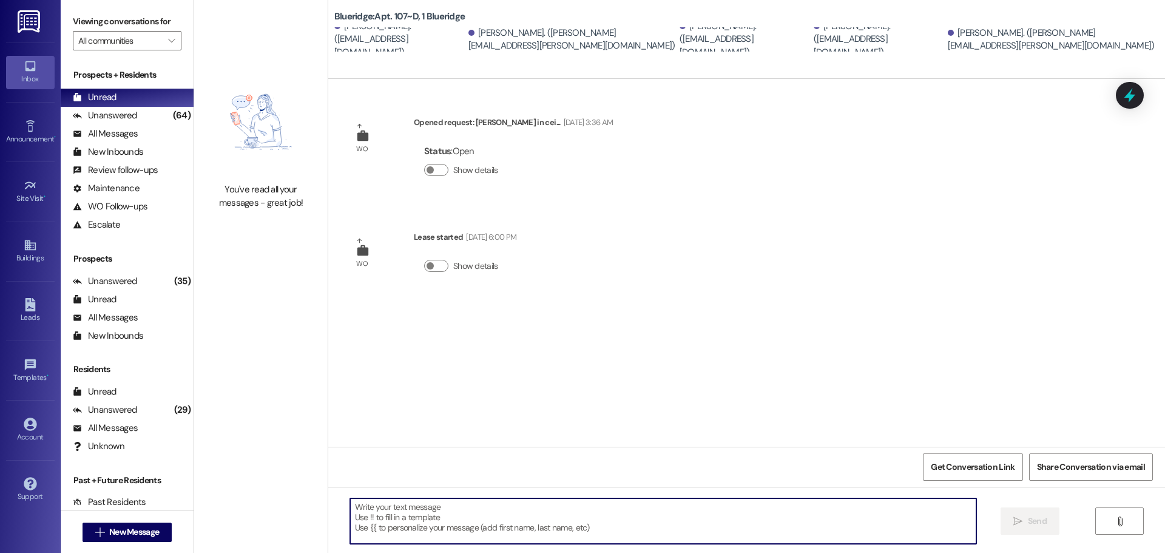
paste textarea "If any of you guys are around in the next half hour, we're going to start movin…"
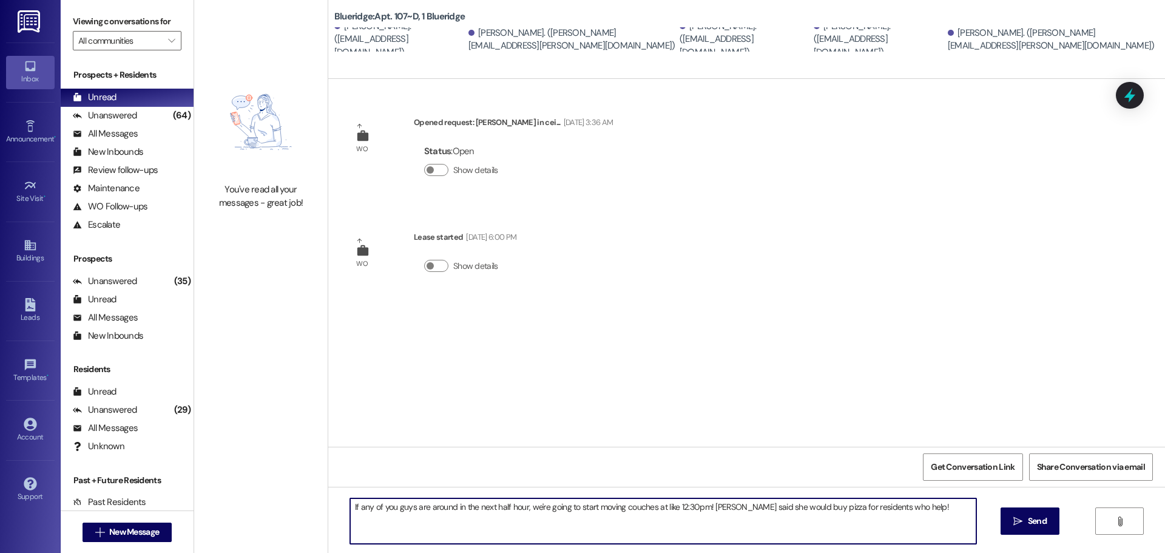
click at [350, 507] on textarea "If any of you guys are around in the next half hour, we're going to start movin…" at bounding box center [663, 520] width 626 height 45
click at [692, 503] on textarea "Hey, guys! It's [PERSON_NAME] in the front office. If any of you are around in …" at bounding box center [663, 520] width 626 height 45
click at [730, 514] on textarea "Hey, guys! It's [PERSON_NAME] in the front office. If any of you are around in …" at bounding box center [663, 520] width 626 height 45
type textarea "Hey, guys! It's [PERSON_NAME] in the front office. If any of you are around in …"
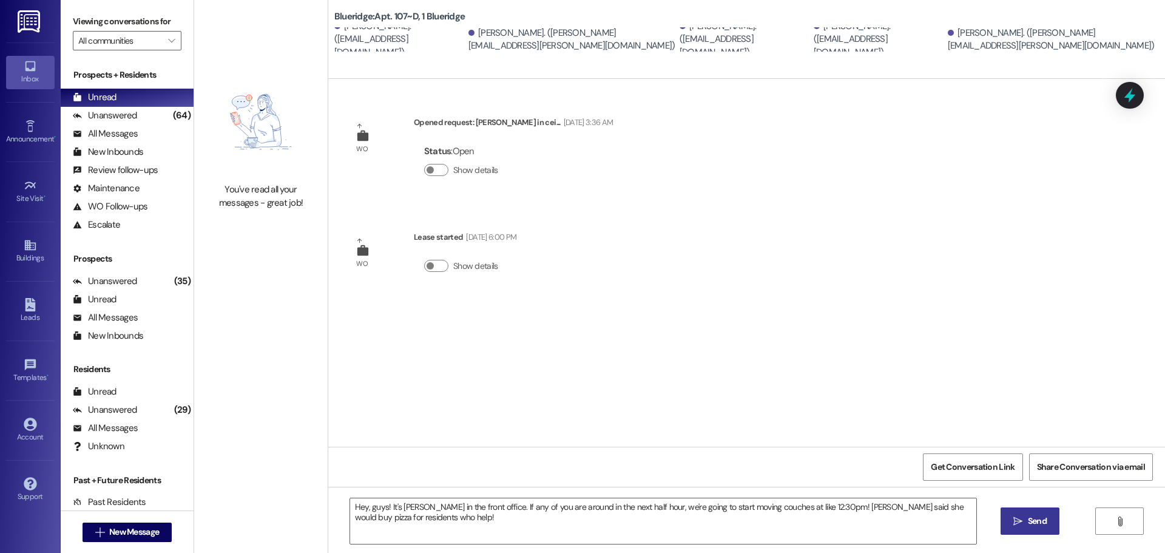
click at [1025, 515] on span "Send" at bounding box center [1037, 520] width 24 height 13
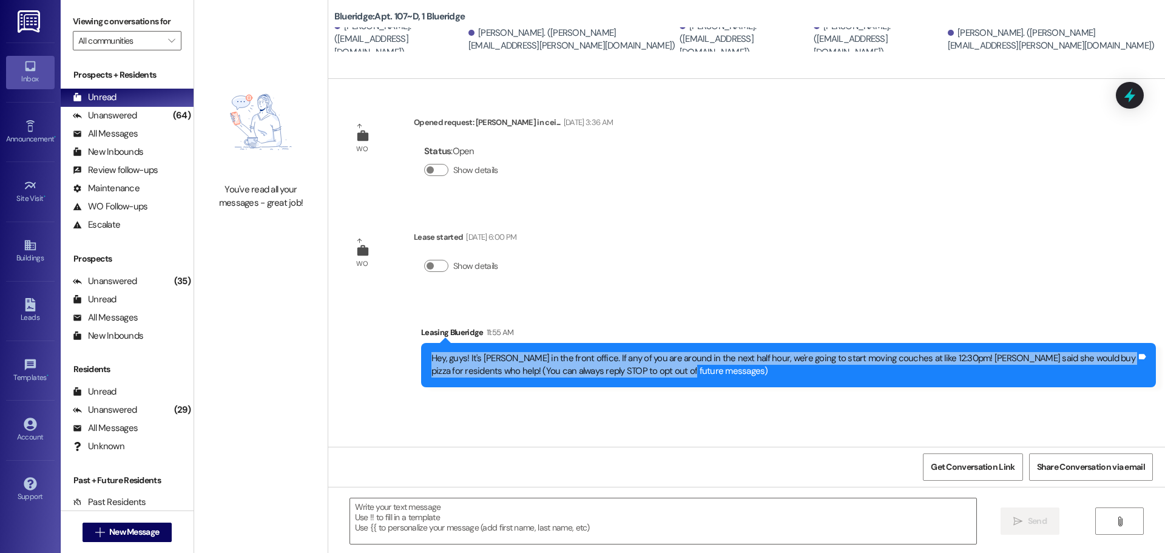
drag, startPoint x: 653, startPoint y: 371, endPoint x: 422, endPoint y: 362, distance: 231.9
click at [430, 362] on div "Hey, guys! It's [PERSON_NAME] in the front office. If any of you are around in …" at bounding box center [783, 365] width 707 height 26
click at [665, 371] on div "Hey, guys! It's [PERSON_NAME] in the front office. If any of you are around in …" at bounding box center [783, 365] width 705 height 26
drag, startPoint x: 659, startPoint y: 372, endPoint x: 421, endPoint y: 354, distance: 238.5
click at [430, 354] on div "Hey, guys! It's [PERSON_NAME] in the front office. If any of you are around in …" at bounding box center [783, 365] width 707 height 26
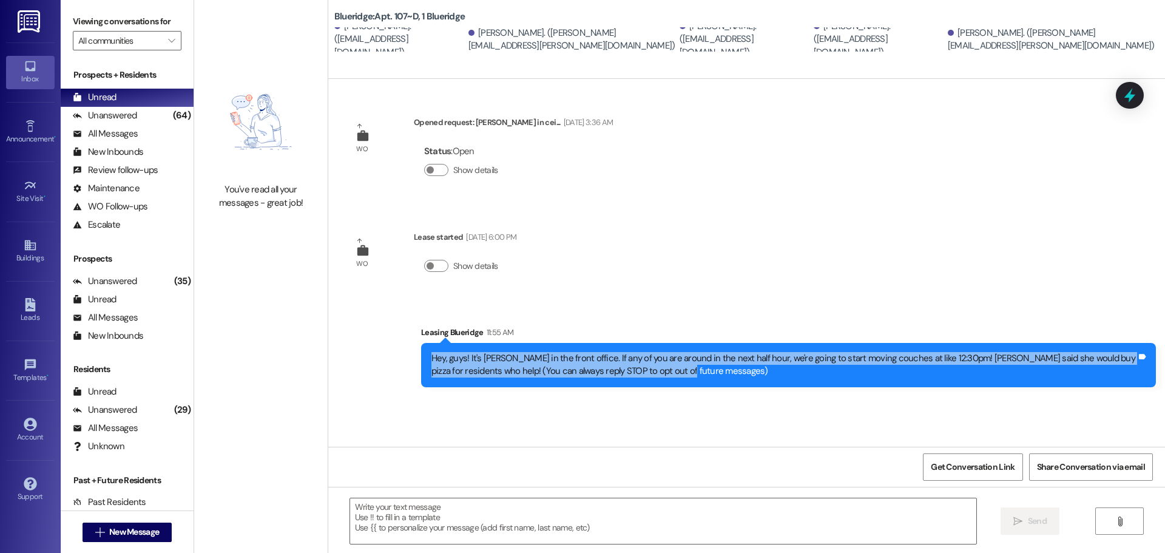
click at [648, 371] on div "Hey, guys! It's [PERSON_NAME] in the front office. If any of you are around in …" at bounding box center [783, 365] width 705 height 26
drag, startPoint x: 648, startPoint y: 371, endPoint x: 420, endPoint y: 357, distance: 227.9
click at [421, 357] on div "Hey, guys! It's [PERSON_NAME] in the front office. If any of you are around in …" at bounding box center [788, 365] width 735 height 44
click at [667, 372] on div "Hey, guys! It's [PERSON_NAME] in the front office. If any of you are around in …" at bounding box center [783, 365] width 705 height 26
drag, startPoint x: 693, startPoint y: 368, endPoint x: 424, endPoint y: 360, distance: 269.5
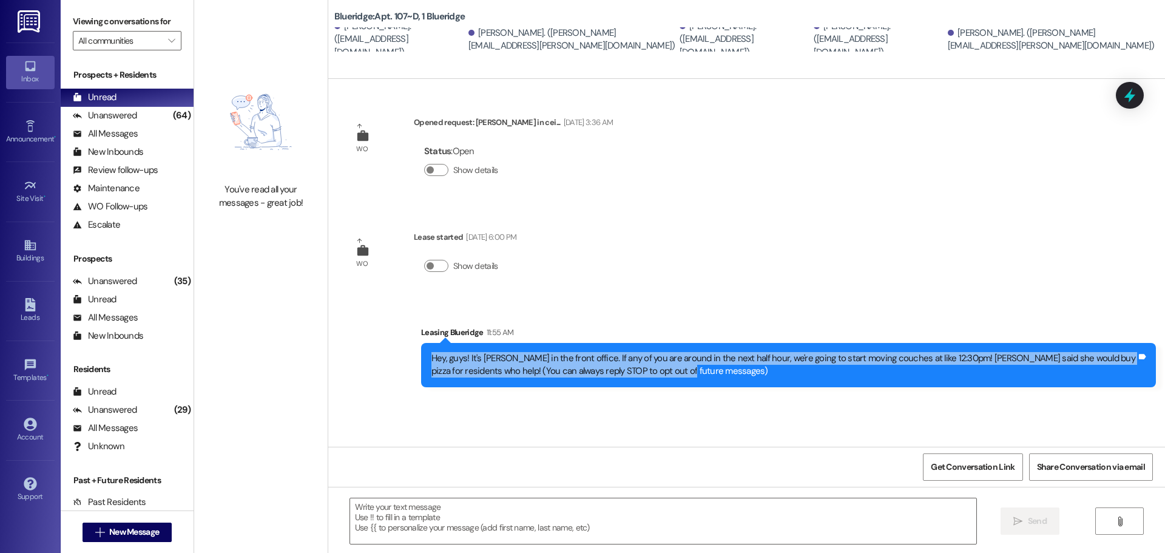
click at [431, 360] on div "Hey, guys! It's [PERSON_NAME] in the front office. If any of you are around in …" at bounding box center [783, 365] width 705 height 26
click at [692, 408] on div "WO Opened request: Leak in cei... [DATE] 3:36 AM Status : Open Show details WO …" at bounding box center [746, 263] width 837 height 368
click at [672, 368] on div "Hey, guys! It's [PERSON_NAME] in the front office. If any of you are around in …" at bounding box center [783, 365] width 705 height 26
drag, startPoint x: 654, startPoint y: 370, endPoint x: 401, endPoint y: 357, distance: 253.3
click at [401, 357] on div "Sent via SMS Leasing Blueridge 11:55 AM Hey, guys! It's [PERSON_NAME] in the fr…" at bounding box center [746, 347] width 837 height 98
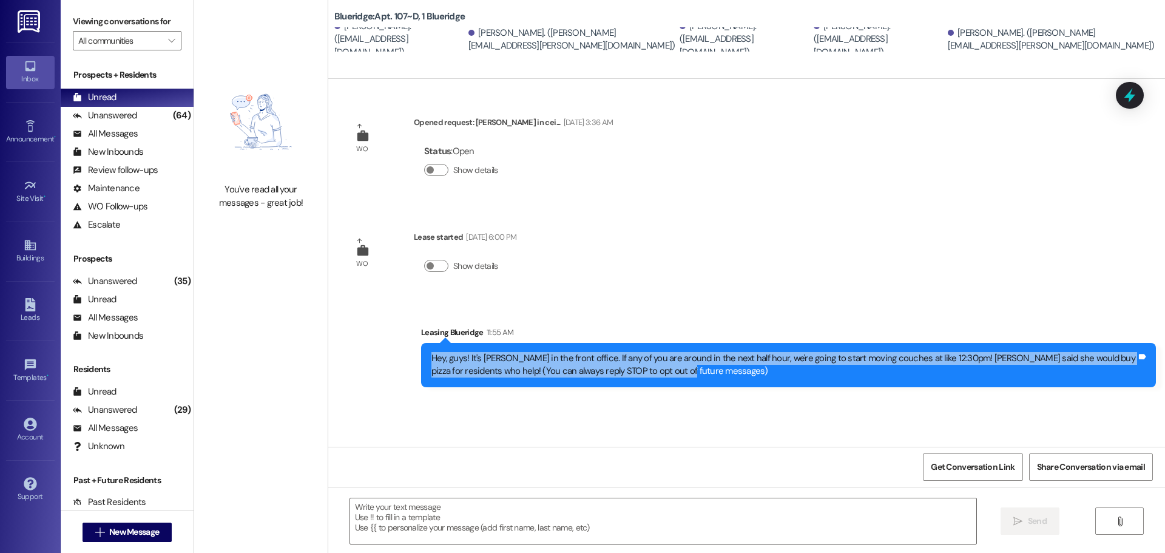
click at [676, 360] on div "Hey, guys! It's [PERSON_NAME] in the front office. If any of you are around in …" at bounding box center [783, 365] width 705 height 26
click at [684, 355] on div "Hey, guys! It's [PERSON_NAME] in the front office. If any of you are around in …" at bounding box center [783, 365] width 705 height 26
click at [697, 355] on div "Hey, guys! It's [PERSON_NAME] in the front office. If any of you are around in …" at bounding box center [783, 365] width 705 height 26
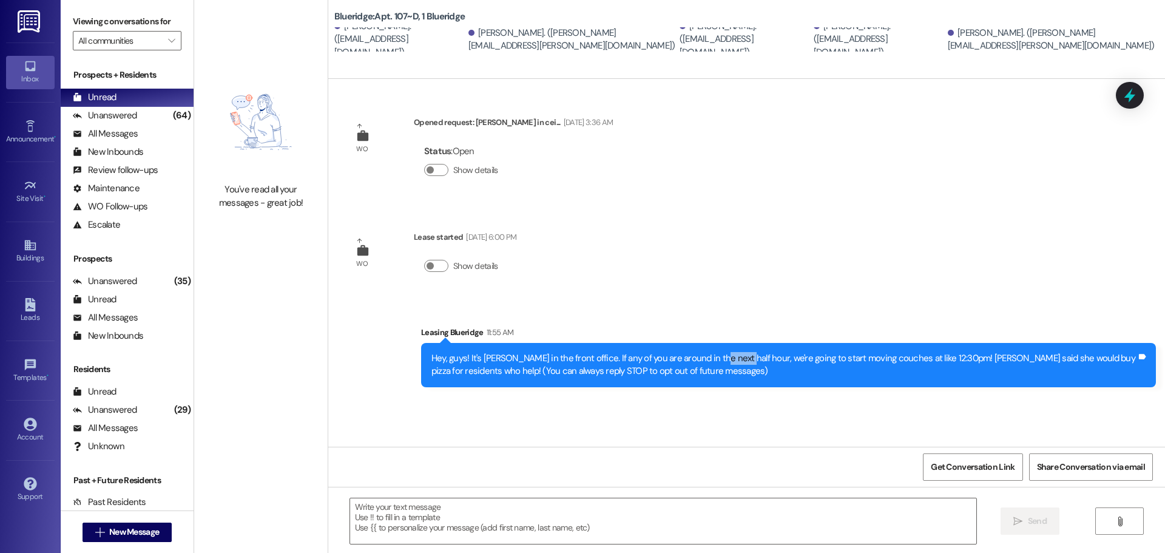
drag, startPoint x: 720, startPoint y: 360, endPoint x: 697, endPoint y: 363, distance: 23.3
click at [697, 363] on div "Hey, guys! It's [PERSON_NAME] in the front office. If any of you are around in …" at bounding box center [783, 365] width 705 height 26
click at [682, 358] on div "Hey, guys! It's [PERSON_NAME] in the front office. If any of you are around in …" at bounding box center [783, 365] width 705 height 26
drag, startPoint x: 754, startPoint y: 357, endPoint x: 678, endPoint y: 357, distance: 76.4
click at [678, 357] on div "Hey, guys! It's [PERSON_NAME] in the front office. If any of you are around in …" at bounding box center [783, 365] width 705 height 26
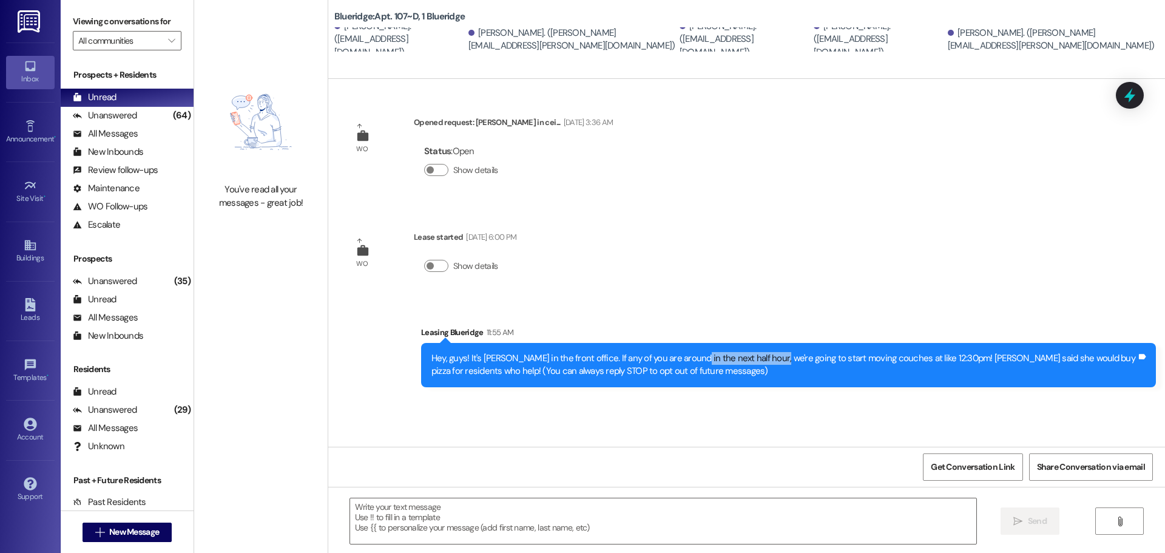
click at [678, 359] on div "Hey, guys! It's [PERSON_NAME] in the front office. If any of you are around in …" at bounding box center [783, 365] width 705 height 26
drag, startPoint x: 756, startPoint y: 356, endPoint x: 674, endPoint y: 357, distance: 81.9
click at [674, 357] on div "Hey, guys! It's [PERSON_NAME] in the front office. If any of you are around in …" at bounding box center [783, 365] width 705 height 26
click at [659, 366] on div "Hey, guys! It's [PERSON_NAME] in the front office. If any of you are around in …" at bounding box center [783, 365] width 705 height 26
drag, startPoint x: 734, startPoint y: 362, endPoint x: 411, endPoint y: 360, distance: 322.7
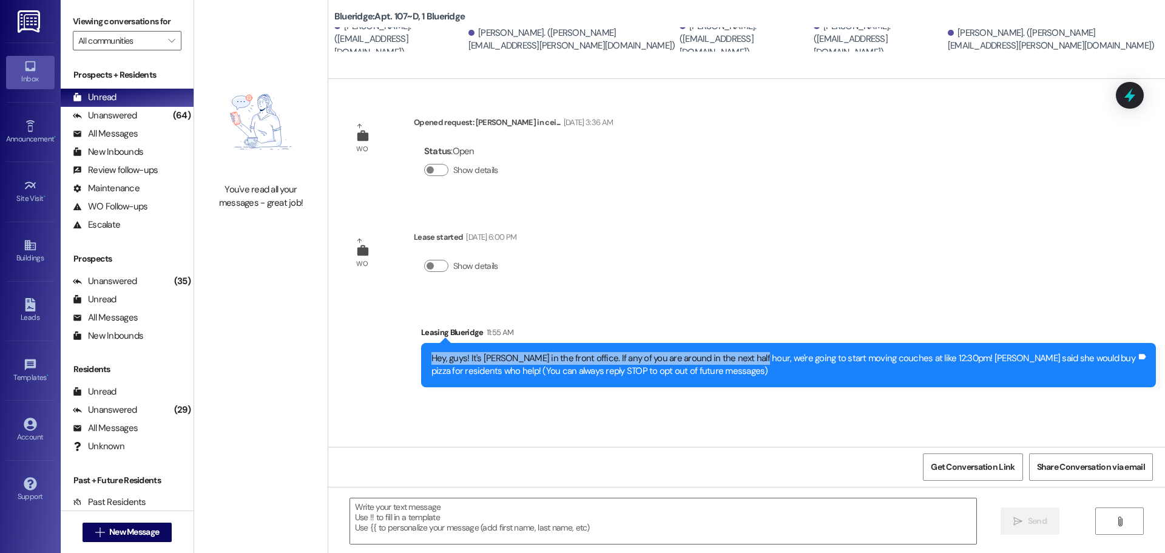
click at [412, 360] on div "Sent via SMS Leasing Blueridge 11:55 AM Hey, guys! It's [PERSON_NAME] in the fr…" at bounding box center [788, 356] width 753 height 79
drag, startPoint x: 1041, startPoint y: 206, endPoint x: 1032, endPoint y: 211, distance: 10.3
click at [1040, 208] on div "WO Opened request: Leak in cei... [DATE] 3:36 AM Status : Open Show details WO …" at bounding box center [746, 263] width 837 height 368
click at [605, 268] on div "WO Opened request: Leak in cei... [DATE] 3:36 AM Status : Open Show details WO …" at bounding box center [746, 263] width 837 height 368
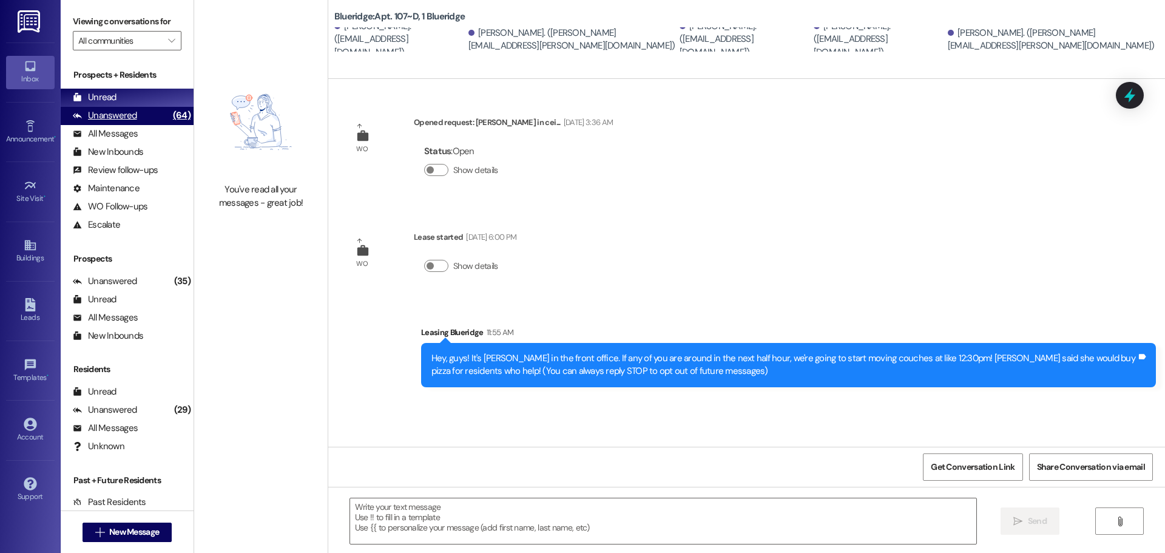
click at [144, 116] on div "Unanswered (64)" at bounding box center [127, 116] width 133 height 18
click at [141, 98] on div "Unread (0)" at bounding box center [127, 98] width 133 height 18
